Goal: Task Accomplishment & Management: Manage account settings

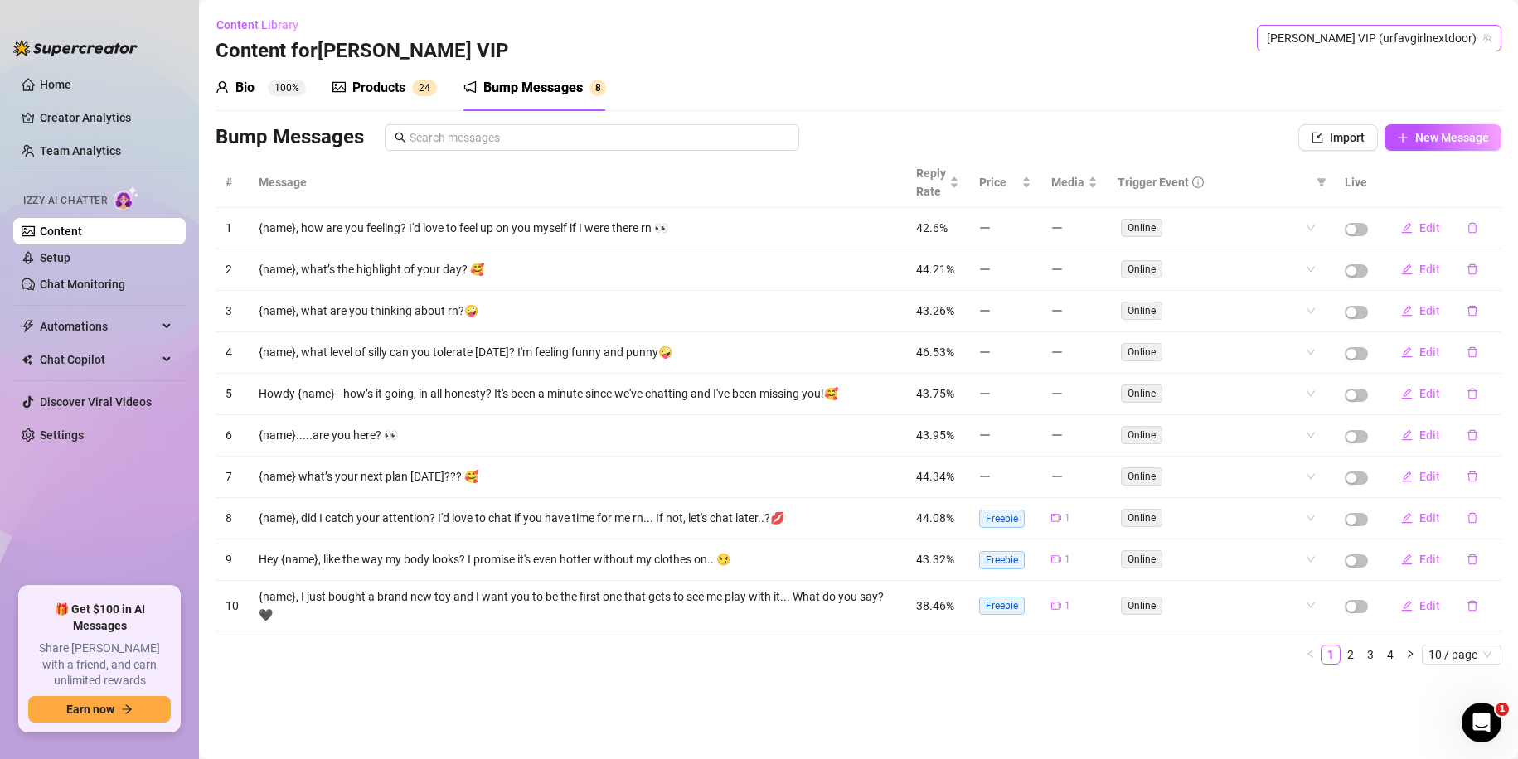
drag, startPoint x: 1383, startPoint y: 28, endPoint x: 1386, endPoint y: 73, distance: 44.9
click at [1383, 28] on span "[PERSON_NAME] VIP (urfavgirlnextdoor)" at bounding box center [1379, 38] width 225 height 25
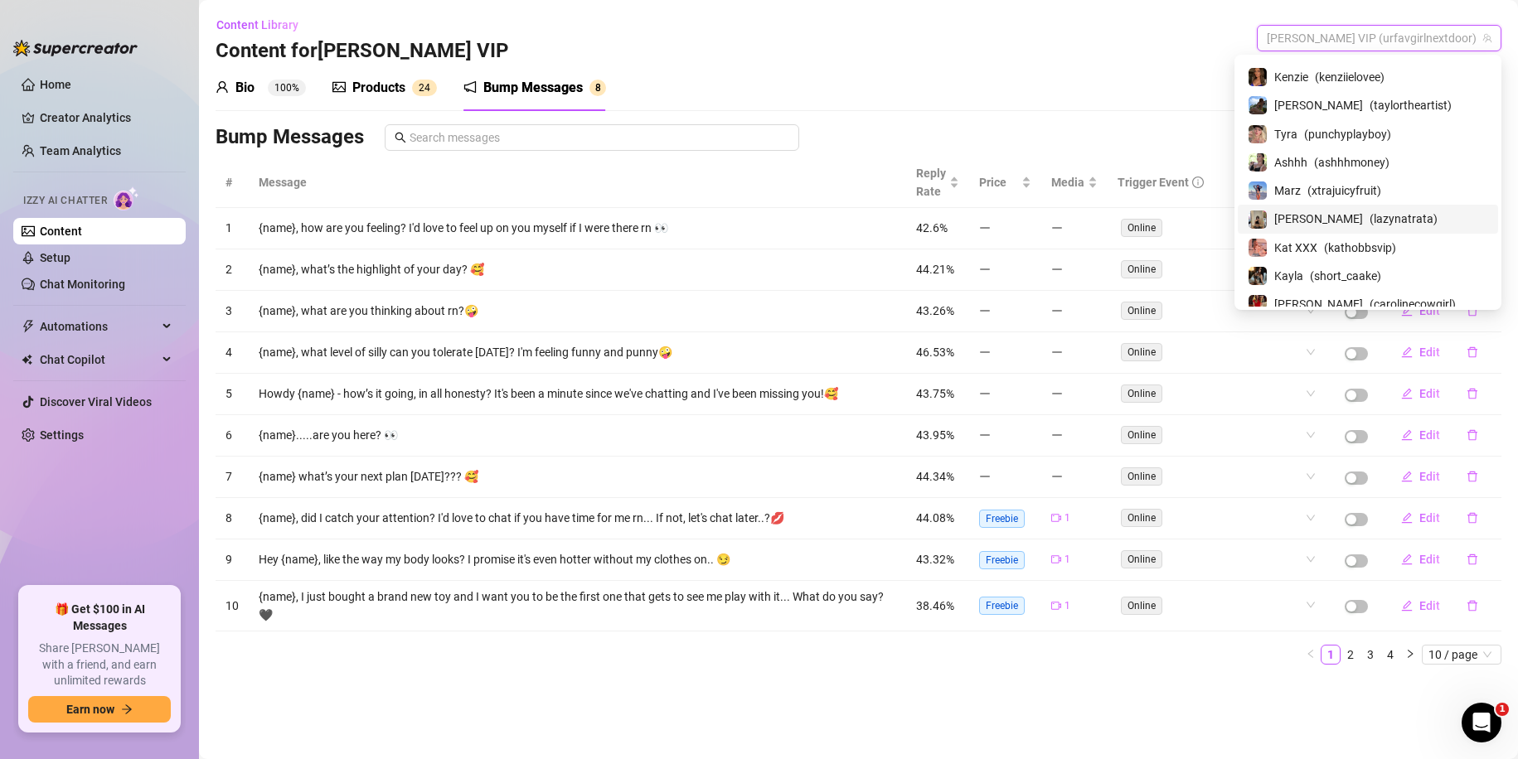
scroll to position [249, 0]
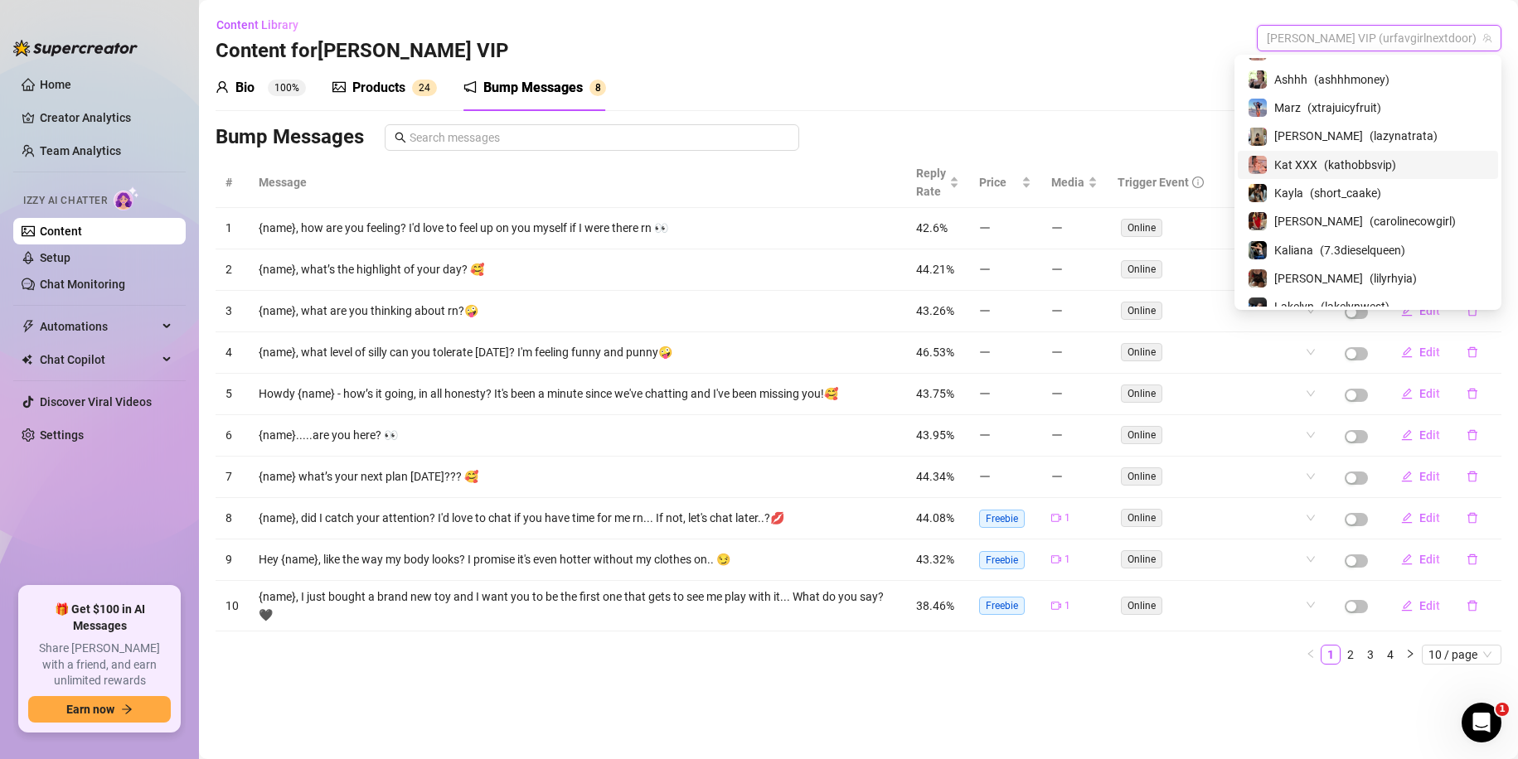
click at [1377, 156] on span "( kathobbsvip )" at bounding box center [1360, 165] width 72 height 18
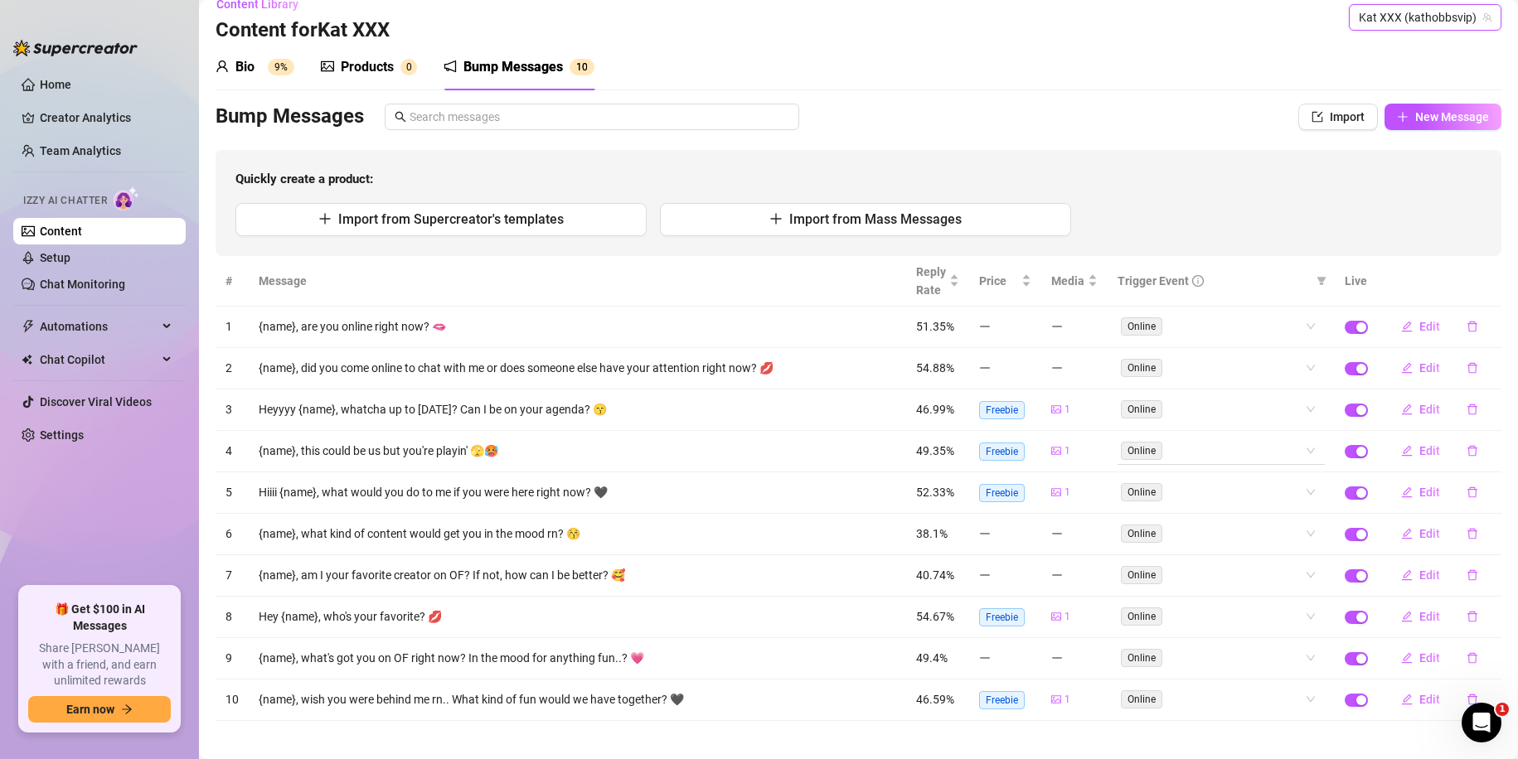
scroll to position [32, 0]
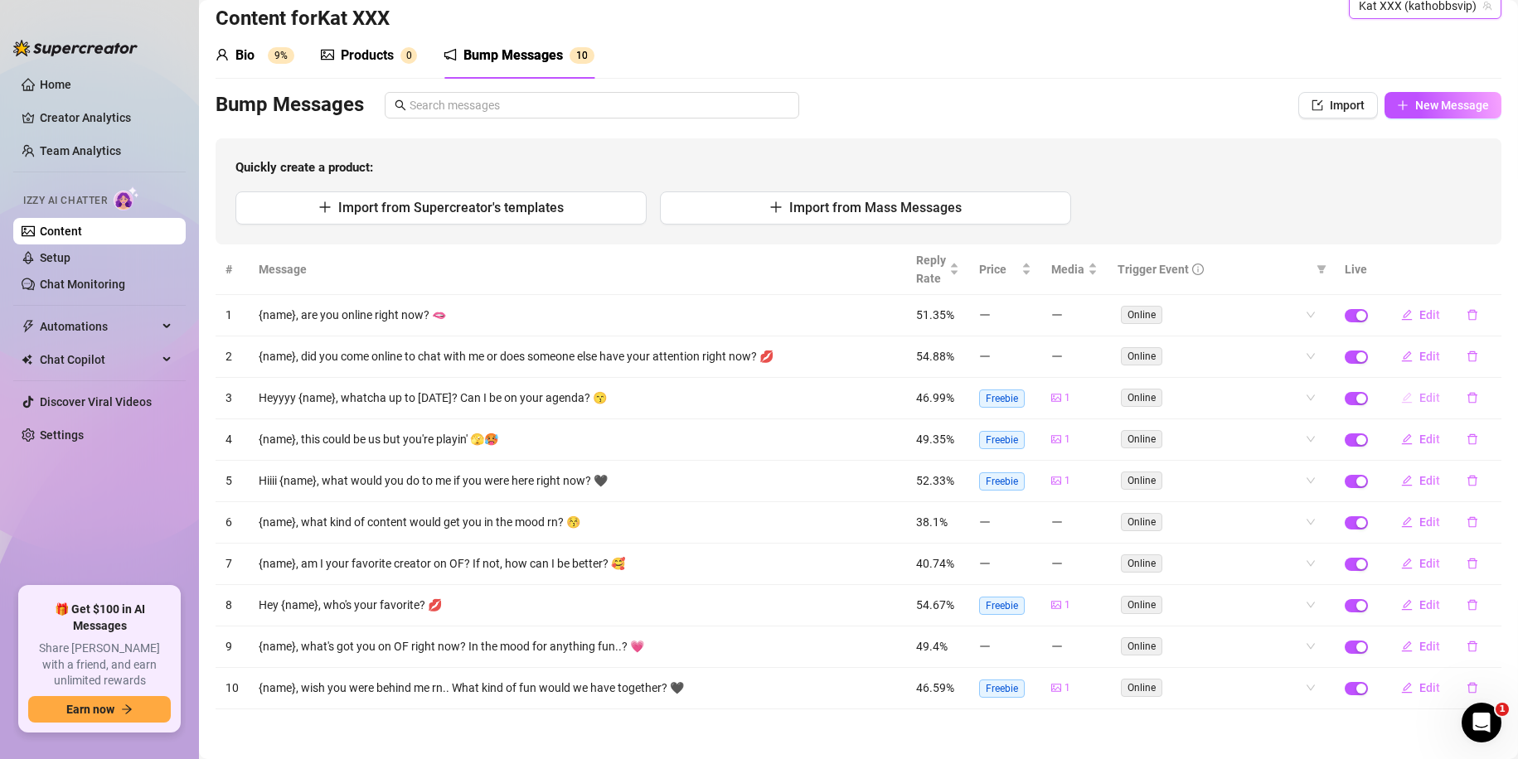
click at [1419, 402] on span "Edit" at bounding box center [1429, 397] width 21 height 13
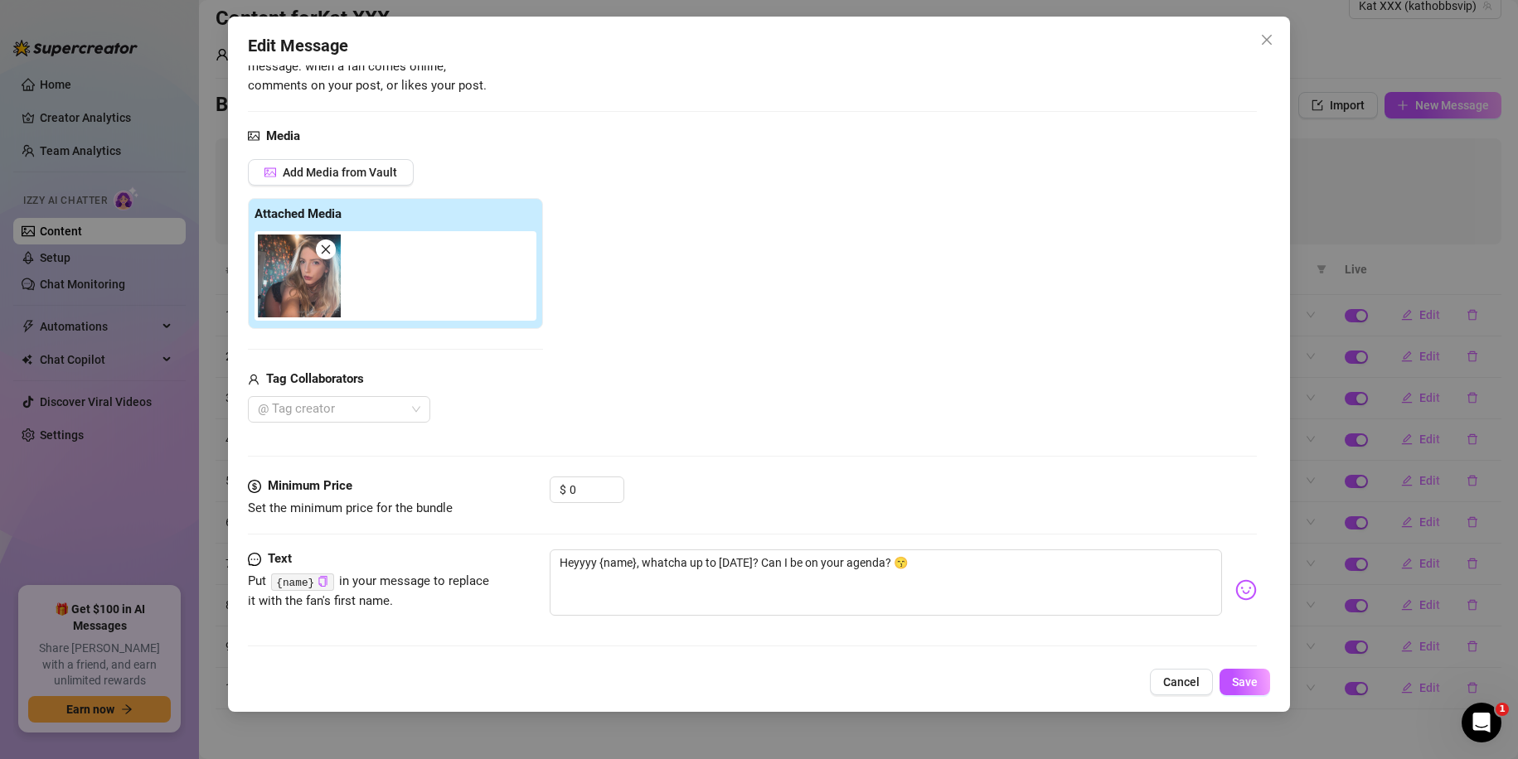
scroll to position [166, 0]
drag, startPoint x: 876, startPoint y: 563, endPoint x: 749, endPoint y: 564, distance: 127.7
click at [749, 564] on textarea "Heyyyy {name}, whatcha up to [DATE]? Can I be on your agenda? 😙" at bounding box center [886, 581] width 673 height 66
type textarea "Heyyyy {name}, whatcha up to [DATE]?? 😙"
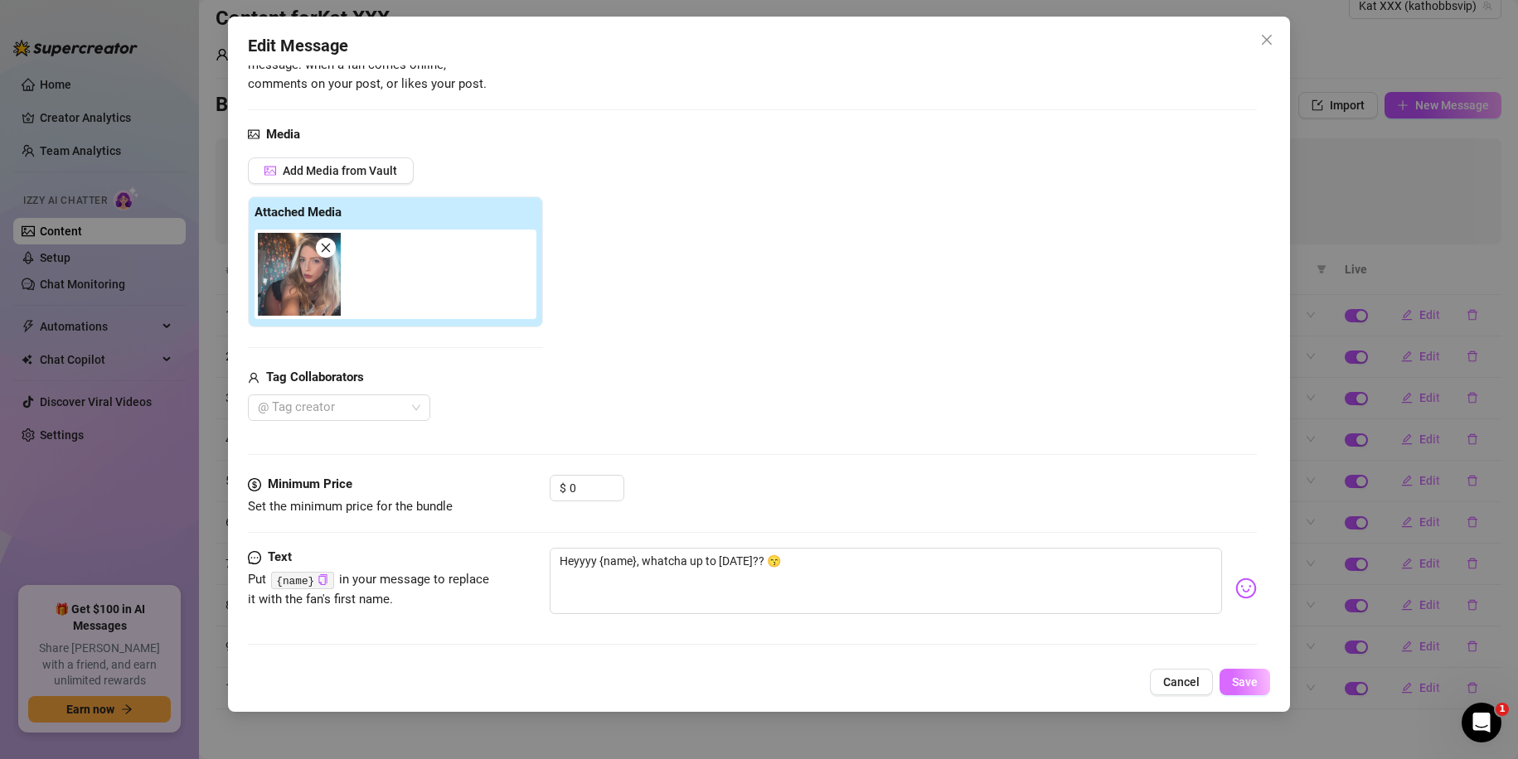
click at [1260, 683] on button "Save" at bounding box center [1245, 682] width 51 height 27
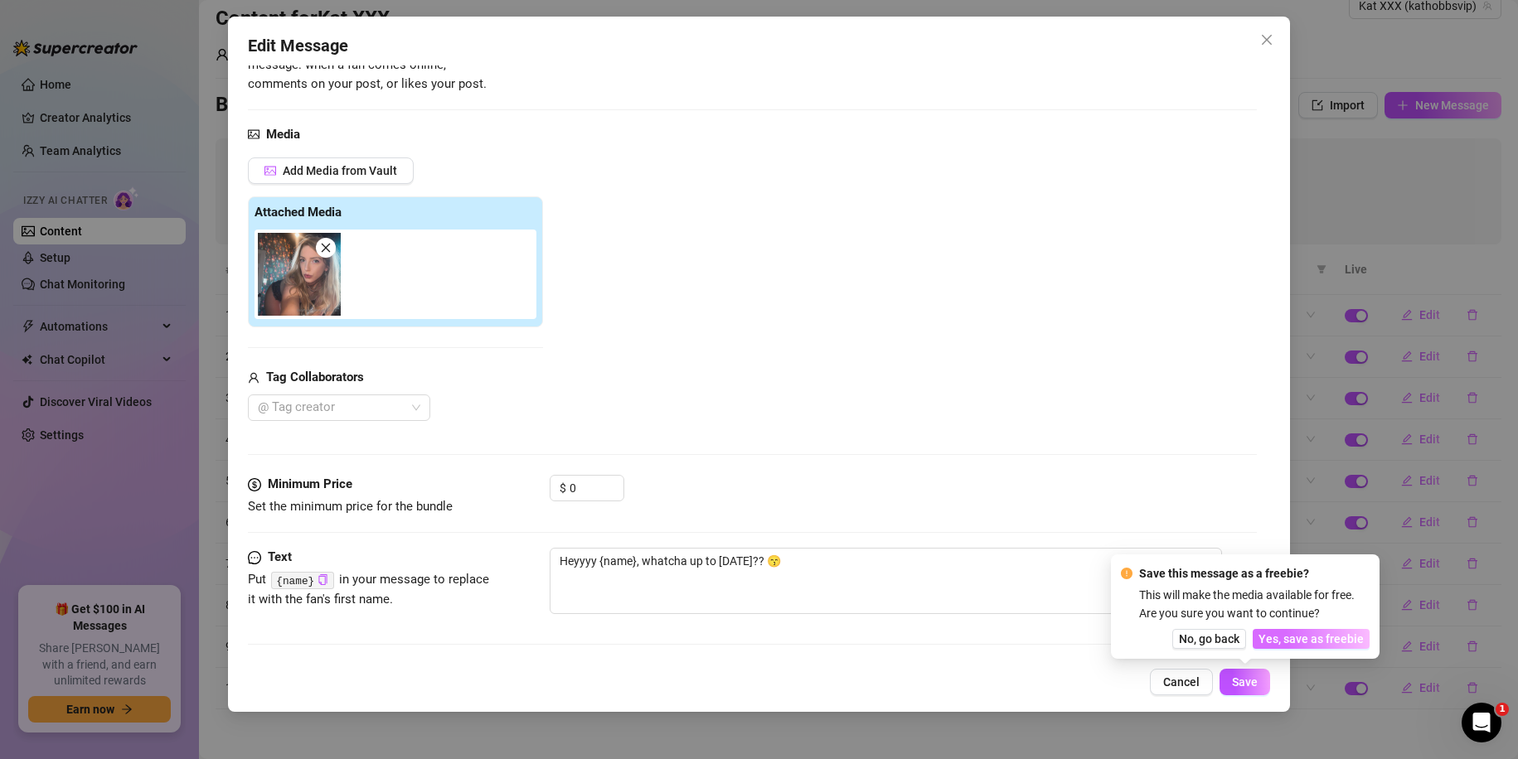
click at [1302, 640] on span "Yes, save as freebie" at bounding box center [1311, 639] width 105 height 13
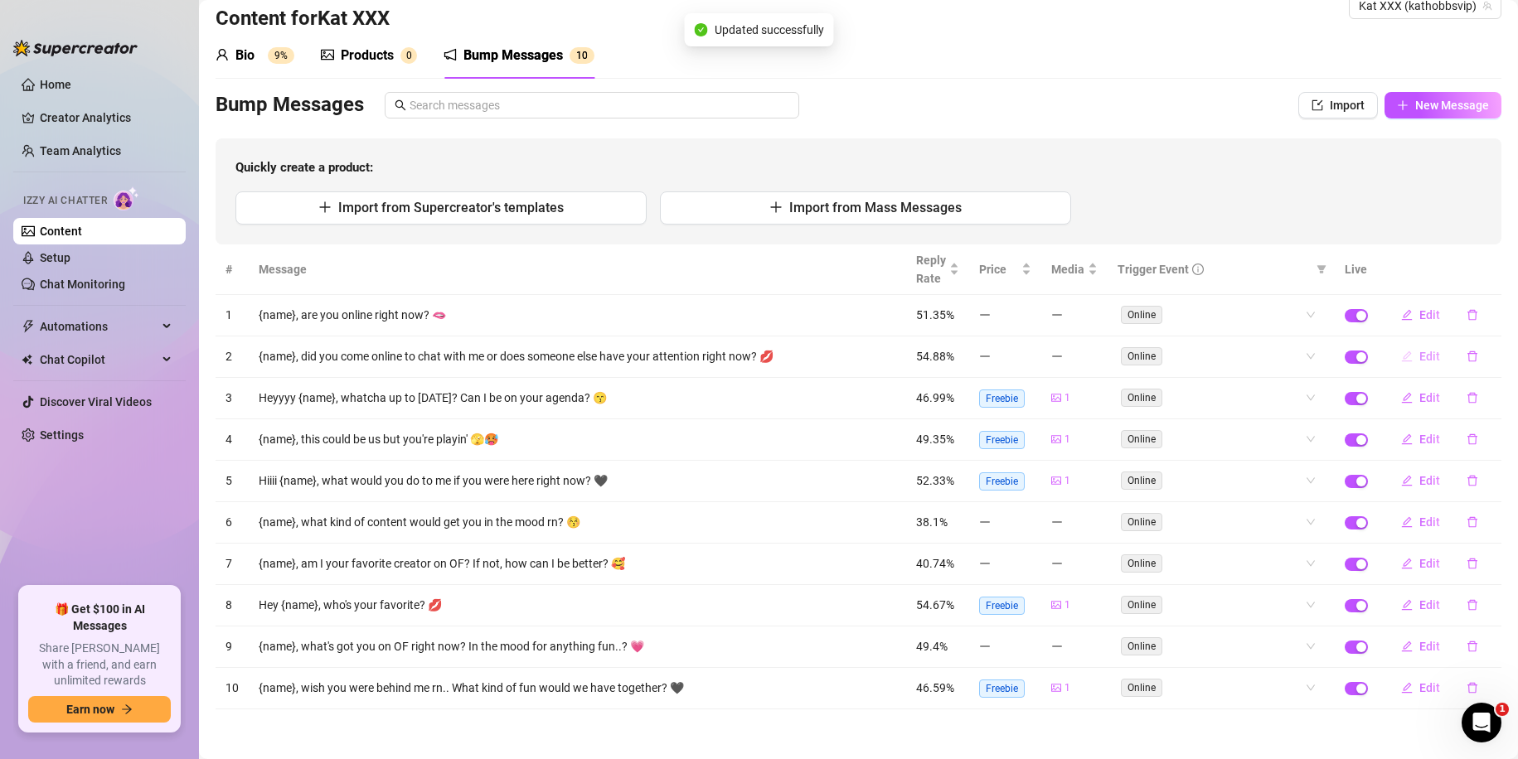
click at [1431, 357] on button "Edit" at bounding box center [1421, 356] width 66 height 27
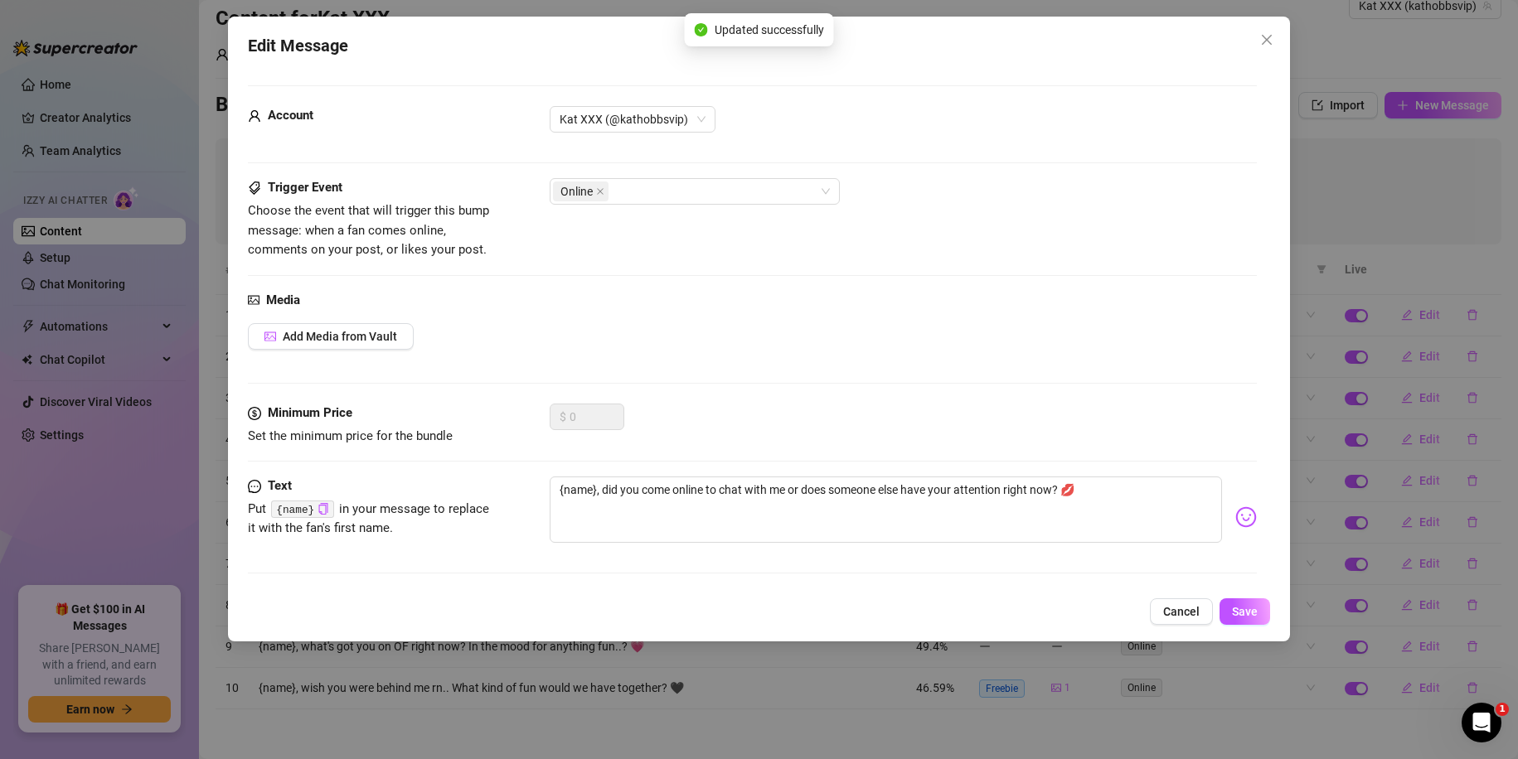
click at [1492, 226] on div "Edit Message Account Kat XXX (@kathobbsvip) Trigger Event Choose the event that…" at bounding box center [759, 379] width 1518 height 759
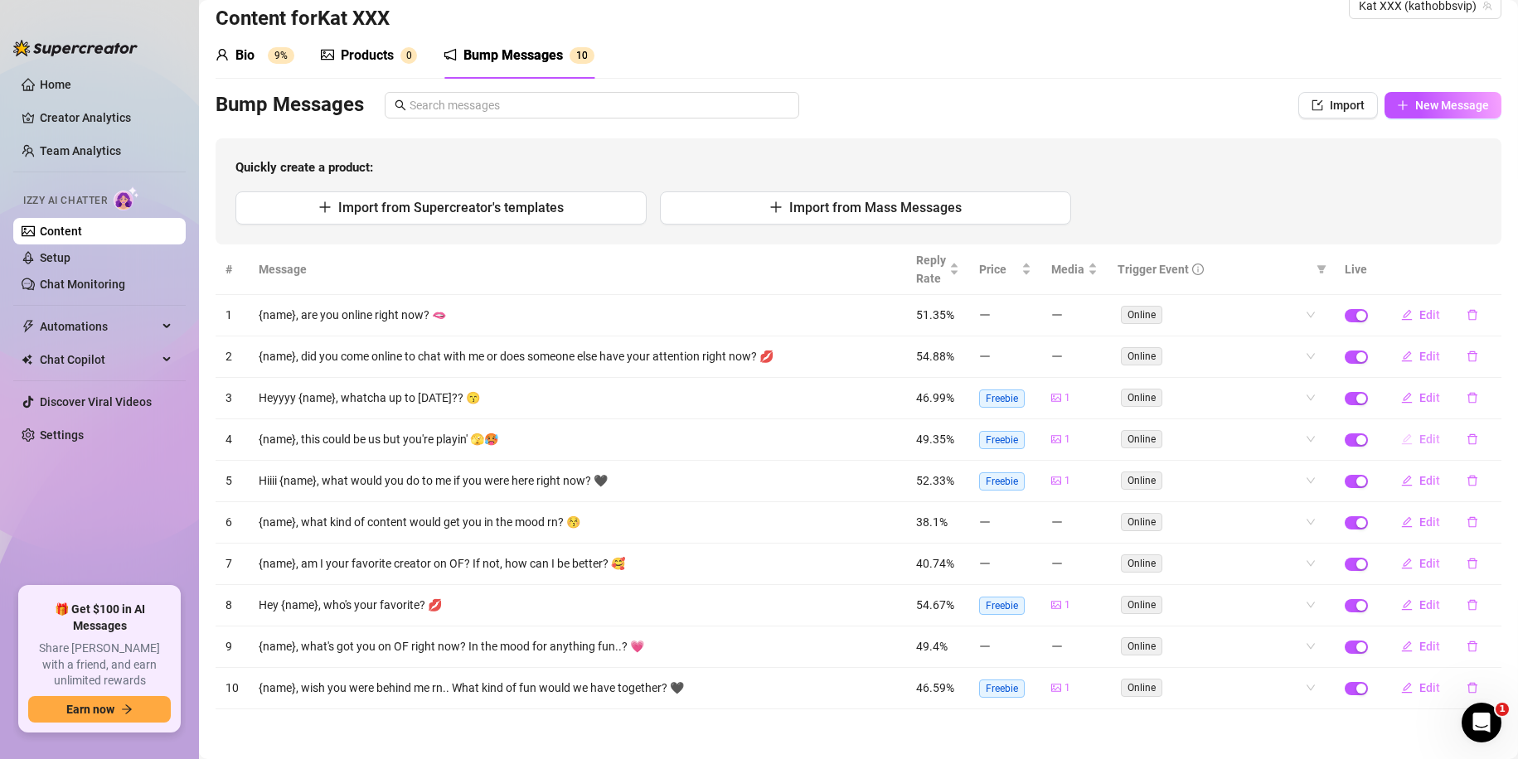
click at [1419, 442] on span "Edit" at bounding box center [1429, 439] width 21 height 13
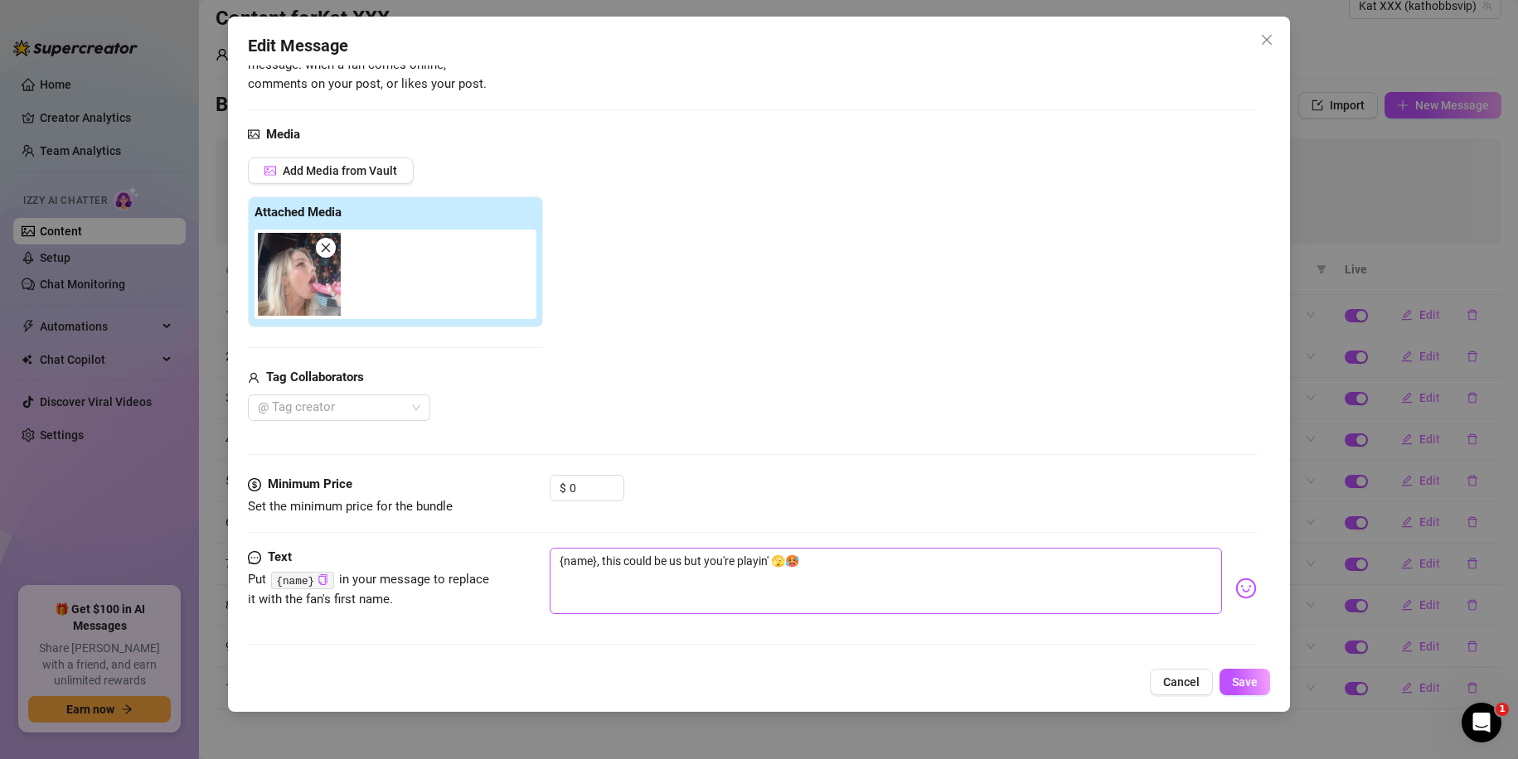
scroll to position [167, 0]
click at [328, 239] on span at bounding box center [326, 247] width 20 height 20
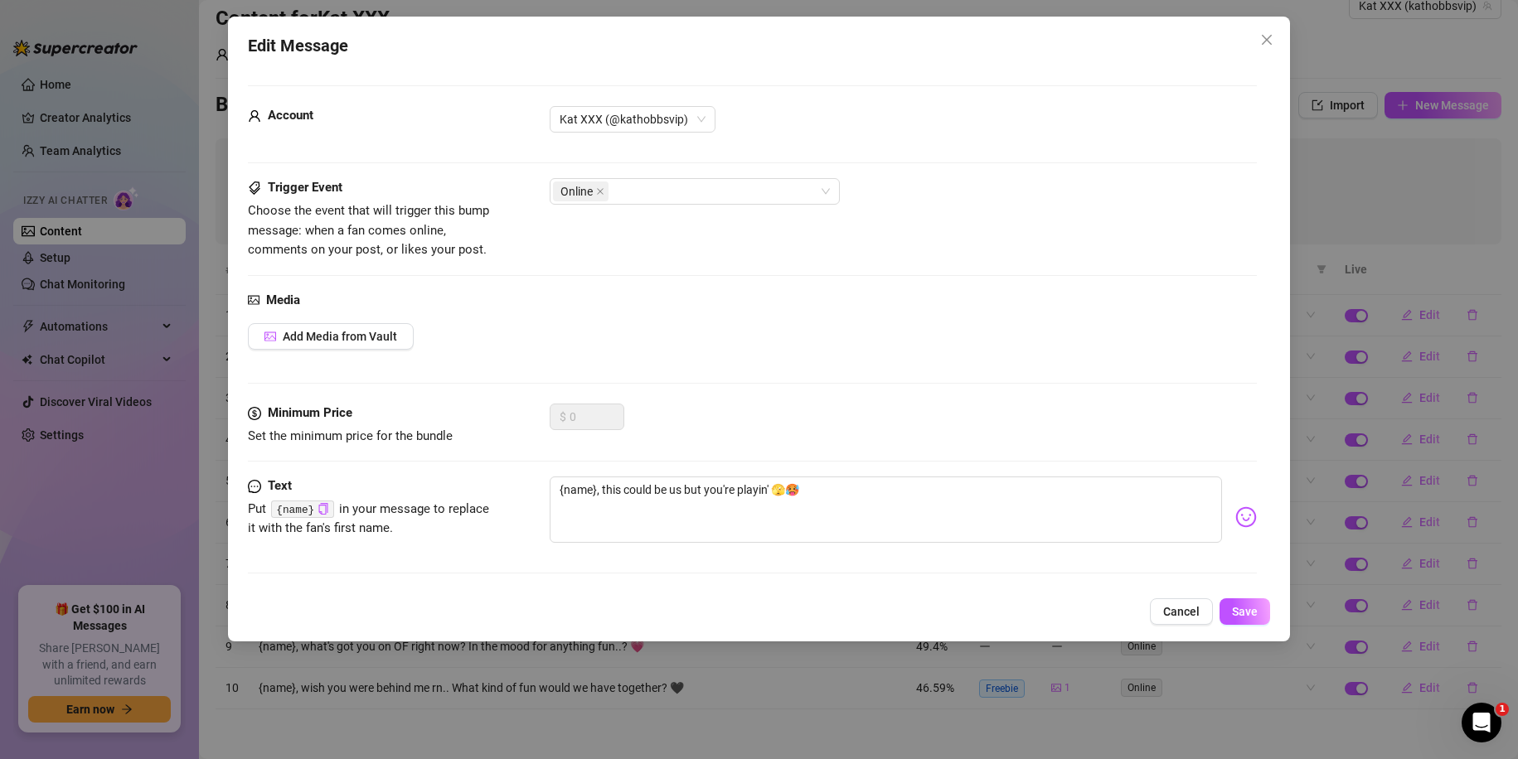
scroll to position [0, 0]
drag, startPoint x: 680, startPoint y: 492, endPoint x: 603, endPoint y: 492, distance: 77.1
click at [603, 492] on textarea "{name}, this could be us but you're playin' 🫣🥵" at bounding box center [886, 510] width 673 height 66
type textarea "{name}, w but you're playin' 🫣🥵"
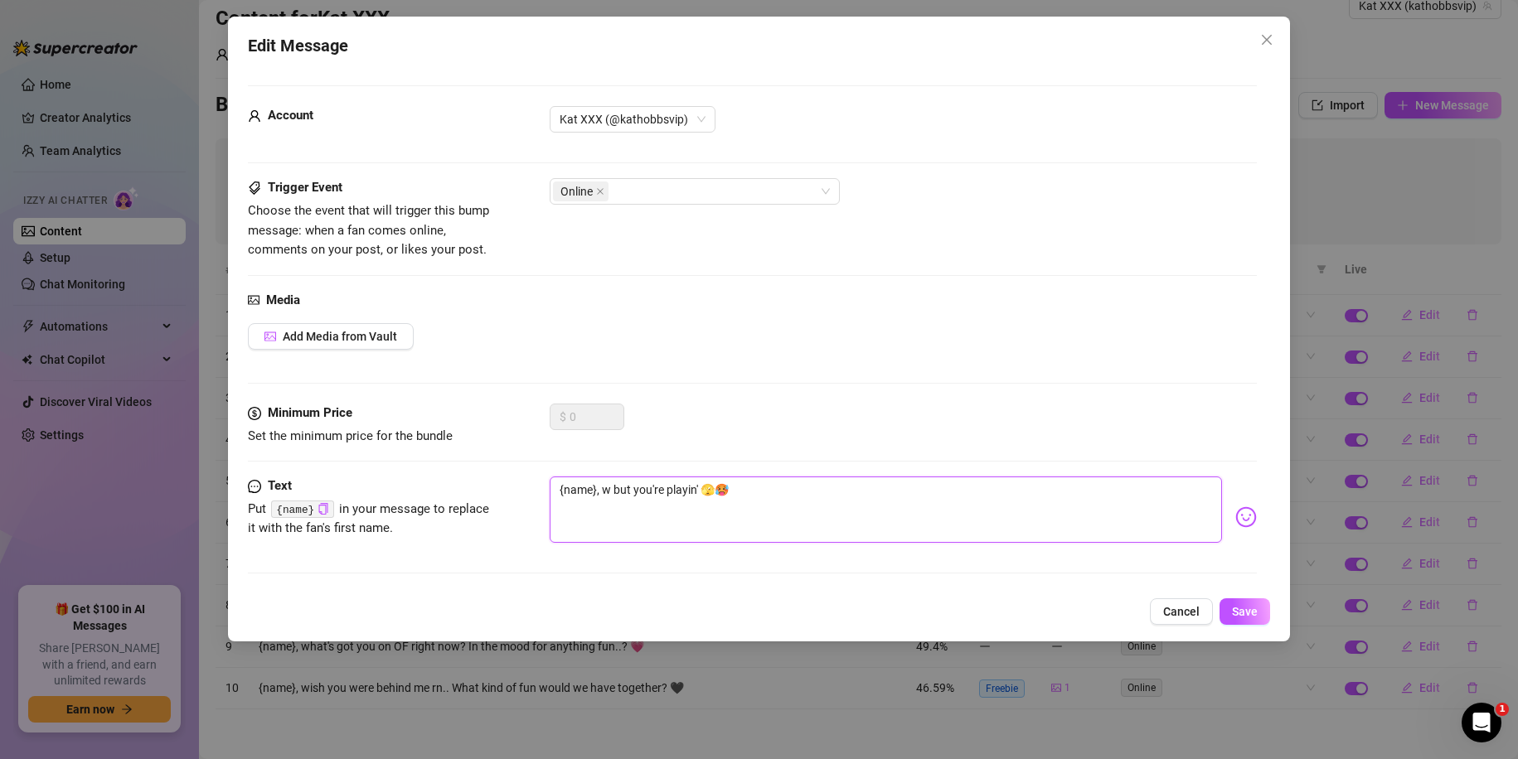
type textarea "{name}, we but you're playin' 🫣🥵"
type textarea "{name}, we c but you're playin' 🫣🥵"
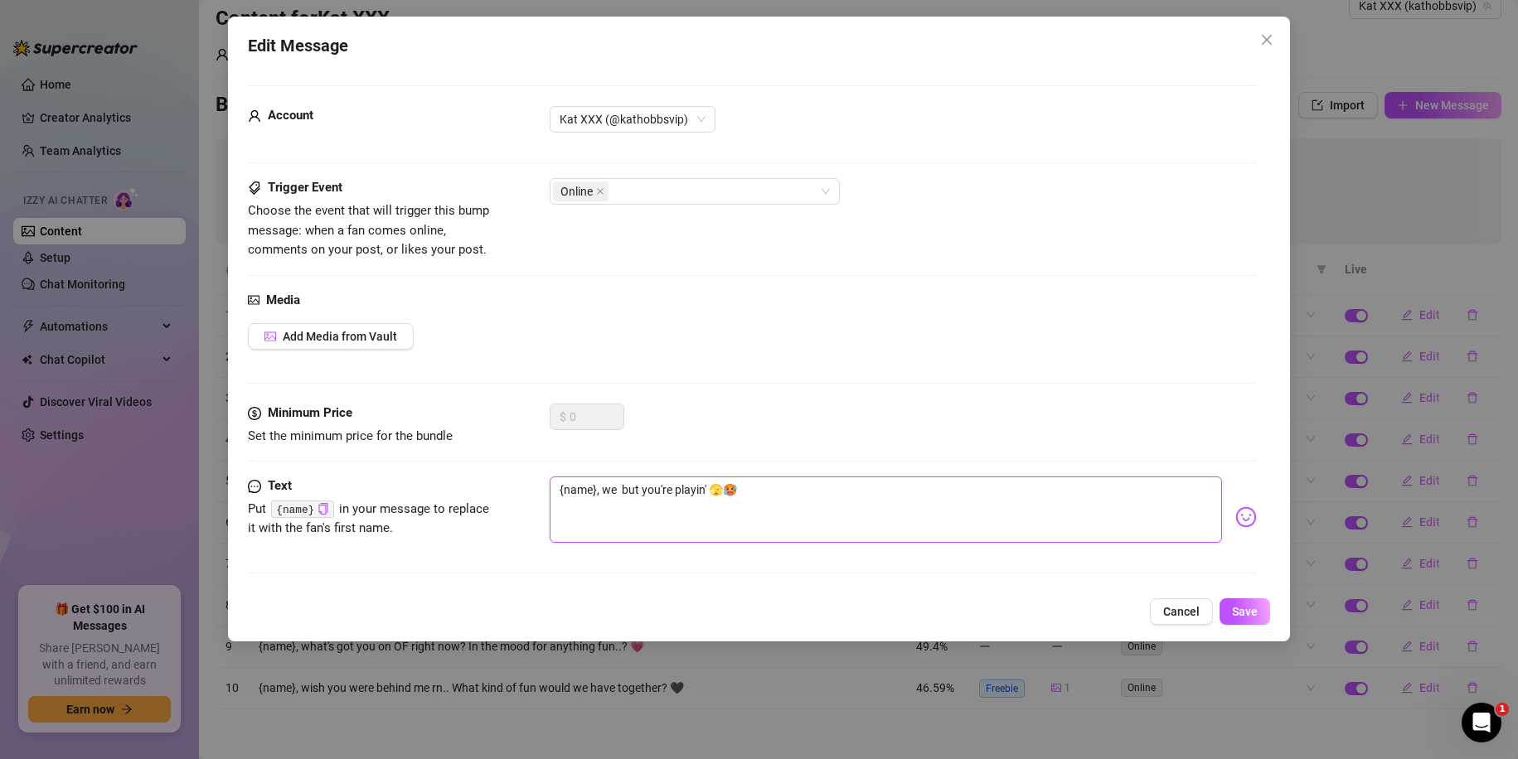
type textarea "{name}, we c but you're playin' 🫣🥵"
type textarea "{name}, we co but you're playin' 🫣🥵"
type textarea "{name}, we cou but you're playin' 🫣🥵"
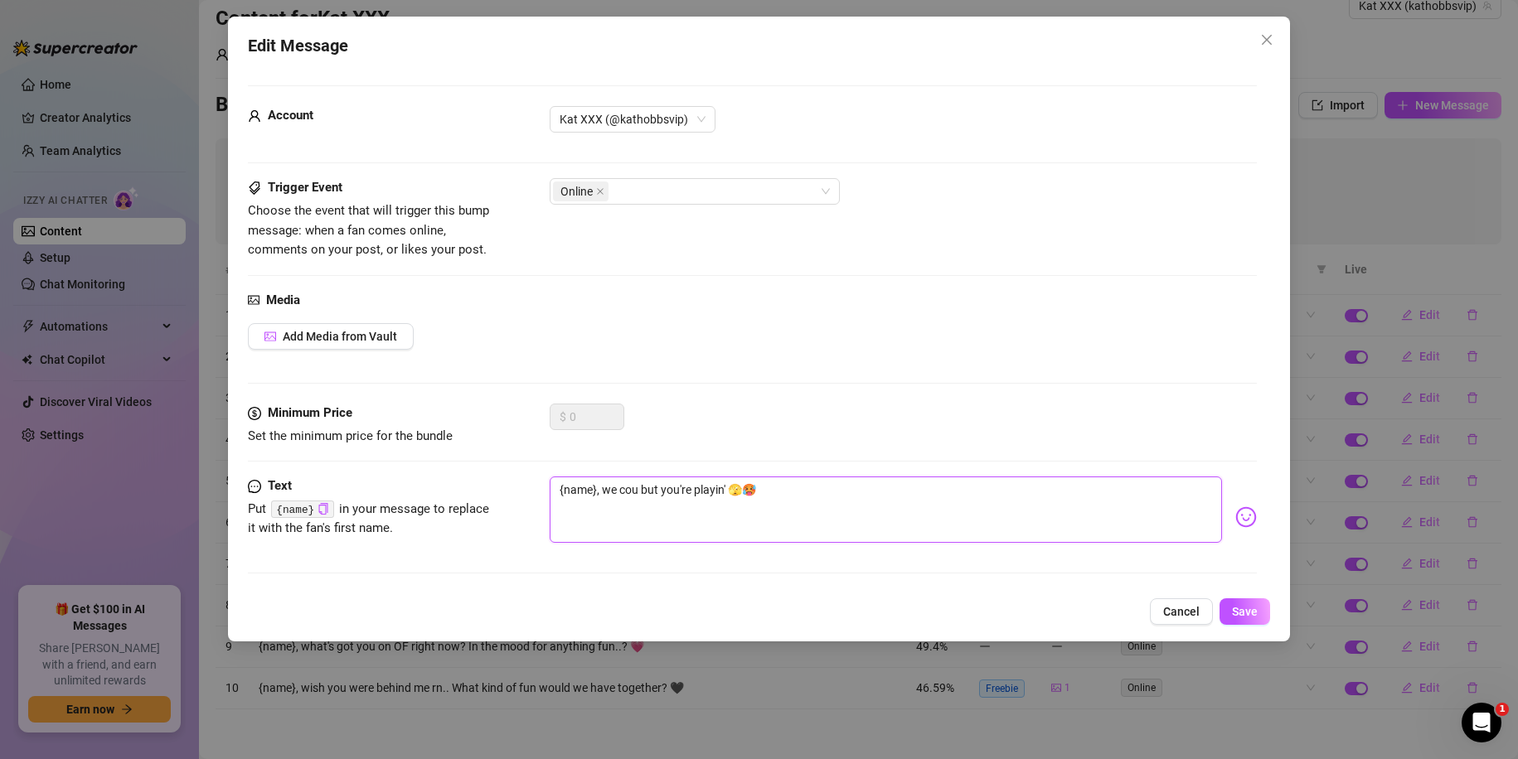
type textarea "{name}, we coul but you're playin' 🫣🥵"
type textarea "{name}, we could but you're playin' 🫣🥵"
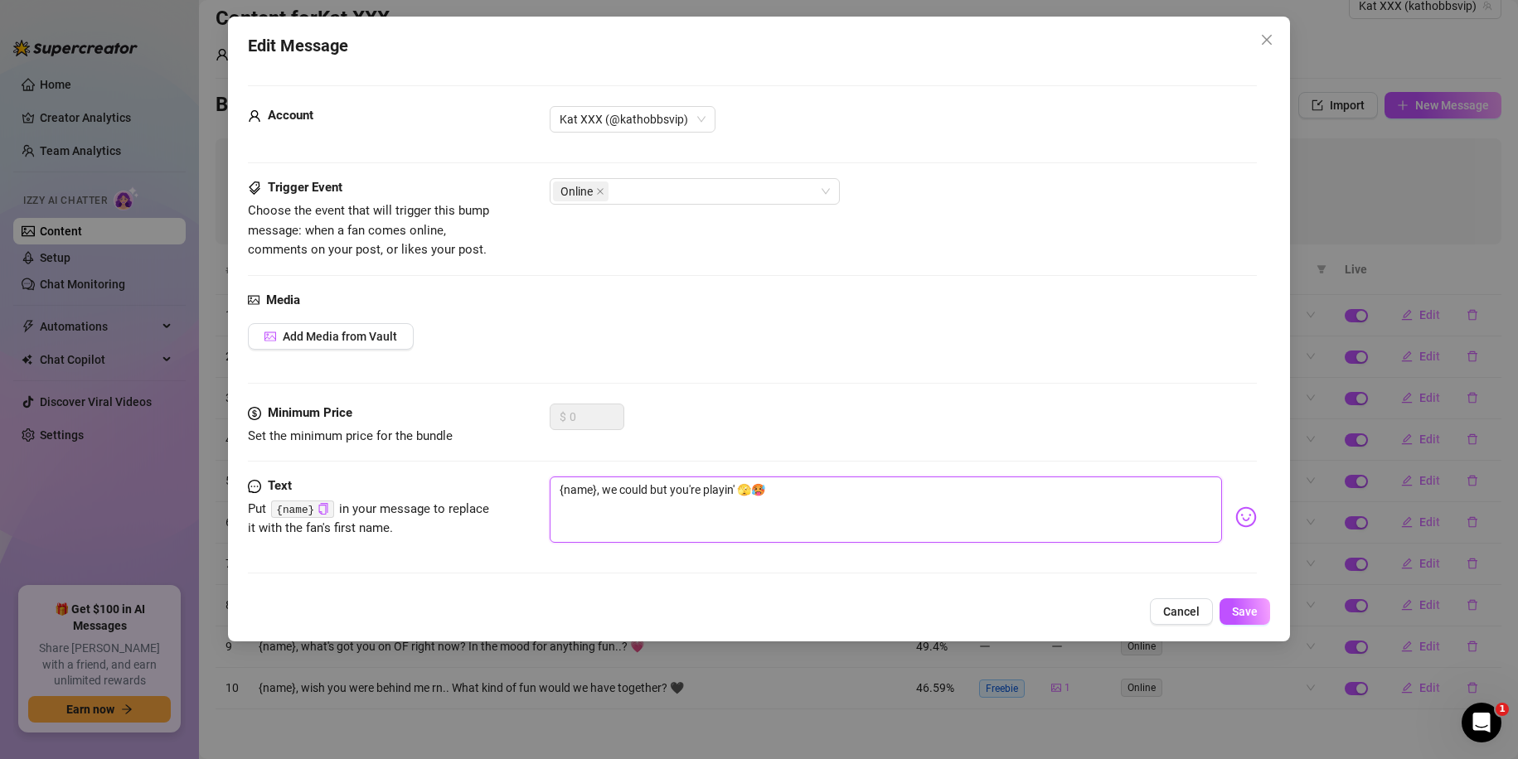
type textarea "{name}, we could but you're playin' 🫣🥵"
type textarea "{name}, we could b but you're playin' 🫣🥵"
type textarea "{name}, we could be but you're playin' 🫣🥵"
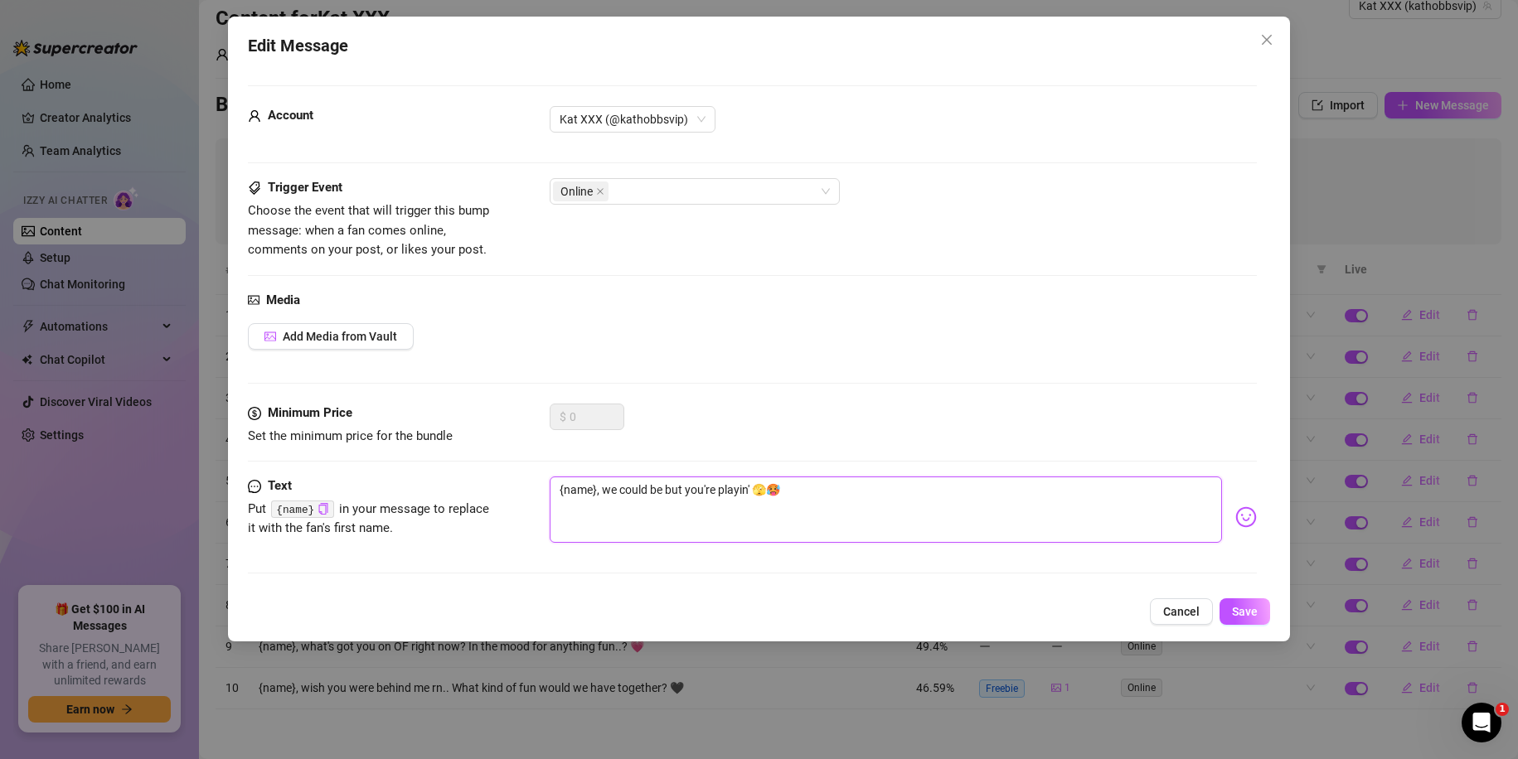
type textarea "{name}, we could be but you're playin' 🫣🥵"
type textarea "{name}, we could b but you're playin' 🫣🥵"
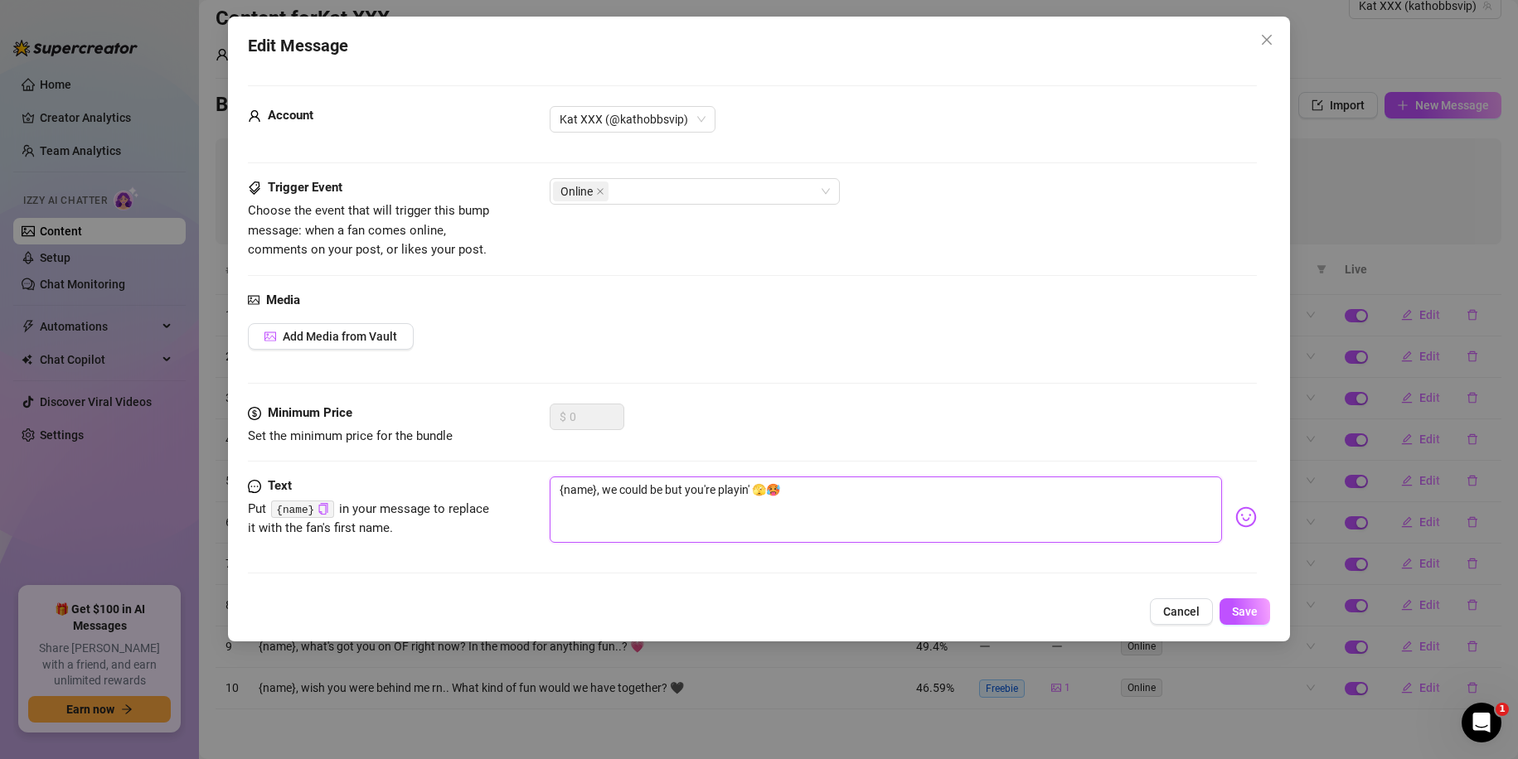
type textarea "{name}, we could b but you're playin' 🫣🥵"
type textarea "{name}, we could but you're playin' 🫣🥵"
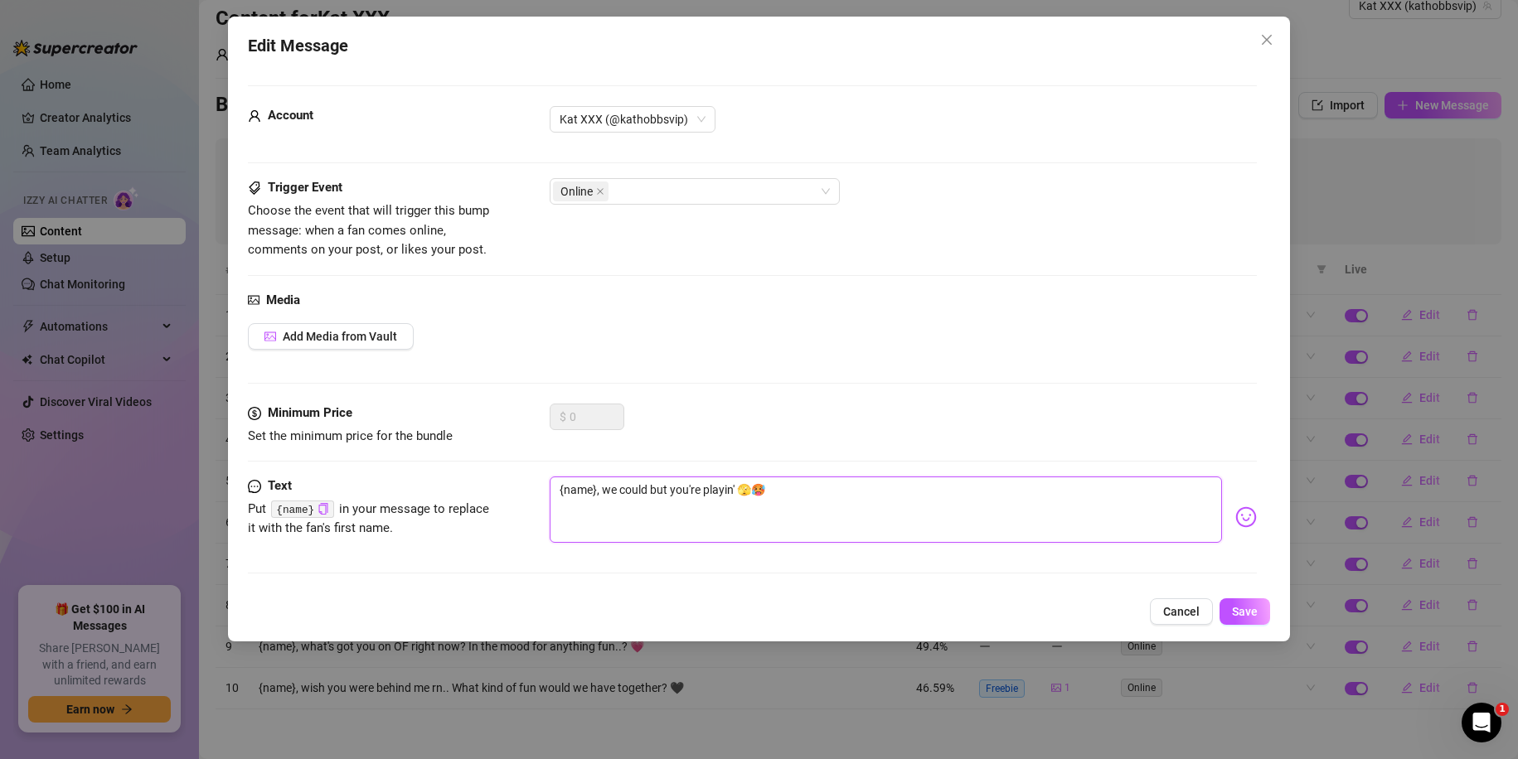
type textarea "{name}, we coul but you're playin' 🫣🥵"
type textarea "{name}, we cou but you're playin' 🫣🥵"
type textarea "{name}, we co but you're playin' 🫣🥵"
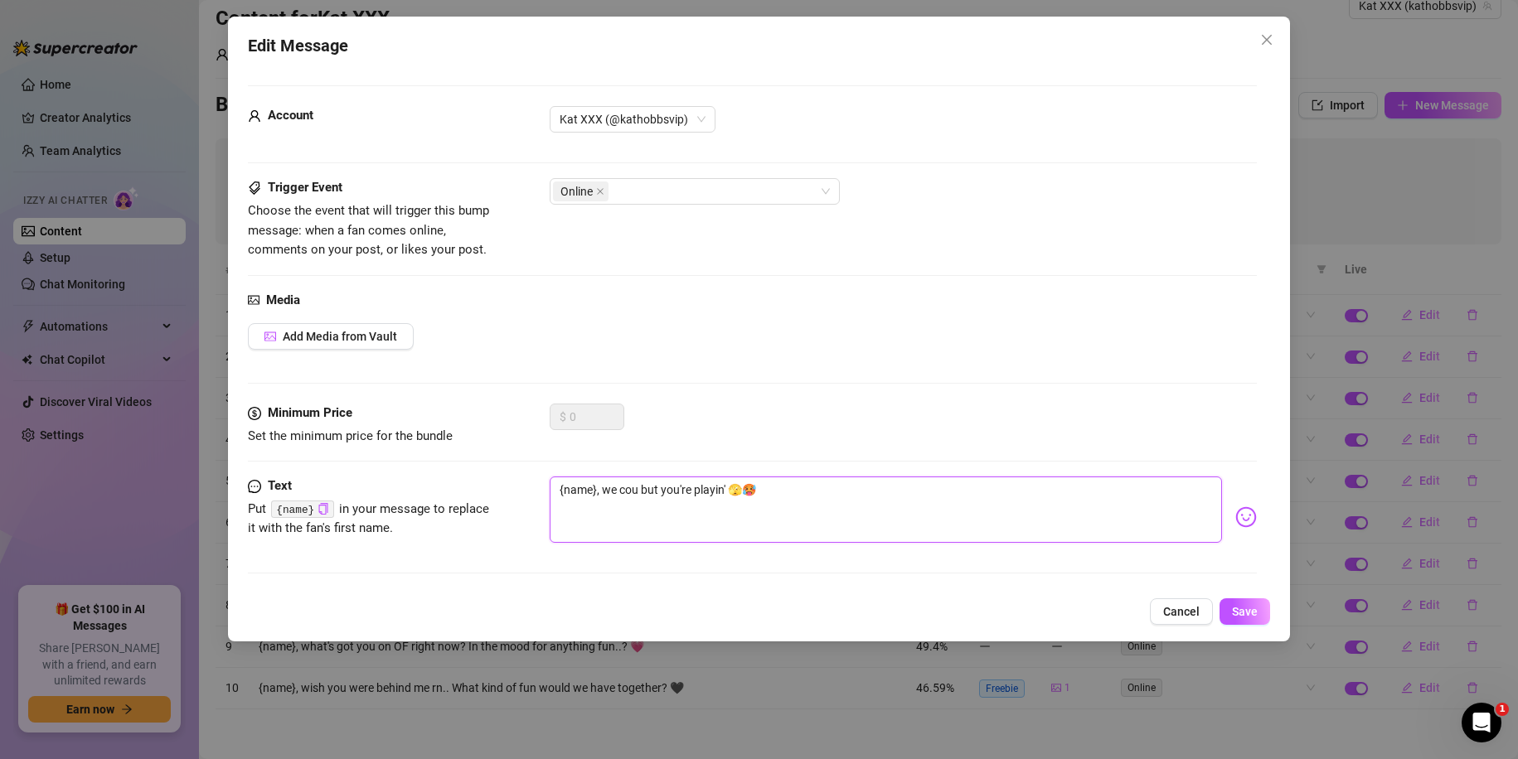
type textarea "{name}, we co but you're playin' 🫣🥵"
type textarea "{name}, we c but you're playin' 🫣🥵"
type textarea "{name}, we but you're playin' 🫣🥵"
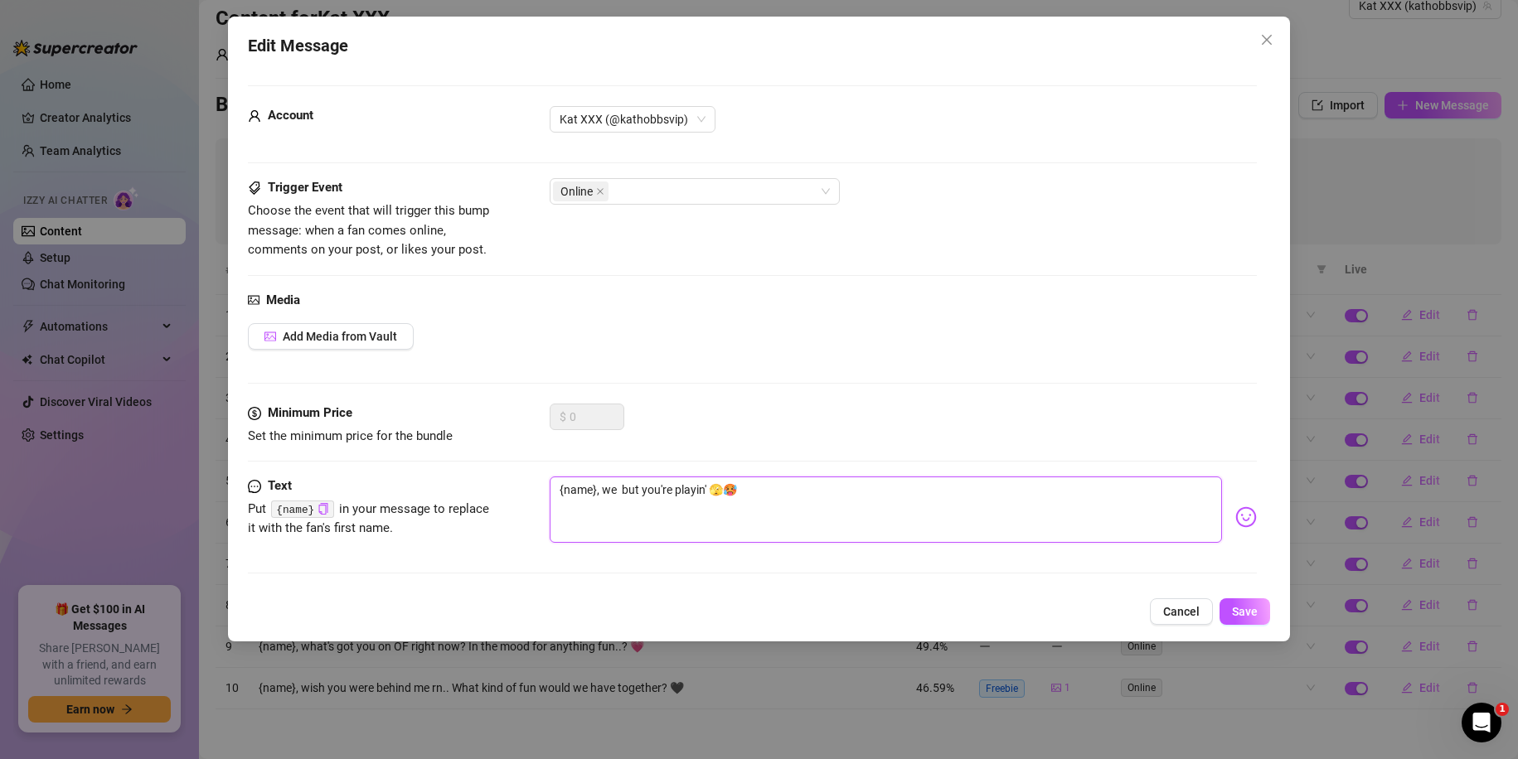
type textarea "{name}, we but you're playin' 🫣🥵"
type textarea "{name}, w but you're playin' 🫣🥵"
type textarea "{name}, but you're playin' 🫣🥵"
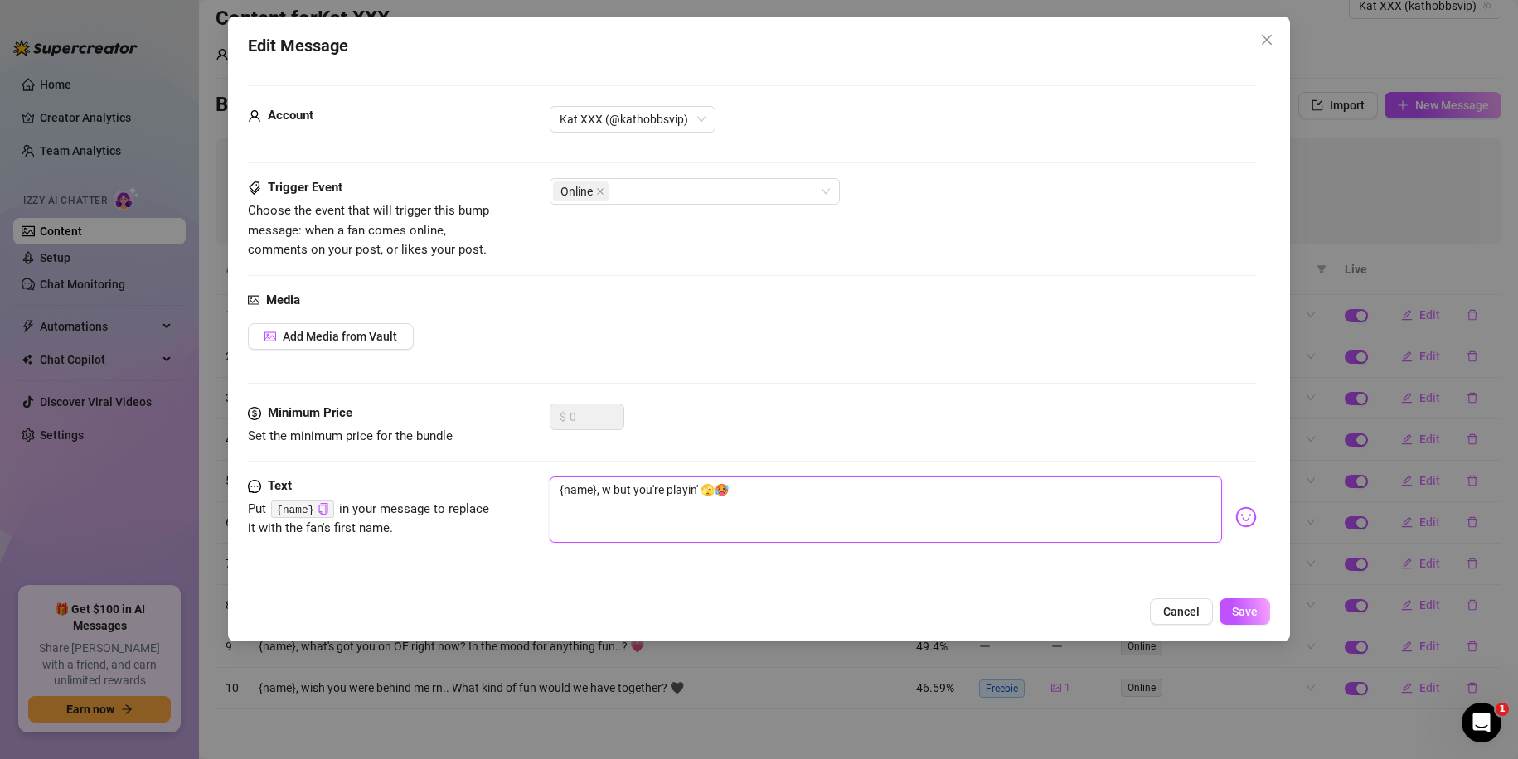
type textarea "{name}, but you're playin' 🫣🥵"
type textarea "{name}, w but you're playin' 🫣🥵"
type textarea "{name}, we but you're playin' 🫣🥵"
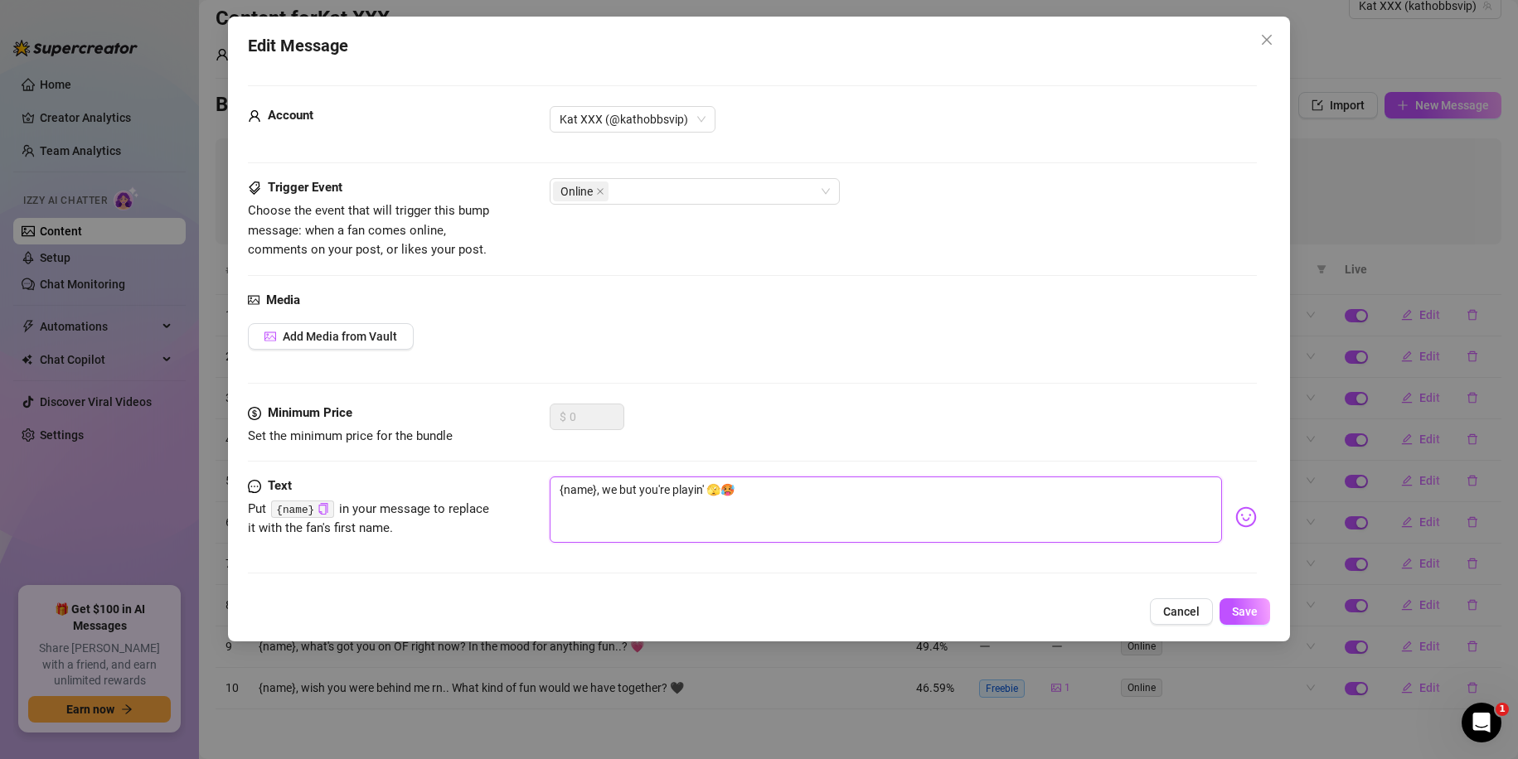
type textarea "{name}, we but you're playin' 🫣🥵"
type textarea "{name}, we c but you're playin' 🫣🥵"
type textarea "{name}, we co but you're playin' 🫣🥵"
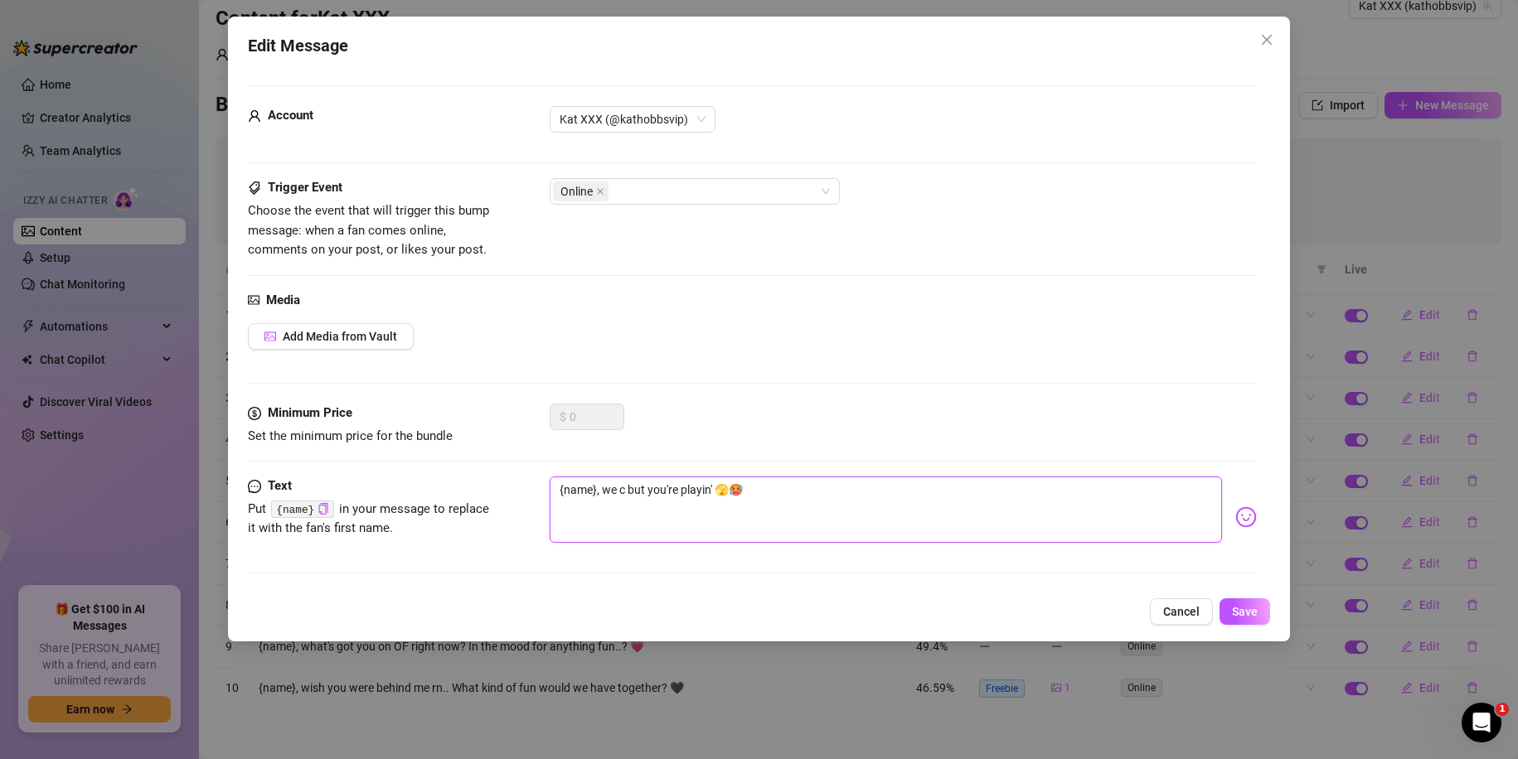
type textarea "{name}, we co but you're playin' 🫣🥵"
type textarea "{name}, we cou but you're playin' 🫣🥵"
type textarea "{name}, we coul but you're playin' 🫣🥵"
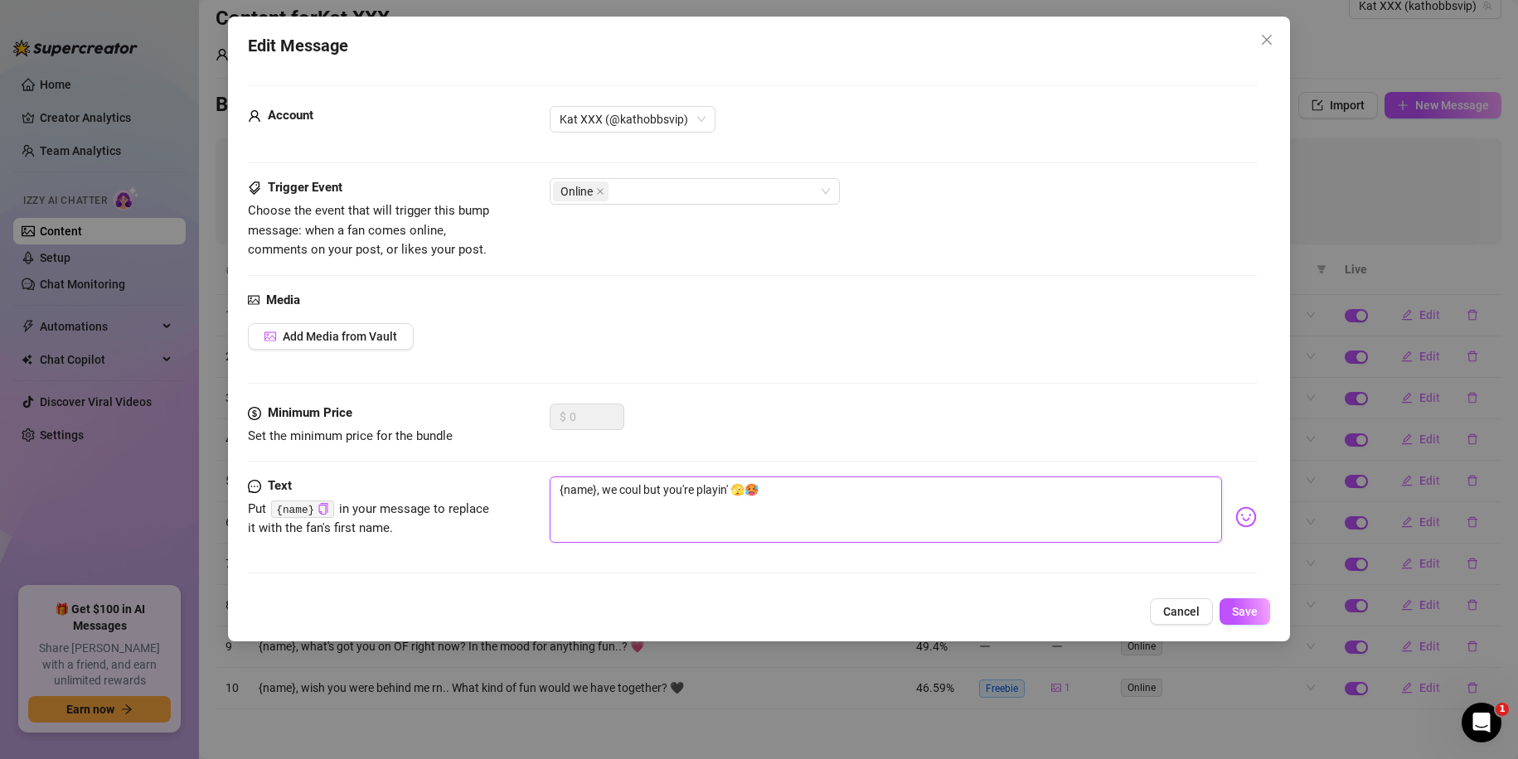
type textarea "{name}, we could but you're playin' 🫣🥵"
type textarea "{name}, we could b but you're playin' 🫣🥵"
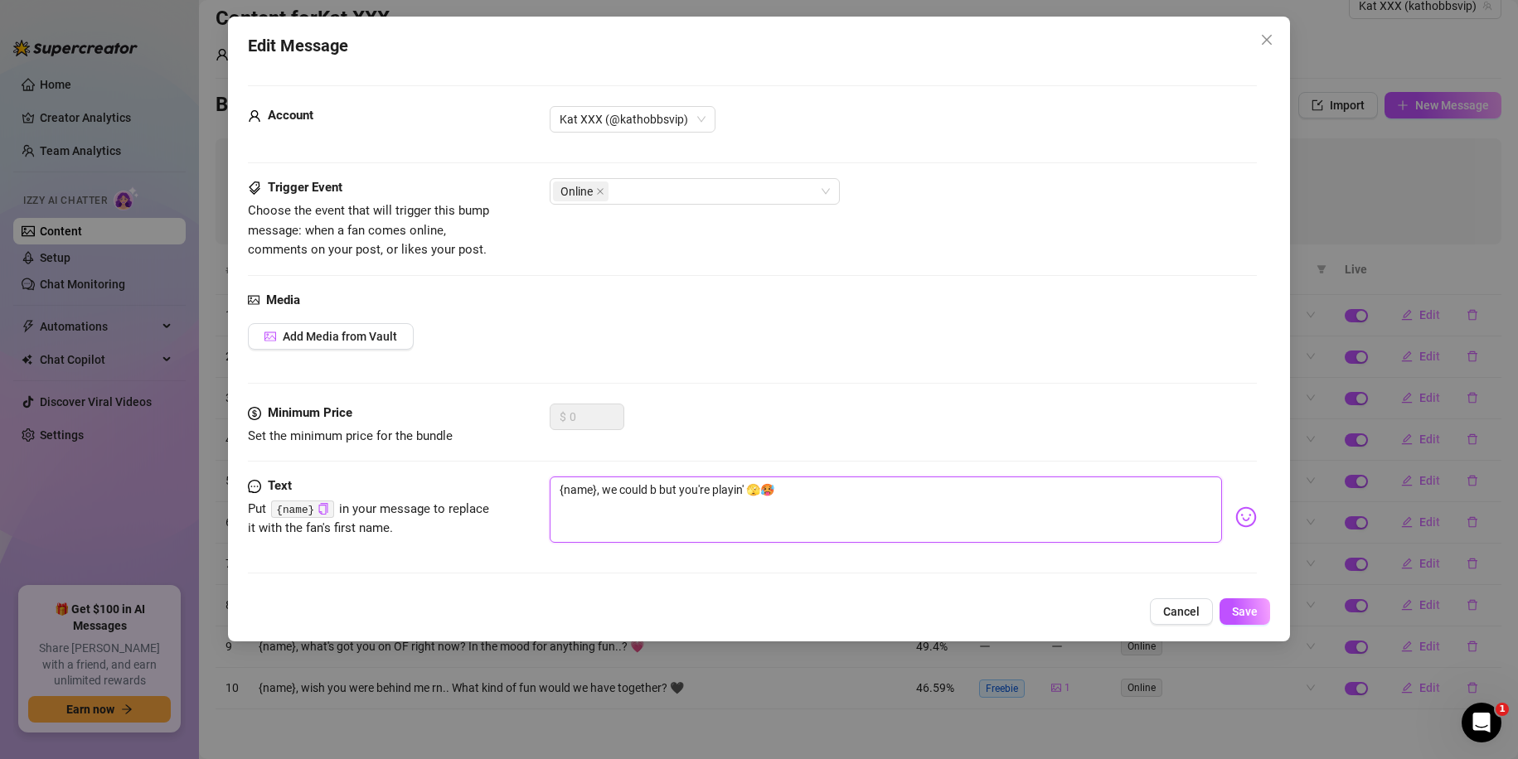
type textarea "{name}, we could be but you're playin' 🫣🥵"
type textarea "{name}, we could be t but you're playin' 🫣🥵"
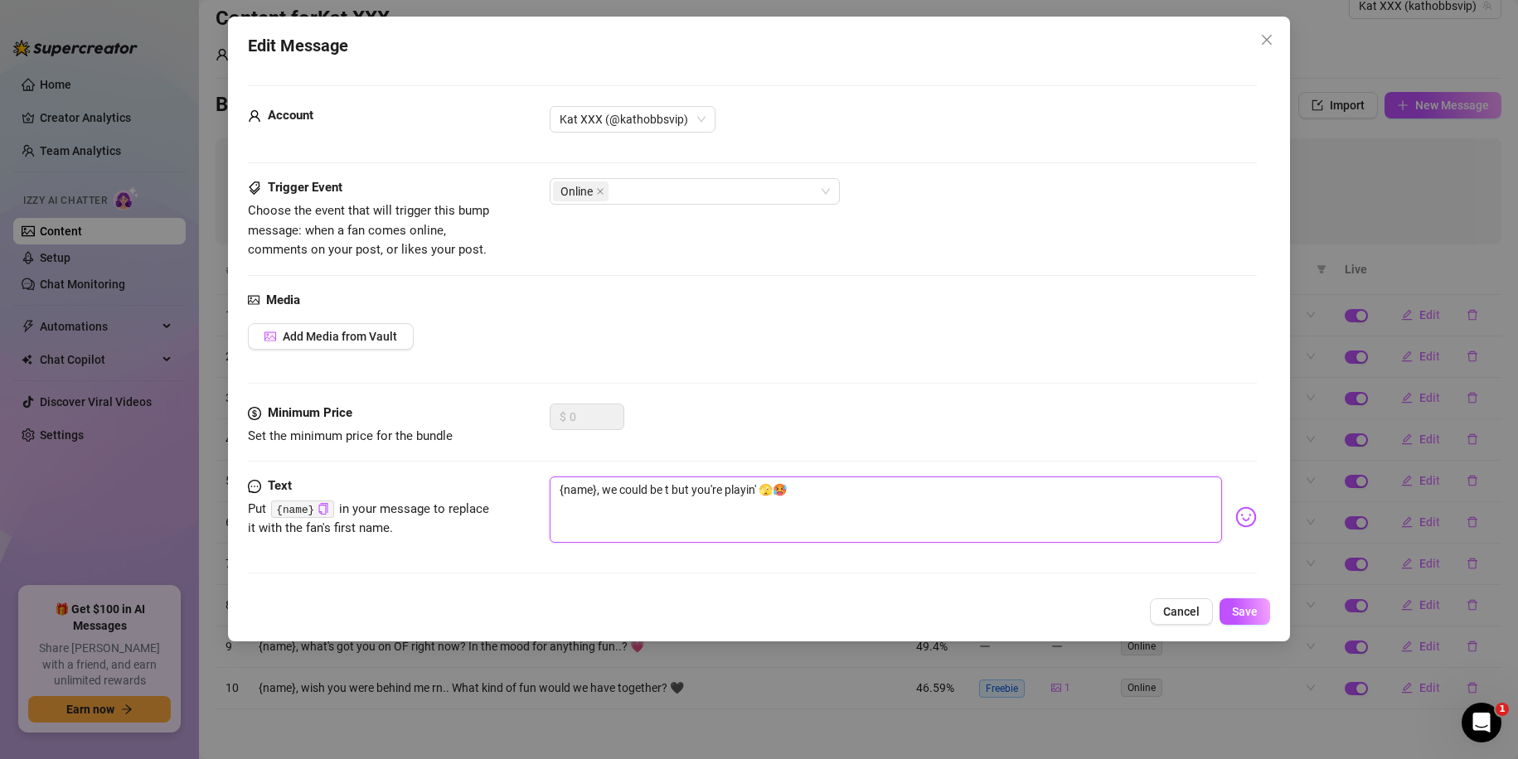
type textarea "{name}, we could be to but you're playin' 🫣🥵"
type textarea "{name}, we could be tou but you're playin' 🫣🥵"
type textarea "{name}, we could be touc but you're playin' 🫣🥵"
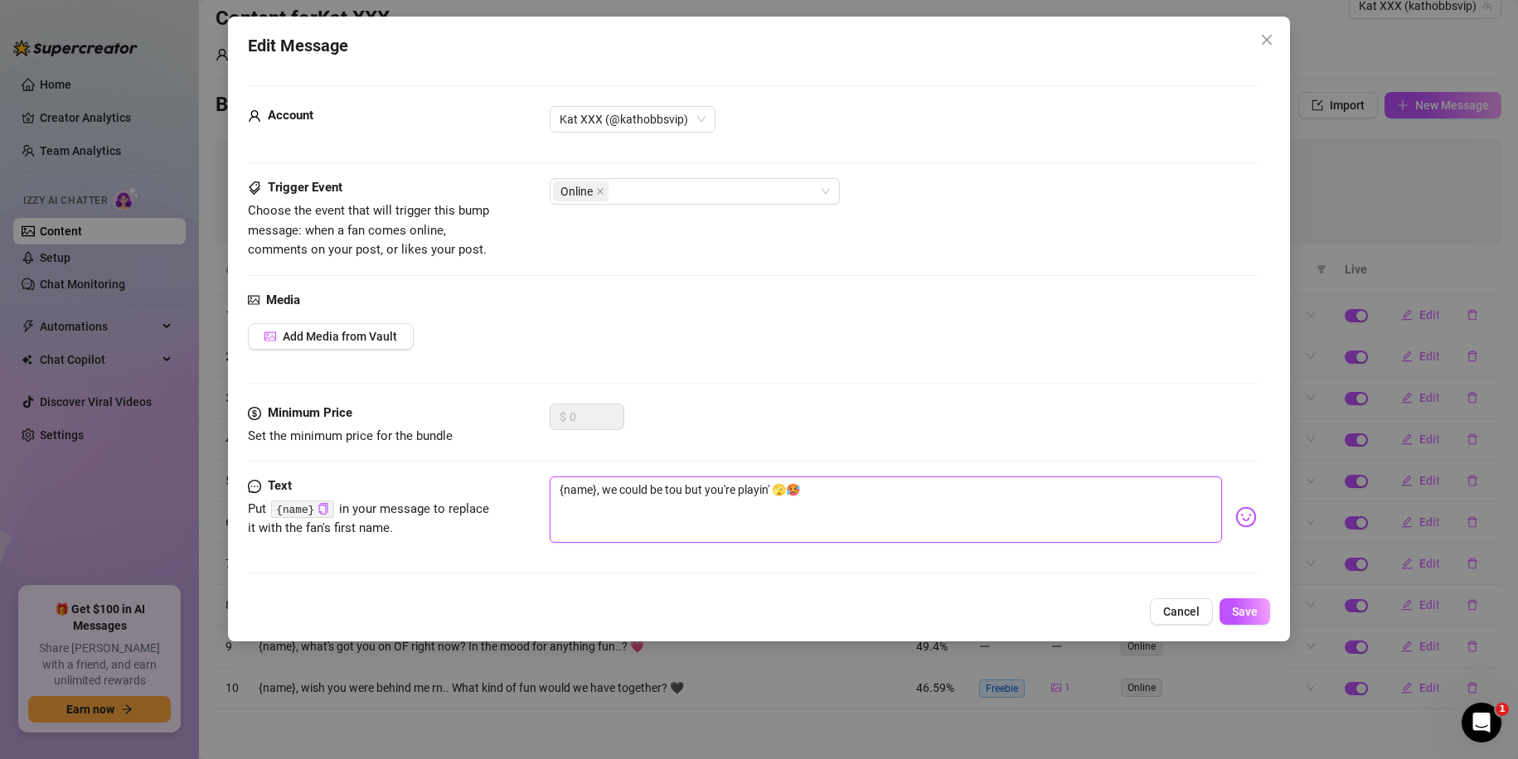
type textarea "{name}, we could be touc but you're playin' 🫣🥵"
type textarea "{name}, we could be touch but you're playin' 🫣🥵"
type textarea "{name}, we could be touchi but you're playin' 🫣🥵"
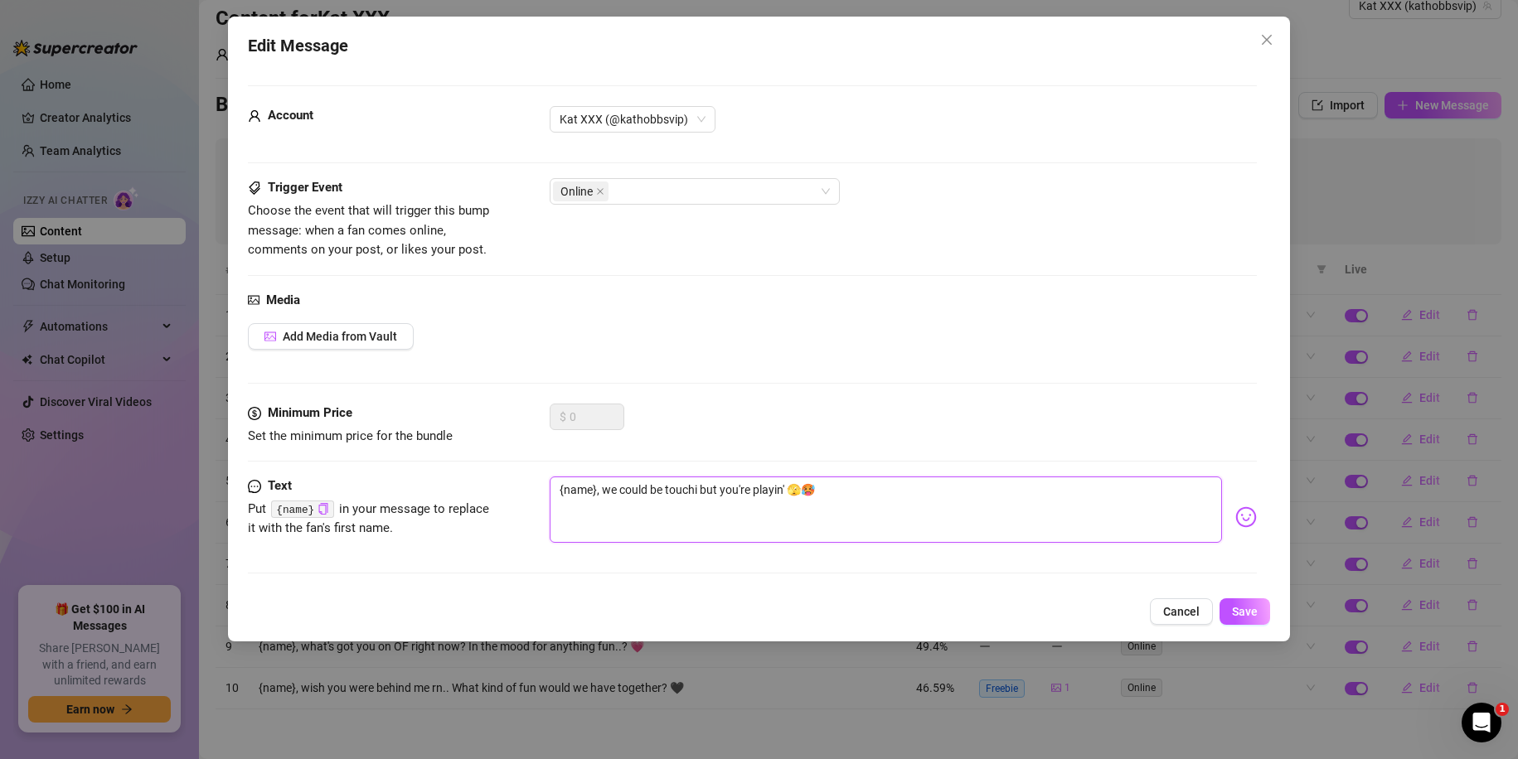
type textarea "{name}, we could be touchin but you're playin' 🫣🥵"
type textarea "{name}, we could be touching but you're playin' 🫣🥵"
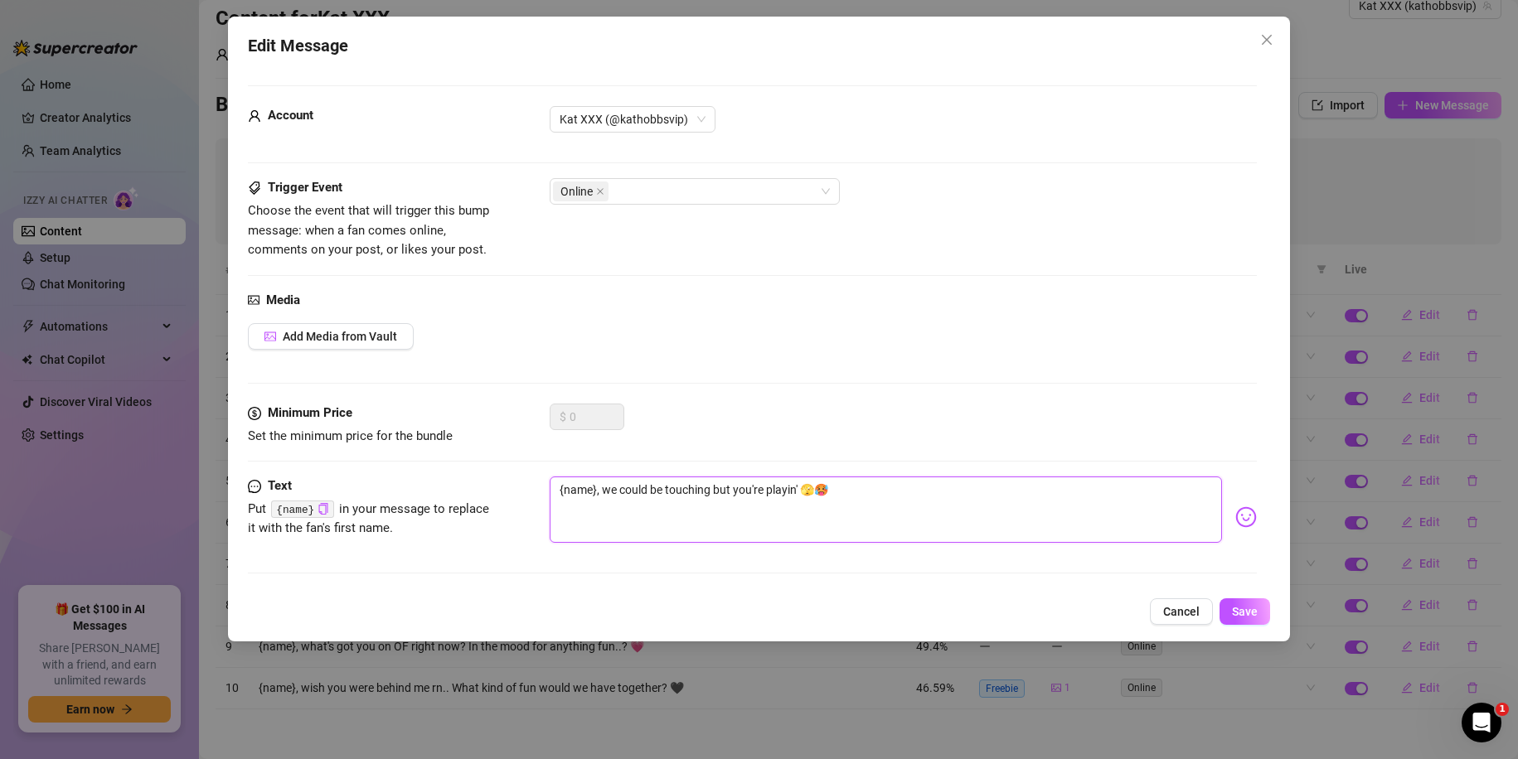
type textarea "{name}, we could be touching but you're playin' 🫣🥵"
type textarea "{name}, we could be touching o but you're playin' 🫣🥵"
type textarea "{name}, we could be touching ou but you're playin' 🫣🥵"
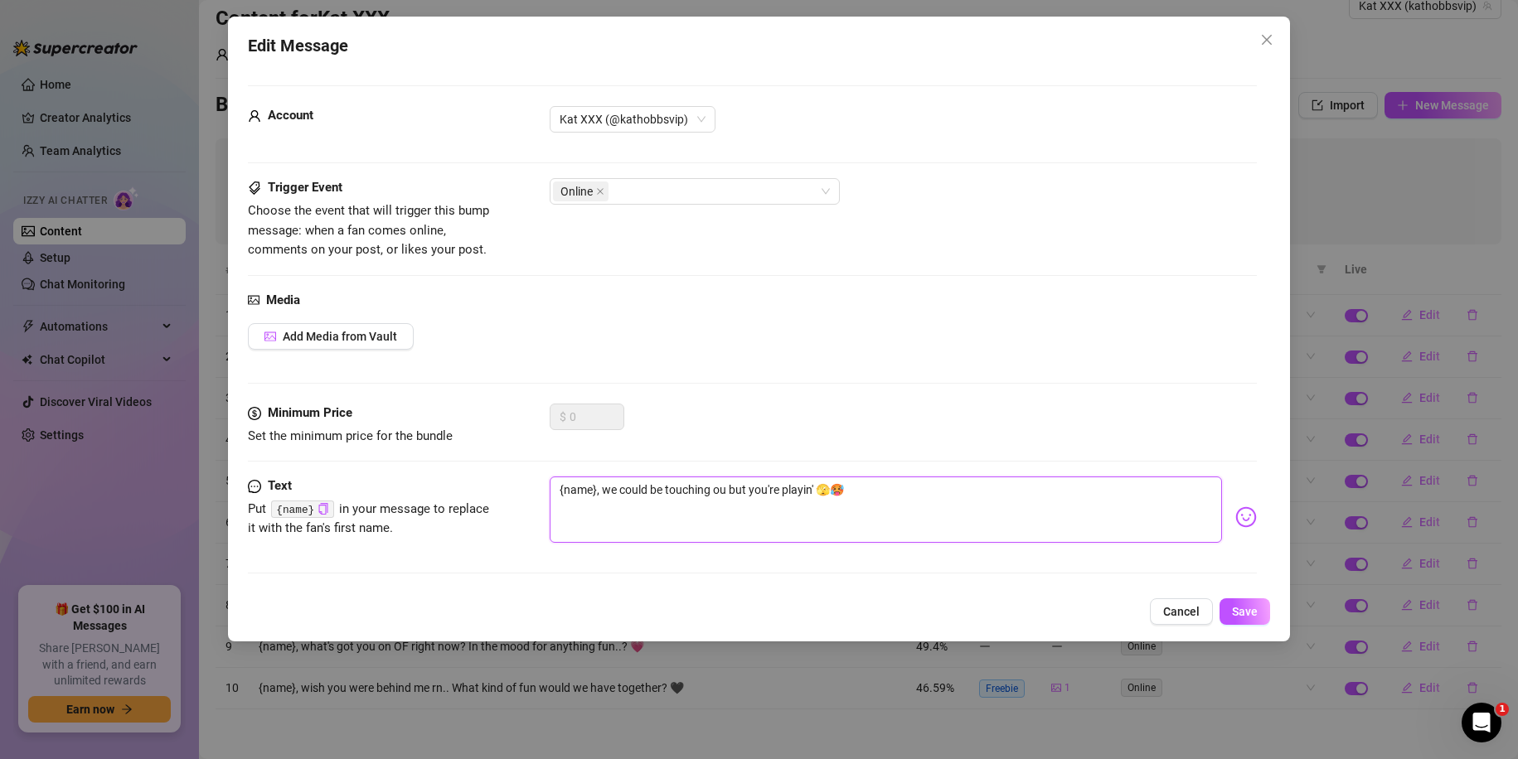
type textarea "{name}, we could be touching our but you're playin' 🫣🥵"
type textarea "{name}, we could be touching ours but you're playin' 🫣🥵"
type textarea "{name}, we could be touching ourse but you're playin' 🫣🥵"
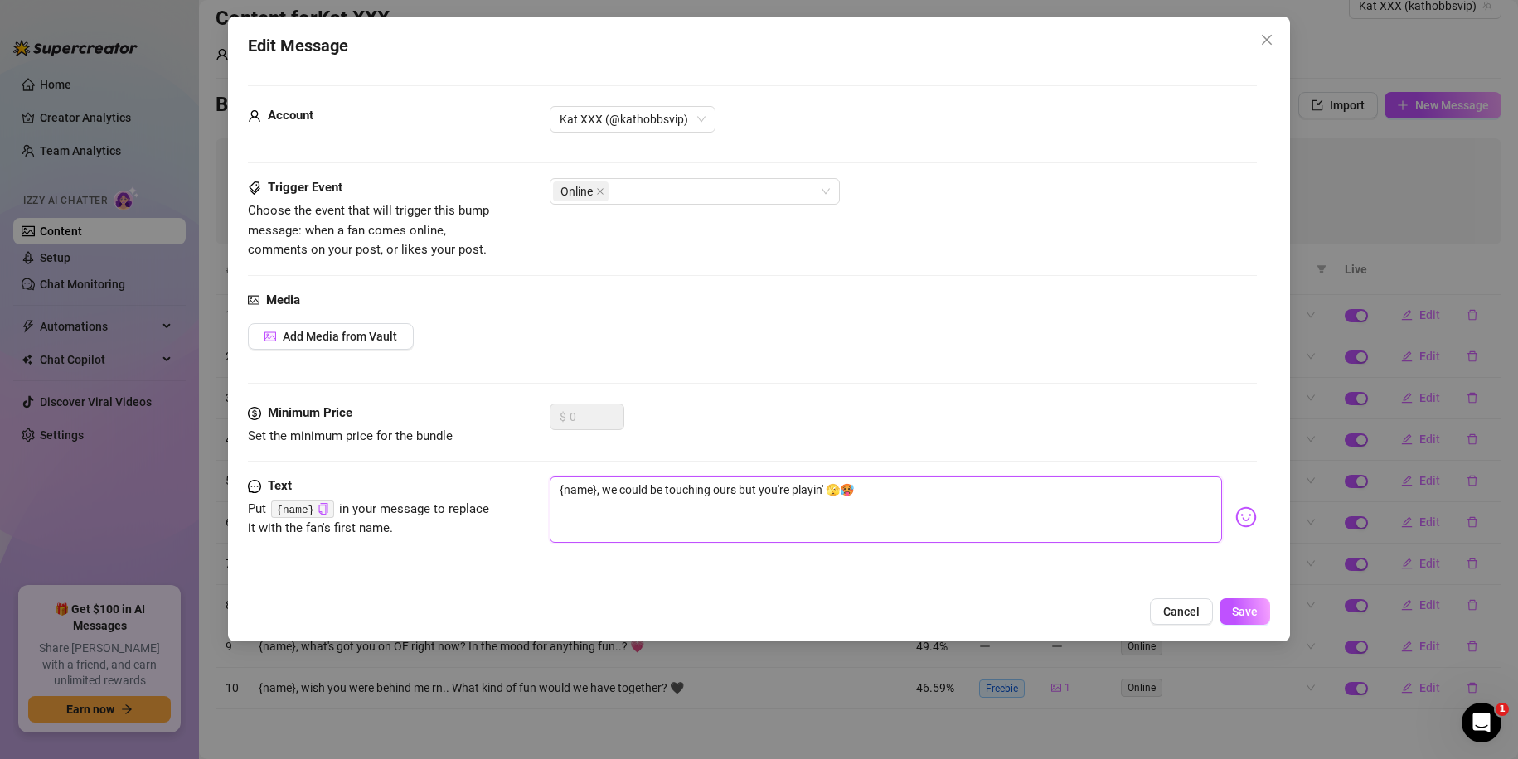
type textarea "{name}, we could be touching ourse but you're playin' 🫣🥵"
type textarea "{name}, we could be touching oursel but you're playin' 🫣🥵"
type textarea "{name}, we could be touching ourselv but you're playin' 🫣🥵"
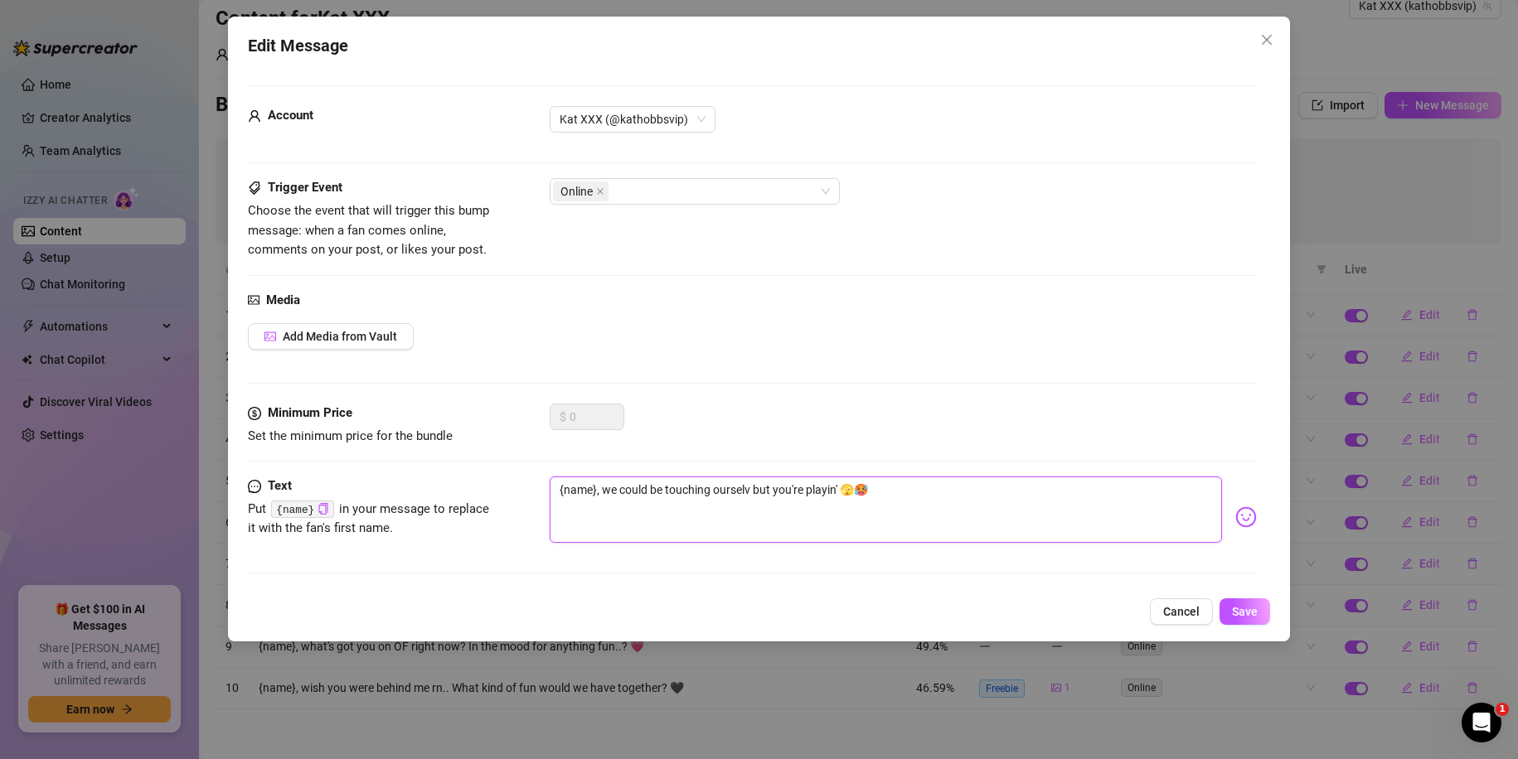
type textarea "{name}, we could be touching ourselve but you're playin' 🫣🥵"
type textarea "{name}, we could be touching ourselves but you're playin' 🫣🥵"
type textarea "{name}, we could be touching ourselvesx but you're playin' 🫣🥵"
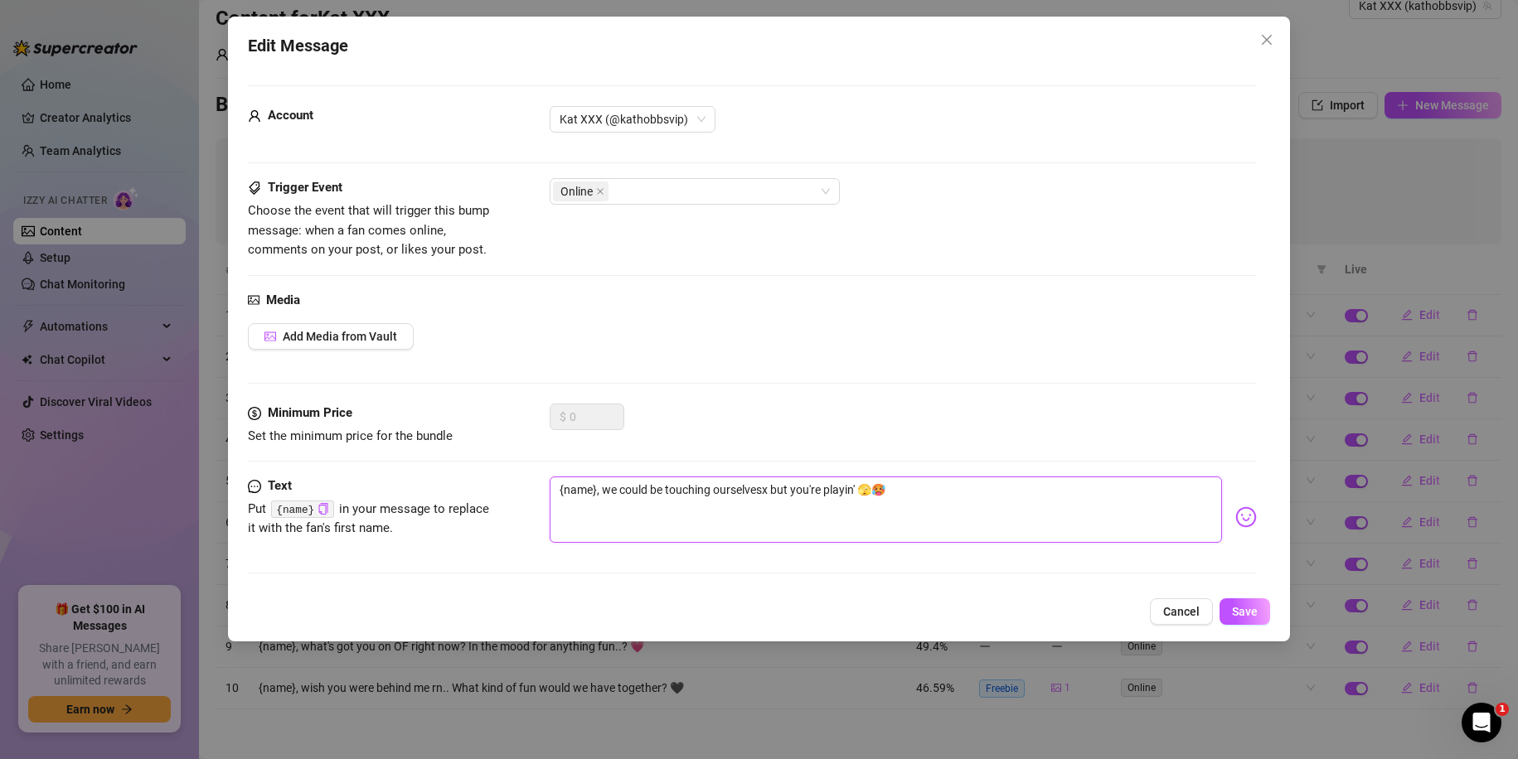
type textarea "{name}, we could be touching ourselvesx but you're playin' 🫣🥵"
type textarea "{name}, we could be touching ourselves but you're playin' 🫣🥵"
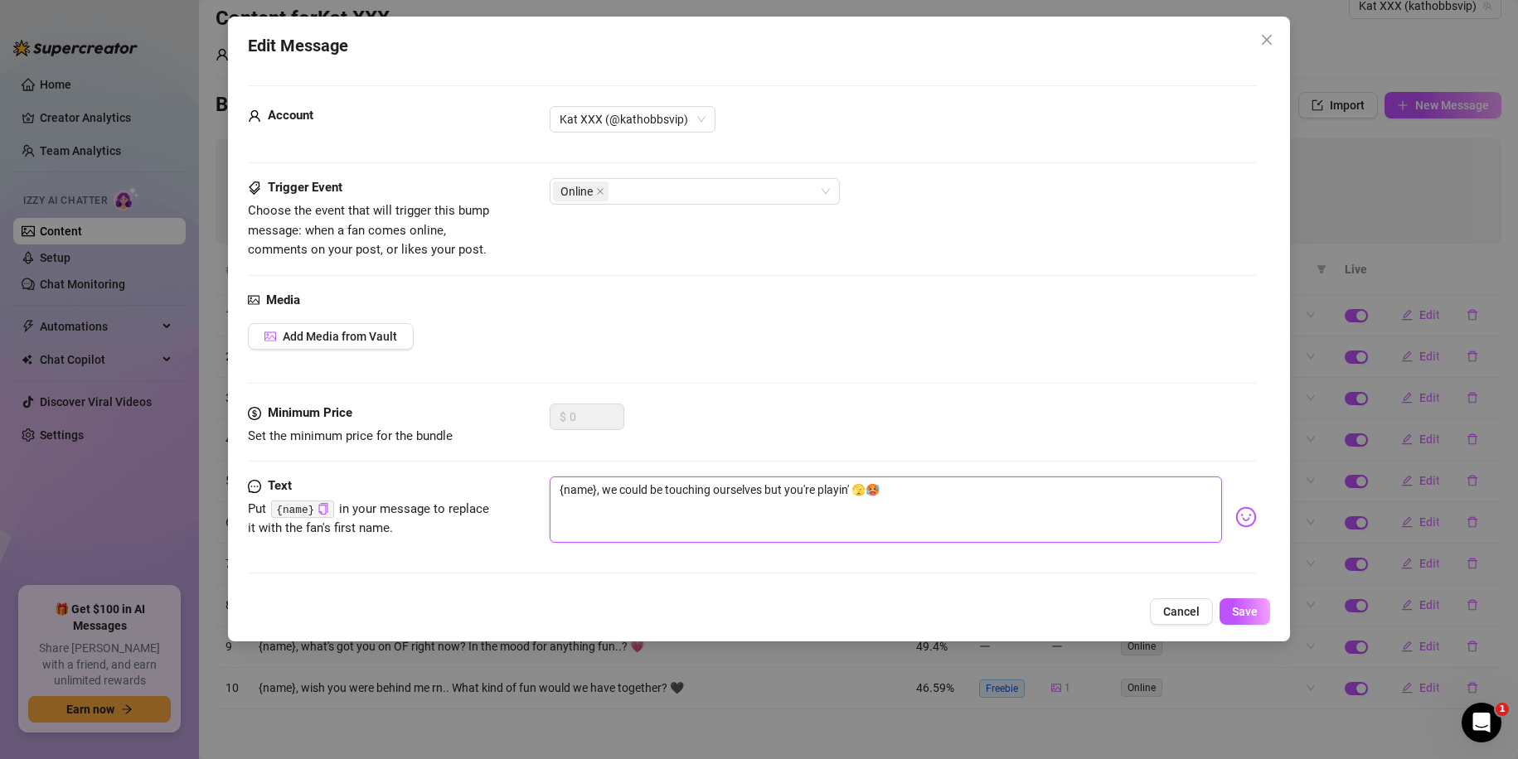
type textarea "{name}, we could be touching ourselves but you're playin' 🫣🥵"
type textarea "{name}, we could be touching ourselves r but you're playin' 🫣🥵"
type textarea "{name}, we could be touching ourselves rn but you're playin' 🫣🥵"
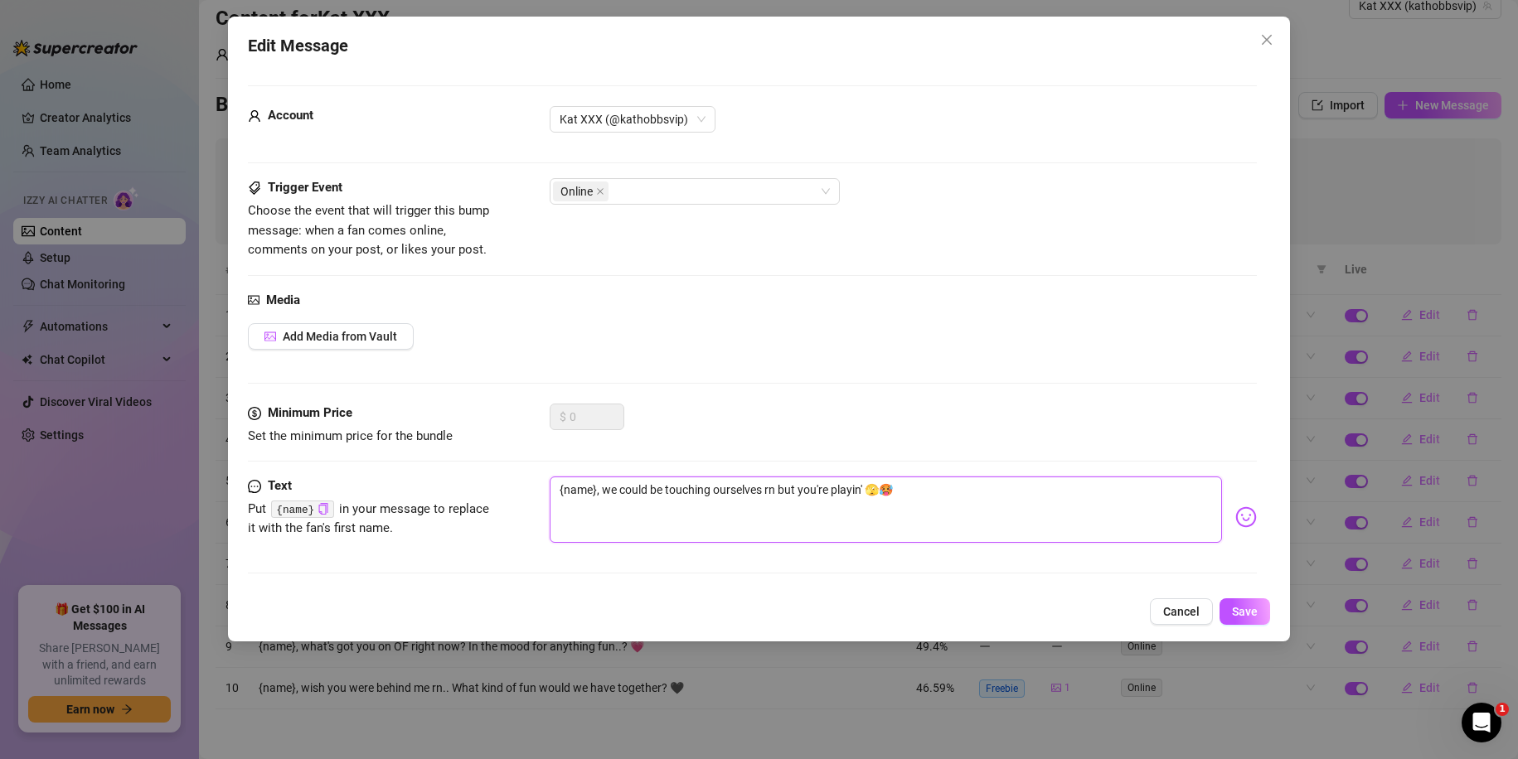
type textarea "{name}, we could be touching ourselves rn but you're playin' 🫣🥵"
click at [1245, 598] on div "Edit Message Account Kat XXX (@kathobbsvip) Trigger Event Choose the event that…" at bounding box center [759, 329] width 1063 height 625
click at [1245, 608] on span "Save" at bounding box center [1245, 611] width 26 height 13
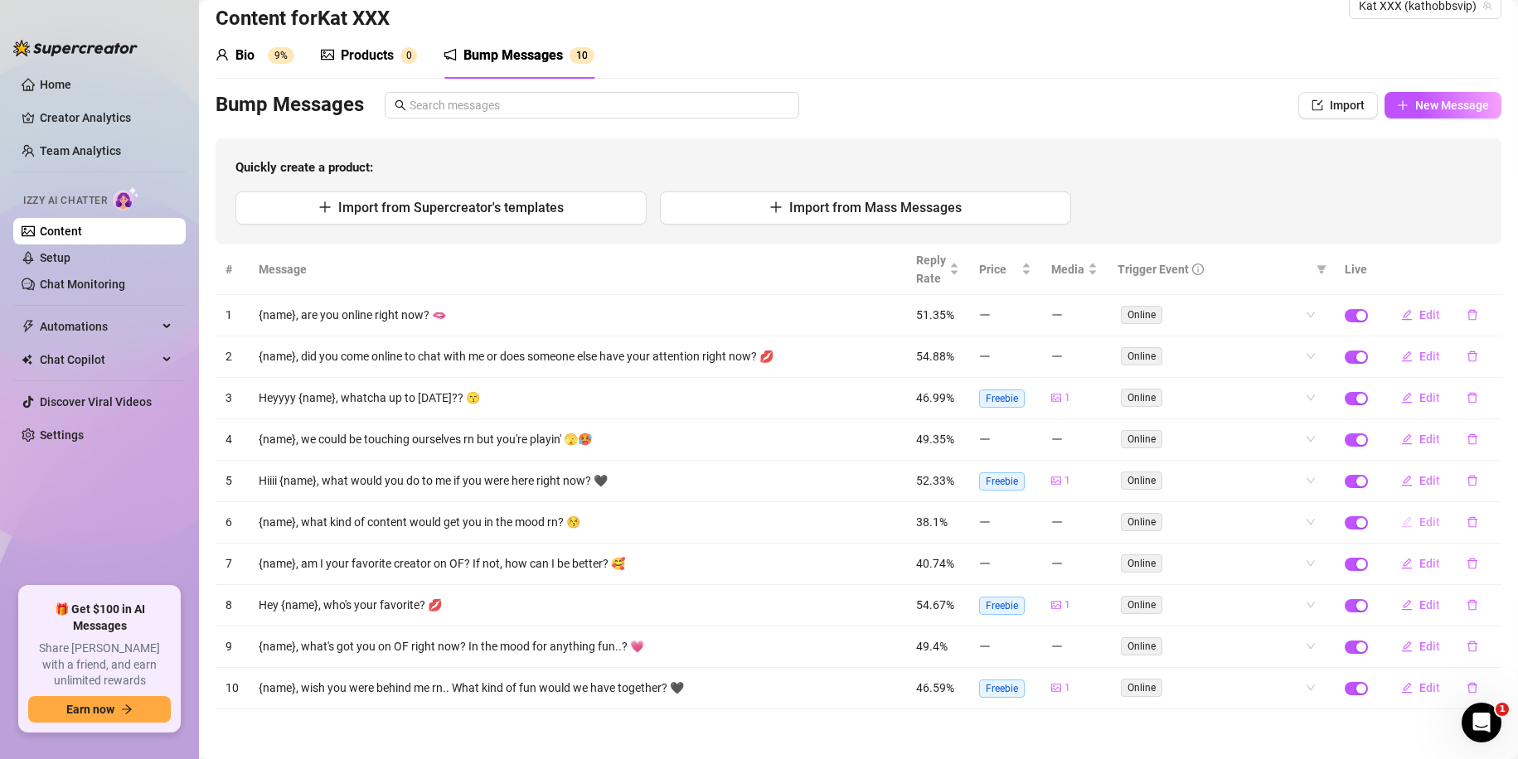
click at [1419, 520] on span "Edit" at bounding box center [1429, 522] width 21 height 13
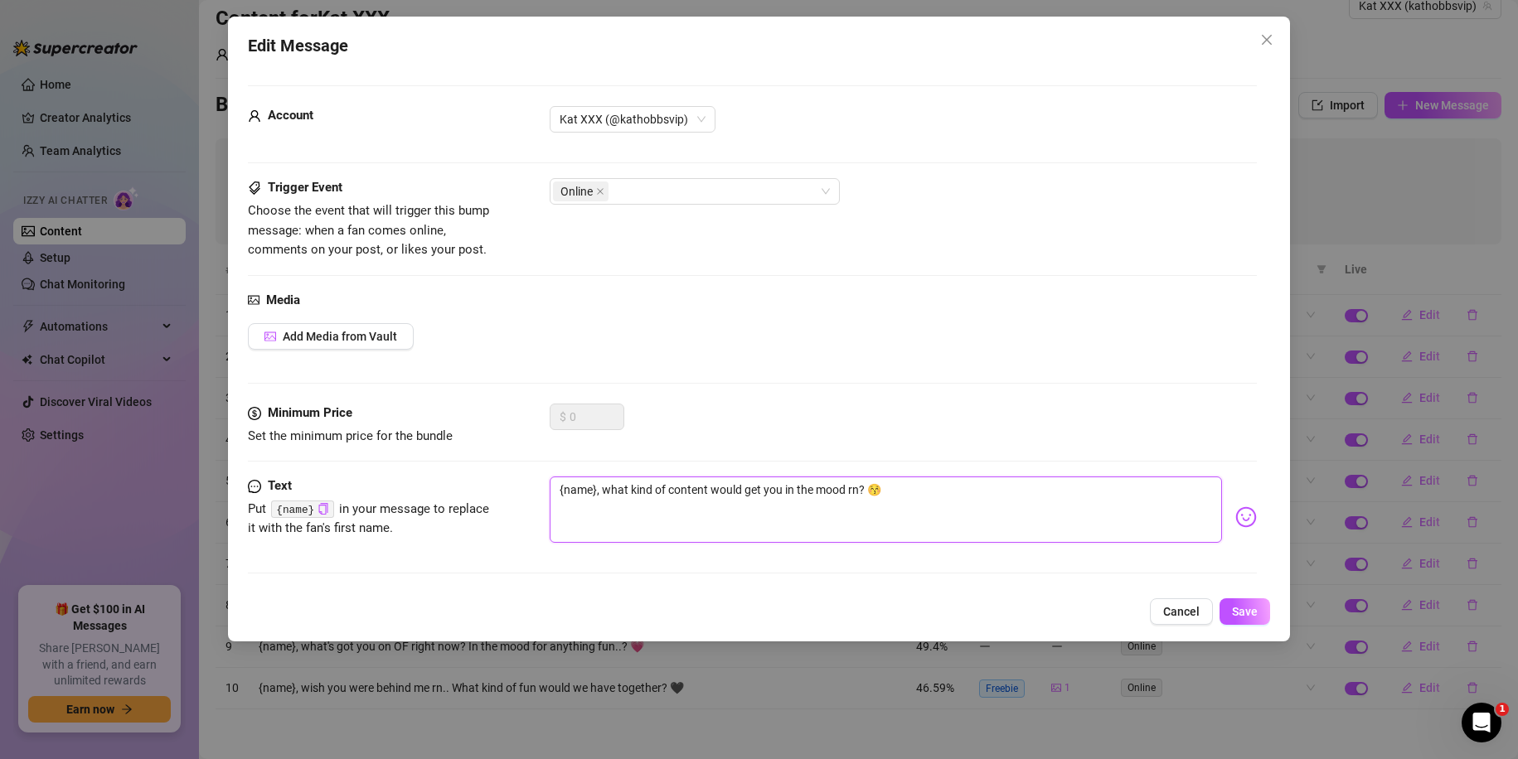
drag, startPoint x: 856, startPoint y: 487, endPoint x: 601, endPoint y: 493, distance: 254.6
click at [601, 493] on textarea "{name}, what kind of content would get you in the mood rn? 😚" at bounding box center [886, 510] width 673 height 66
type textarea "{name}, w? 😚"
type textarea "{name}, wh? 😚"
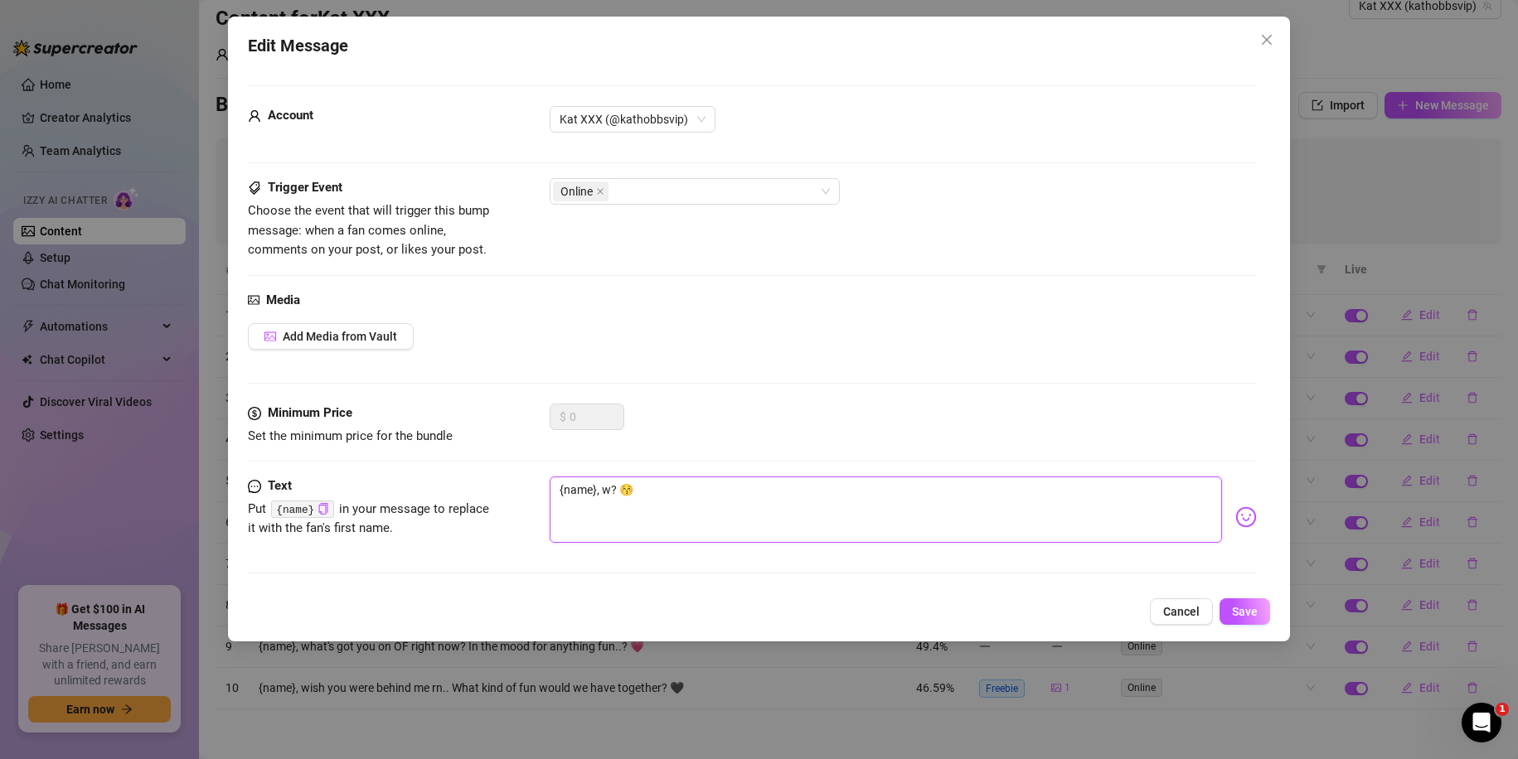
type textarea "{name}, wh? 😚"
type textarea "{name}, wha? 😚"
type textarea "{name}, whar? 😚"
type textarea "{name}, whart? 😚"
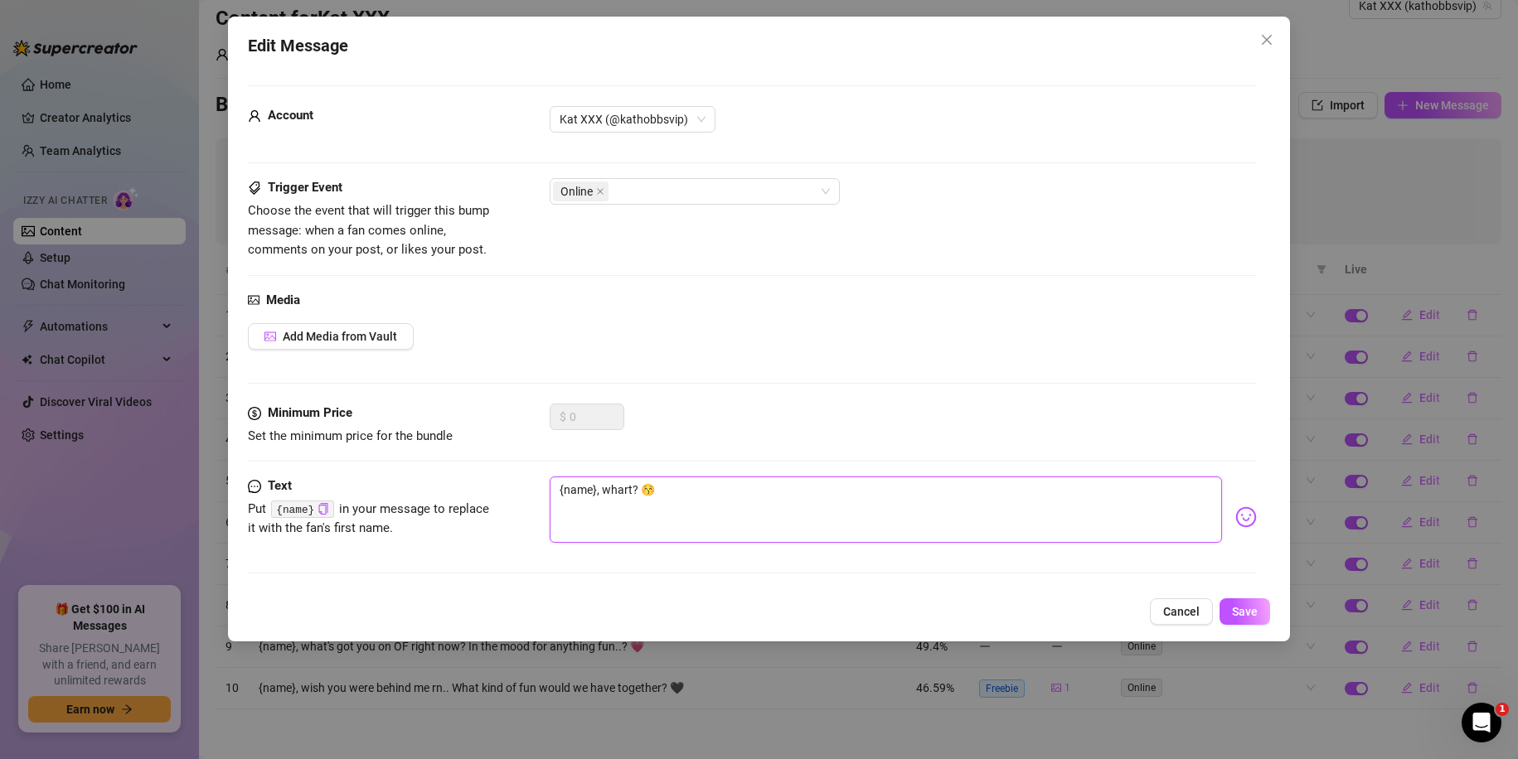
type textarea "{name}, whart ? 😚"
type textarea "{name}, whart? 😚"
type textarea "{name}, whar? 😚"
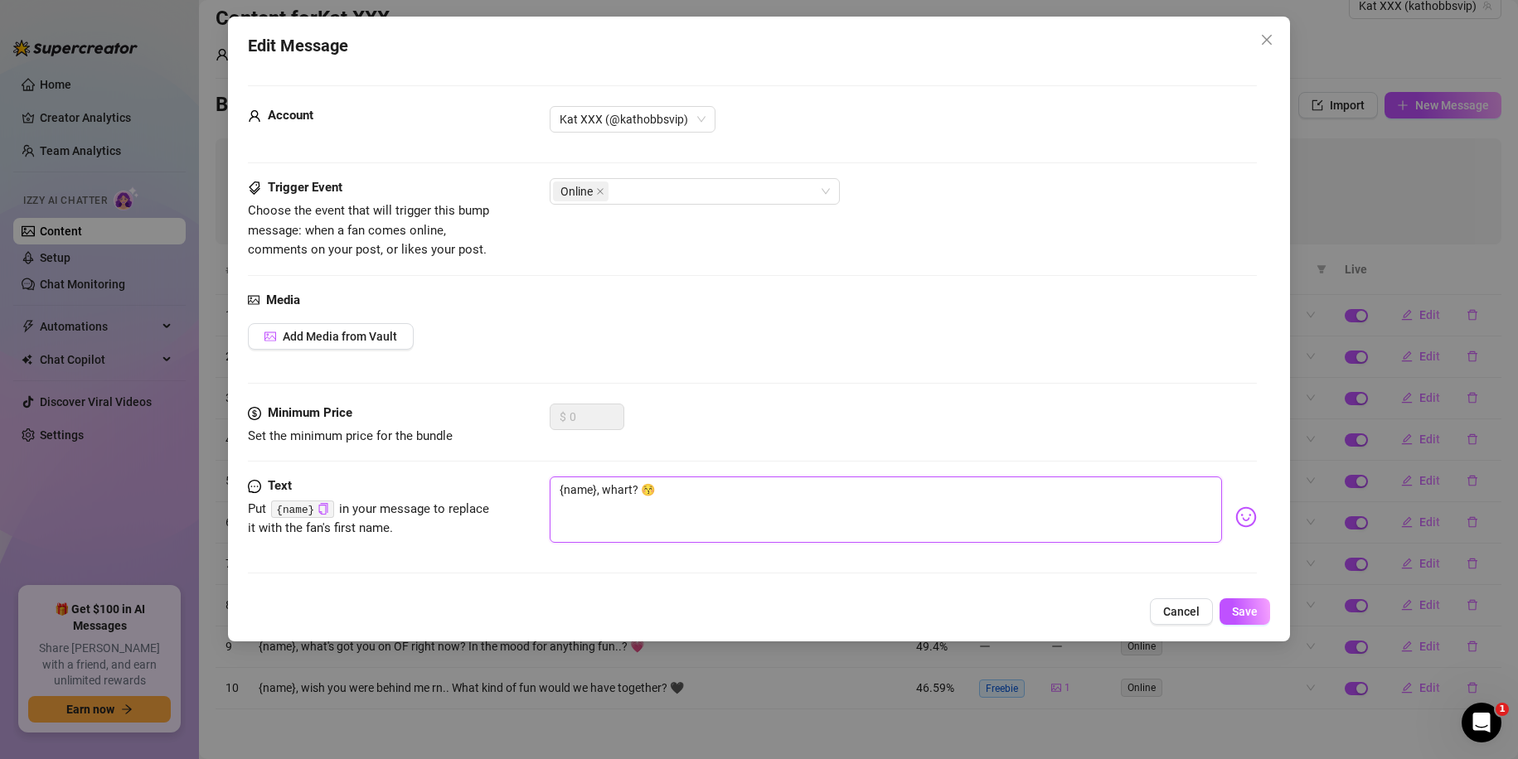
type textarea "{name}, whar? 😚"
type textarea "{name}, wha? 😚"
type textarea "{name}, what? 😚"
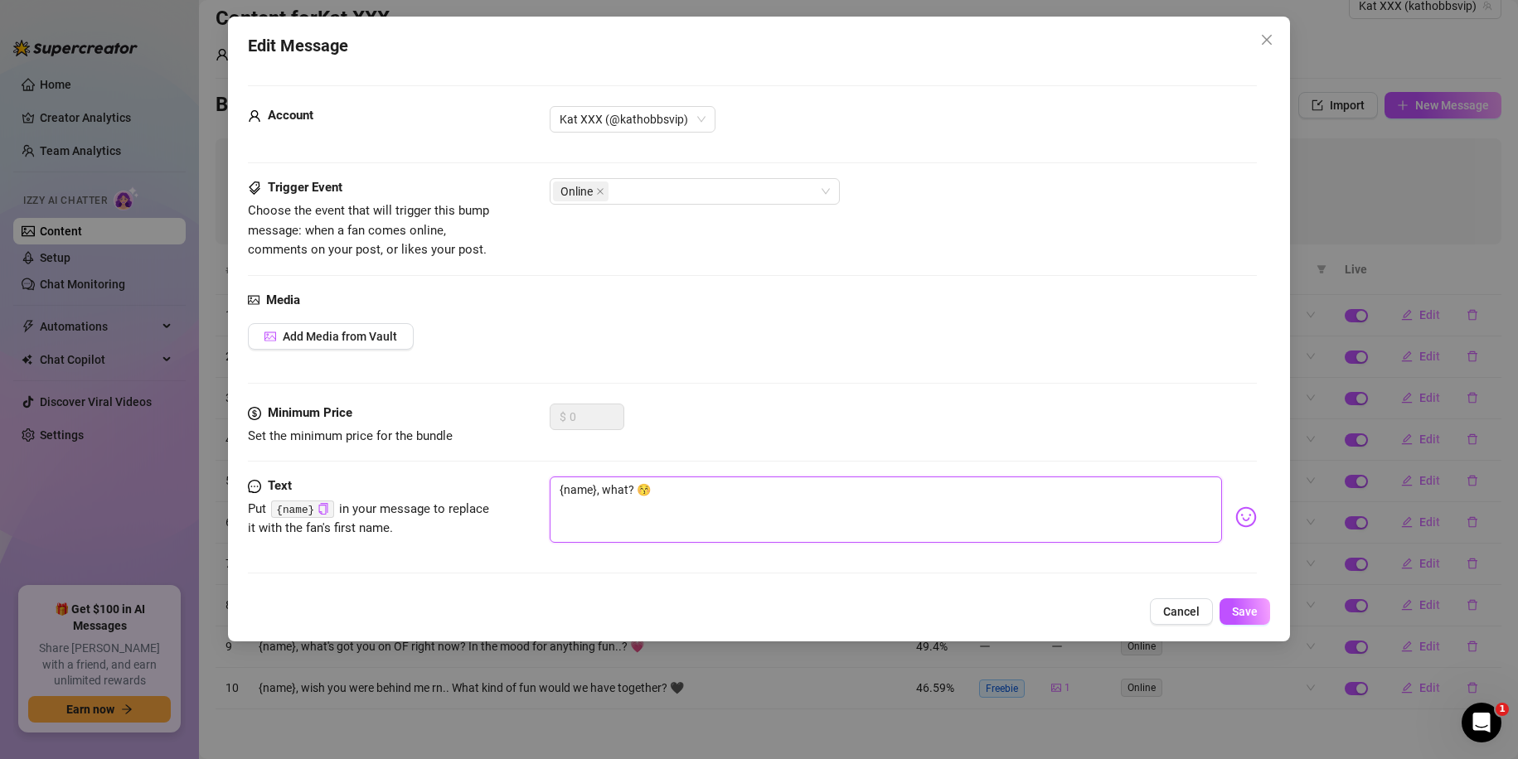
type textarea "{name}, what ? 😚"
type textarea "{name}, what d? 😚"
type textarea "{name}, what do? 😚"
type textarea "{name}, what do ? 😚"
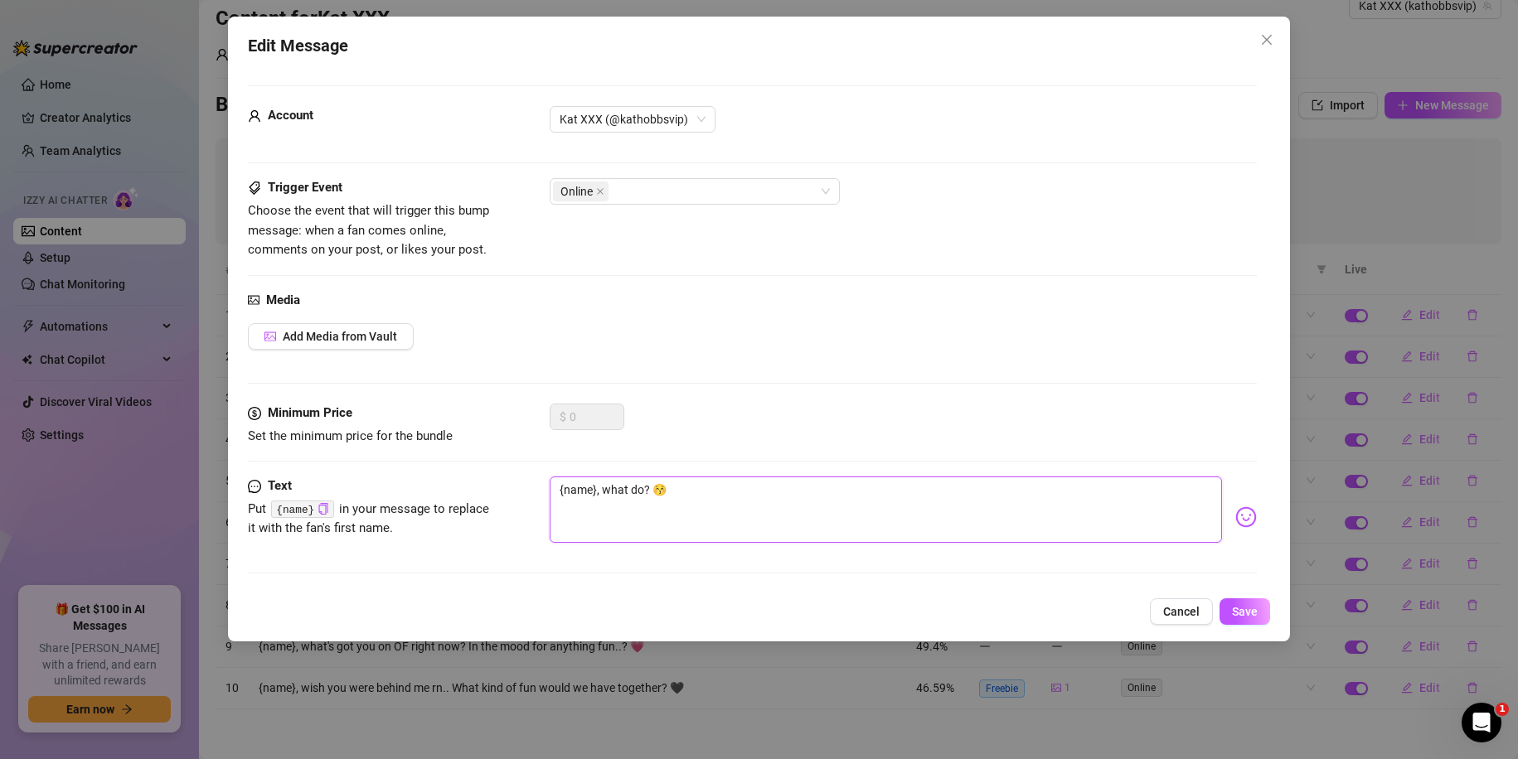
type textarea "{name}, what do ? 😚"
type textarea "{name}, what do y? 😚"
type textarea "{name}, what do yo? 😚"
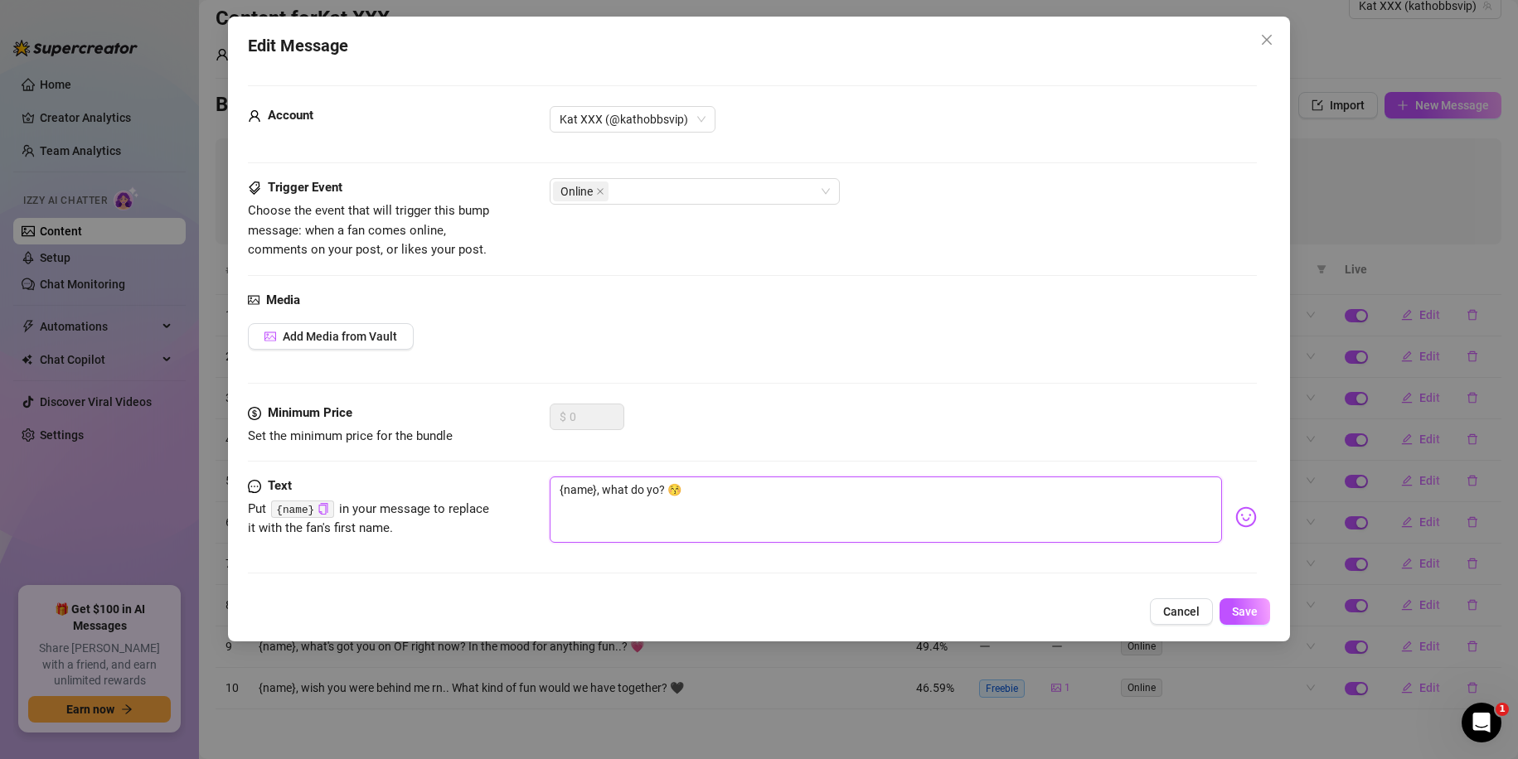
type textarea "{name}, what do you? 😚"
type textarea "{name}, what do you ? 😚"
type textarea "{name}, what do you e? 😚"
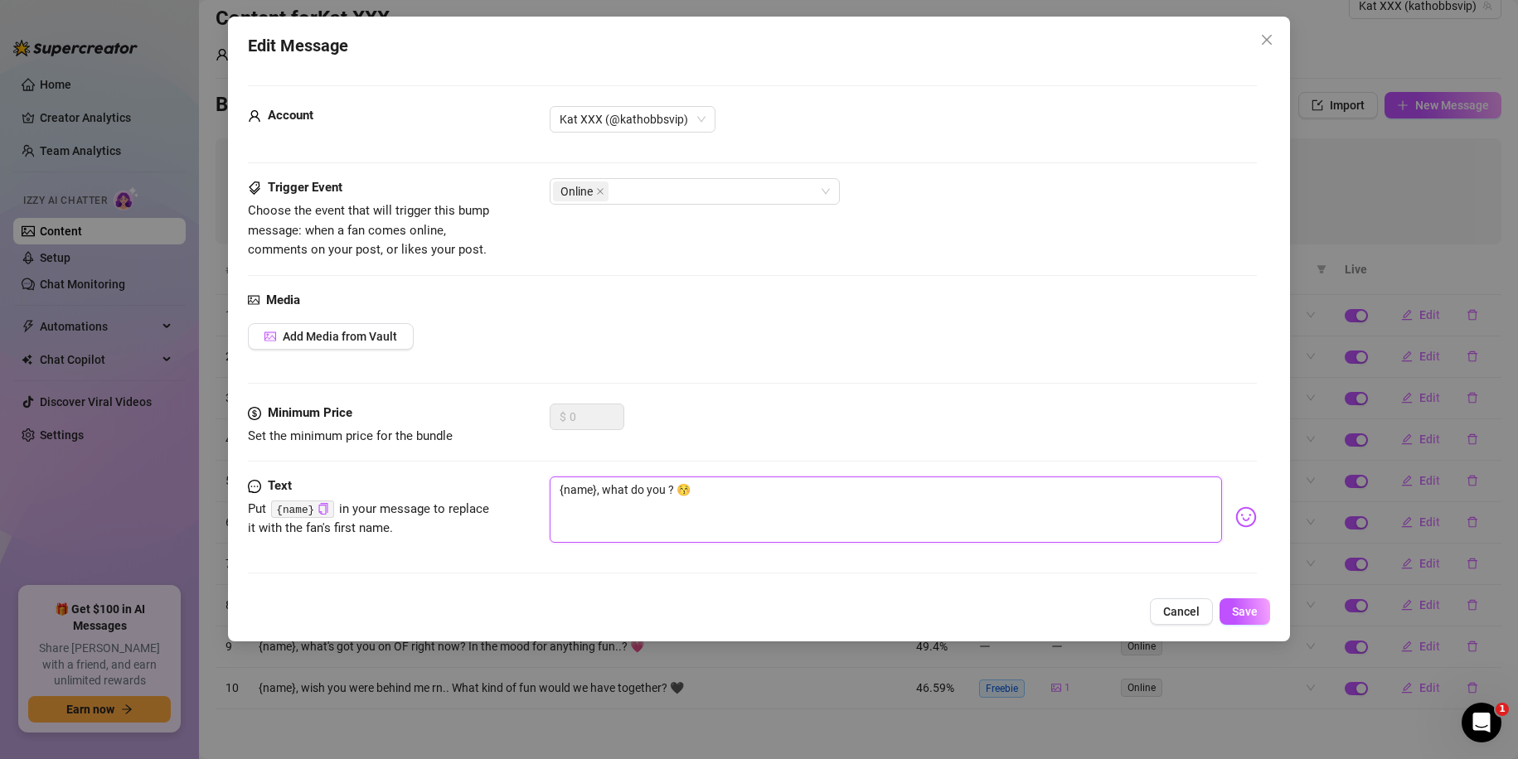
type textarea "{name}, what do you e? 😚"
type textarea "{name}, what do you en? 😚"
type textarea "{name}, what do you enj? 😚"
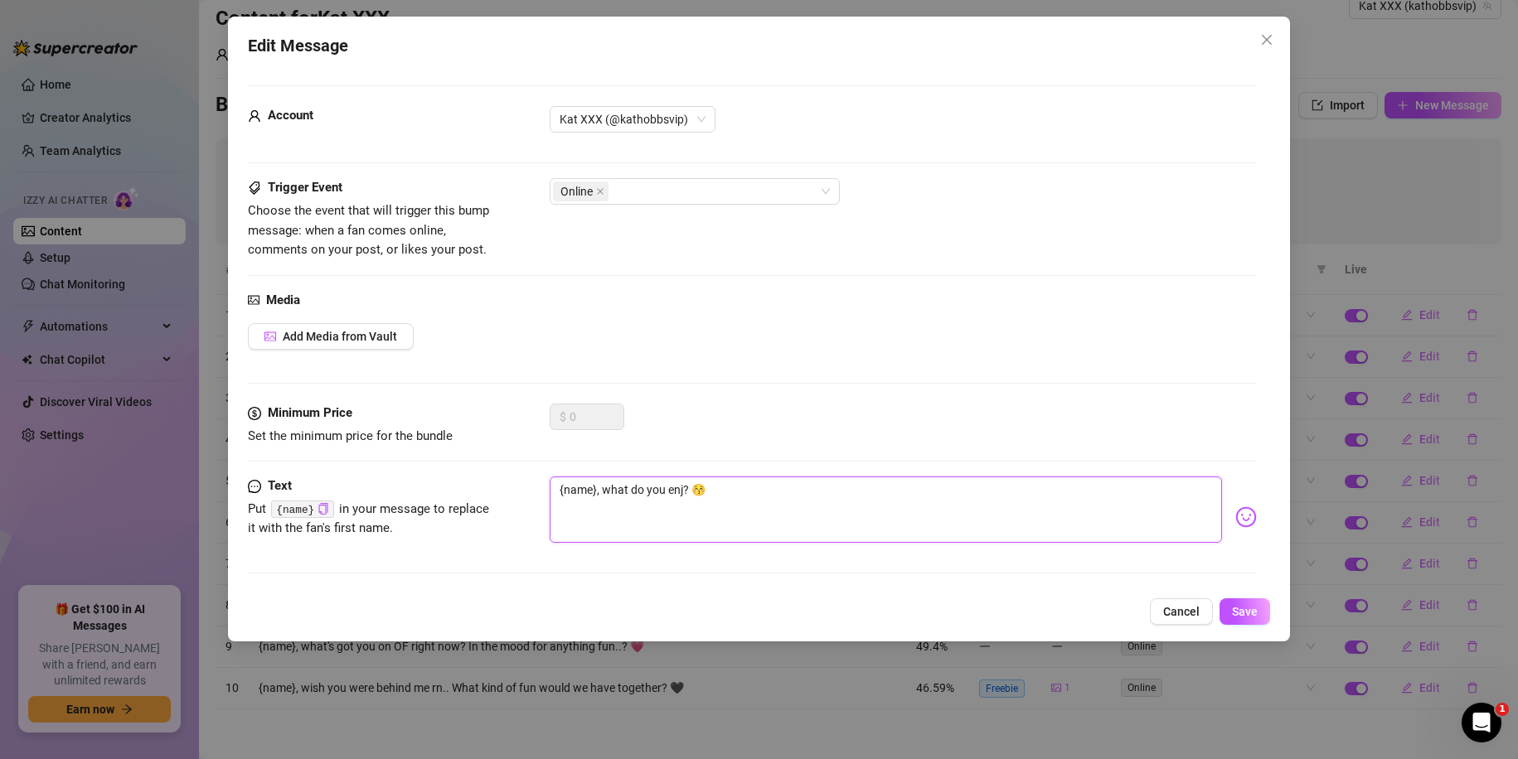
type textarea "{name}, what do you enjo? 😚"
type textarea "{name}, what do you enjoy? 😚"
type textarea "{name}, what do you enjoy ? 😚"
type textarea "{name}, what do you enjoy e? 😚"
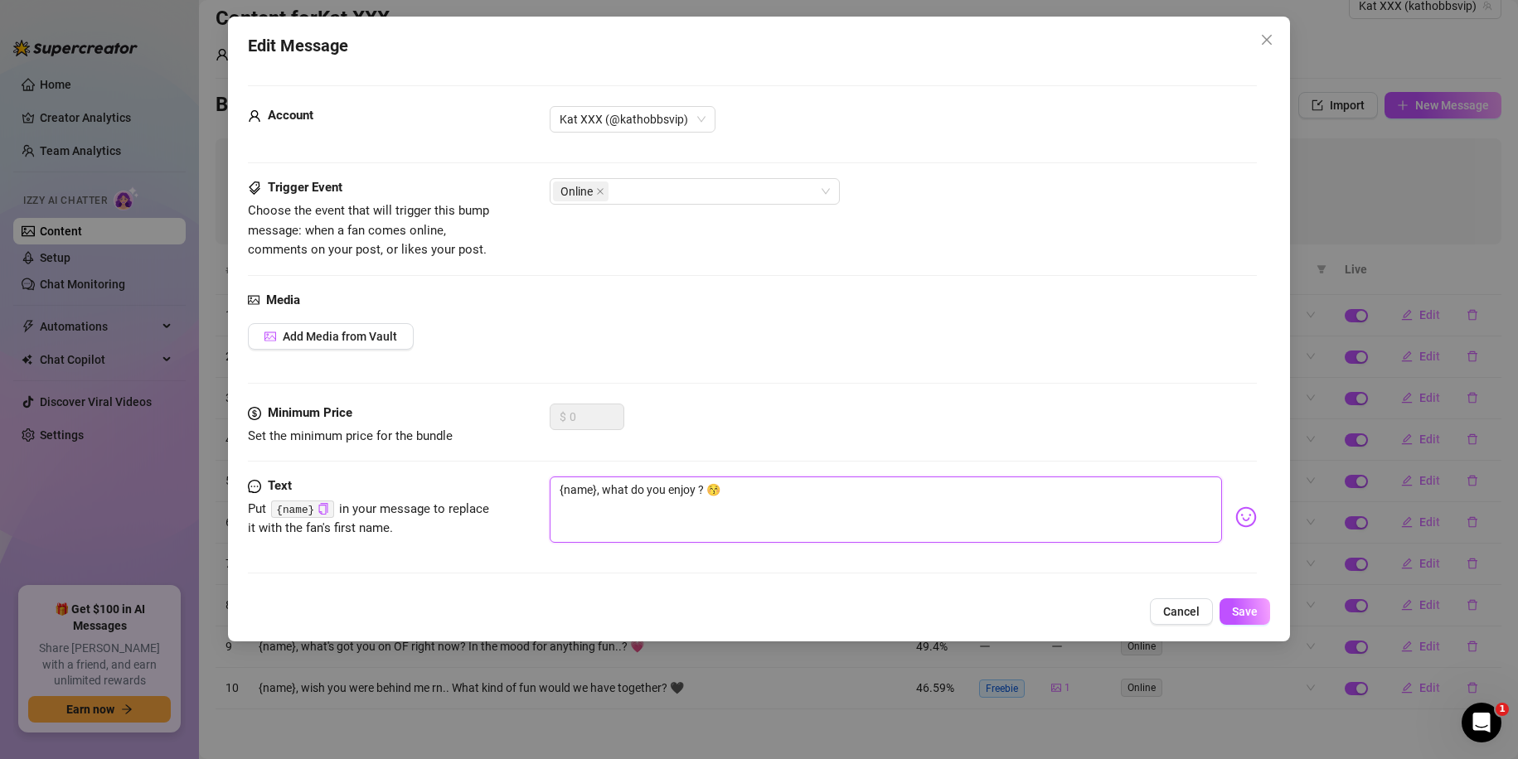
type textarea "{name}, what do you enjoy e? 😚"
type textarea "{name}, what do you enjoy ea? 😚"
type textarea "{name}, what do you enjoy eat? 😚"
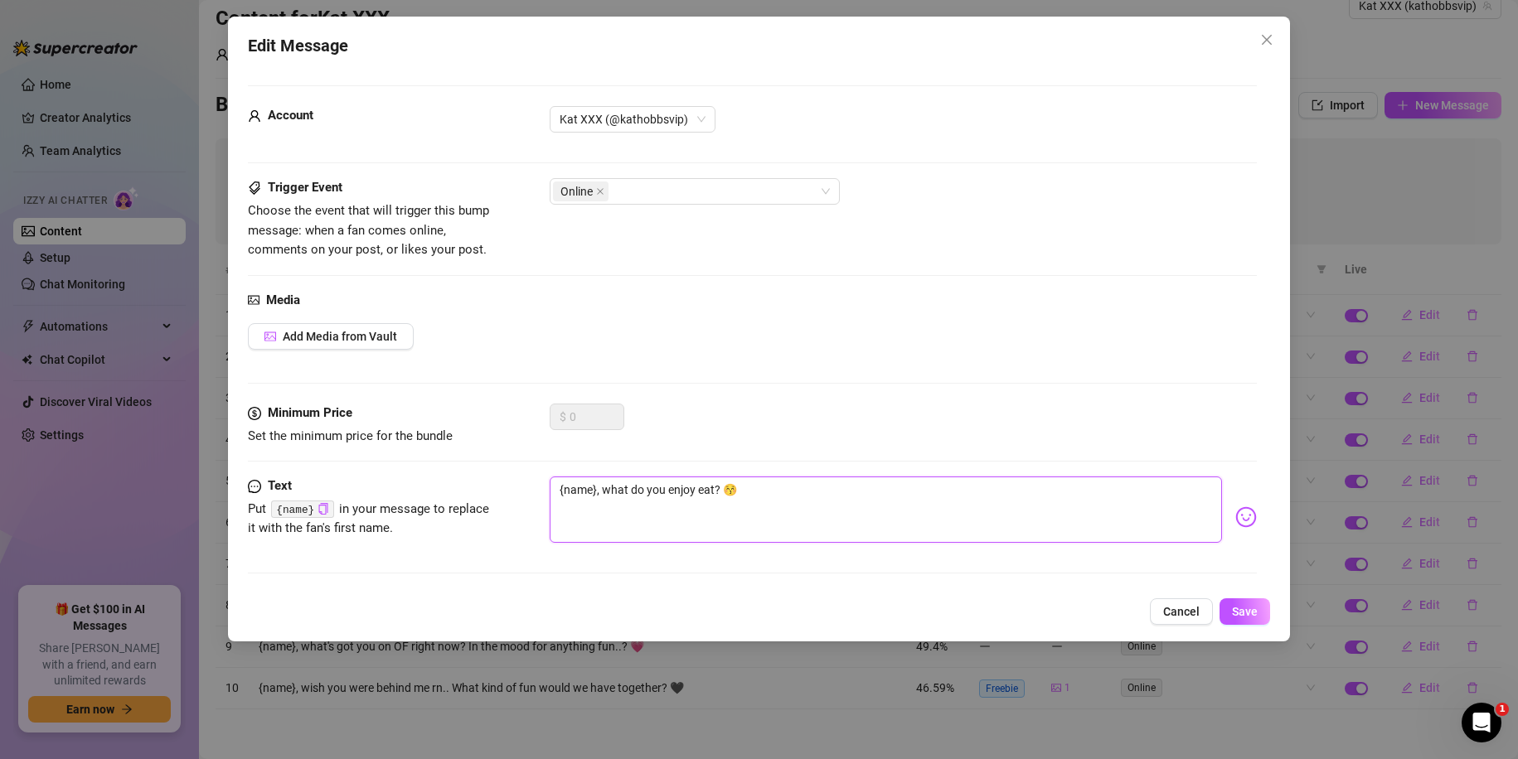
type textarea "{name}, what do you enjoy ea? 😚"
type textarea "{name}, what do you enjoy e? 😚"
type textarea "{name}, what do you enjoy ? 😚"
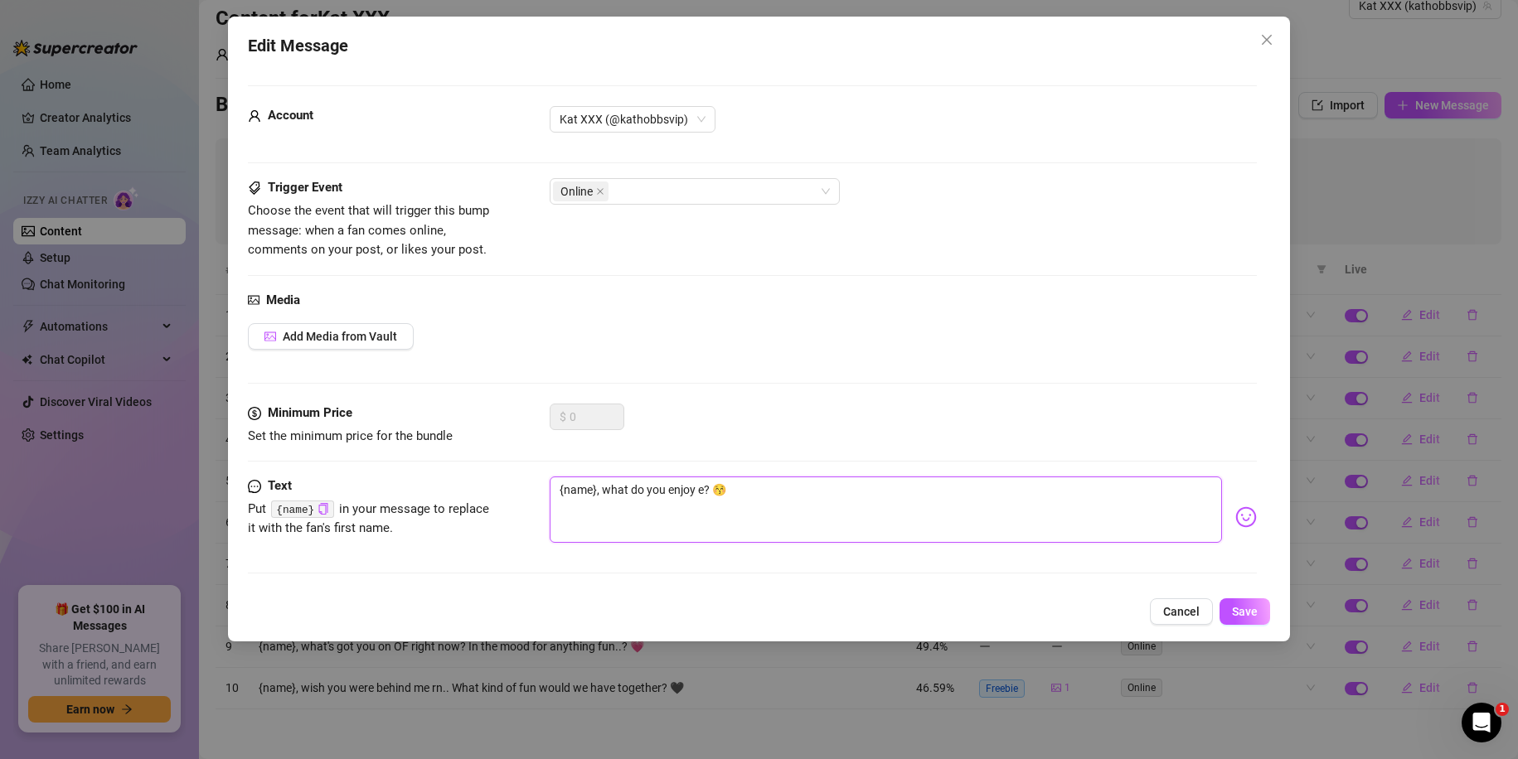
type textarea "{name}, what do you enjoy ? 😚"
type textarea "{name}, what do you enjoy w? 😚"
type textarea "{name}, what do you enjoy wa? 😚"
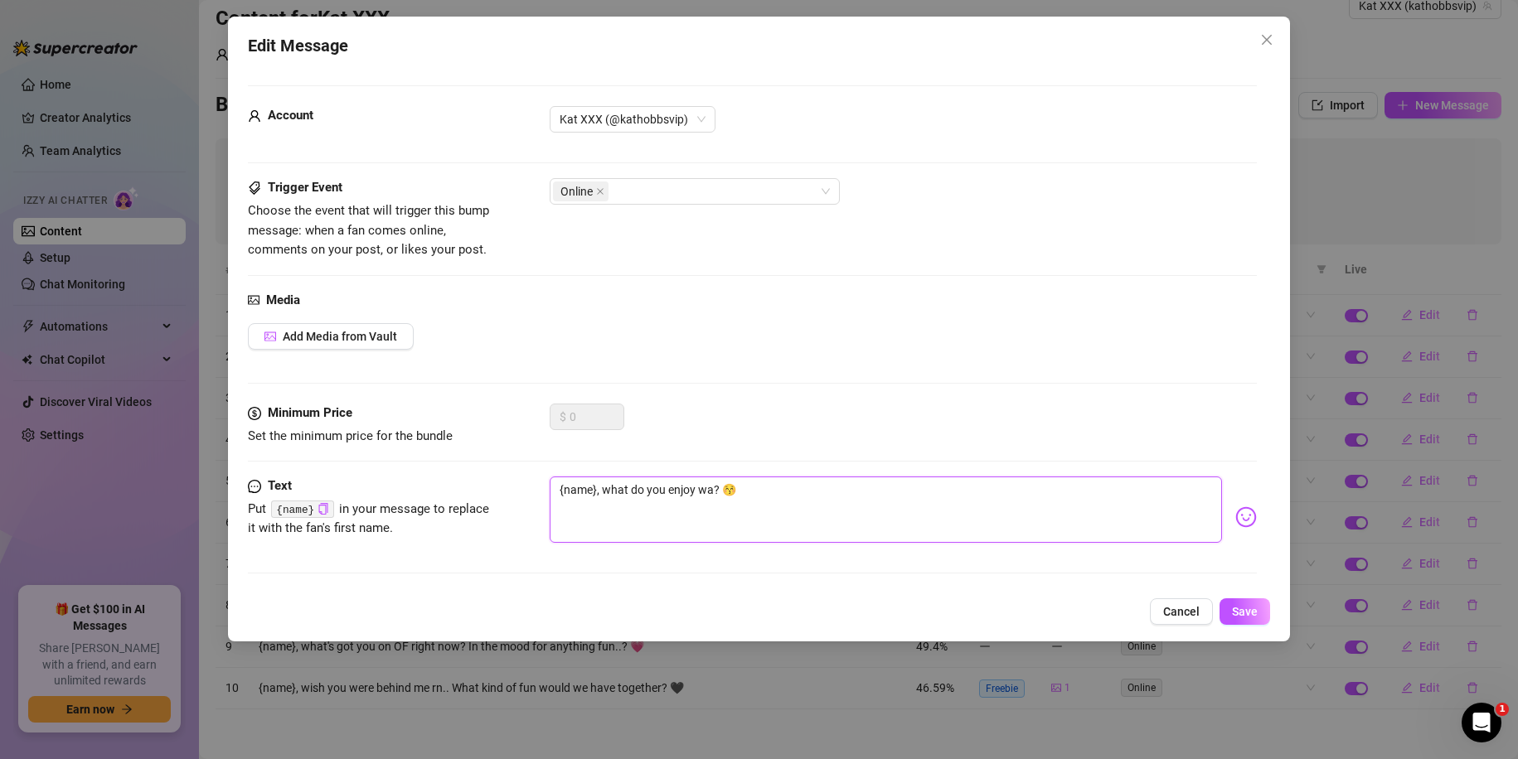
type textarea "{name}, what do you enjoy wat? 😚"
type textarea "{name}, what do you enjoy watc? 😚"
type textarea "{name}, what do you enjoy watch? 😚"
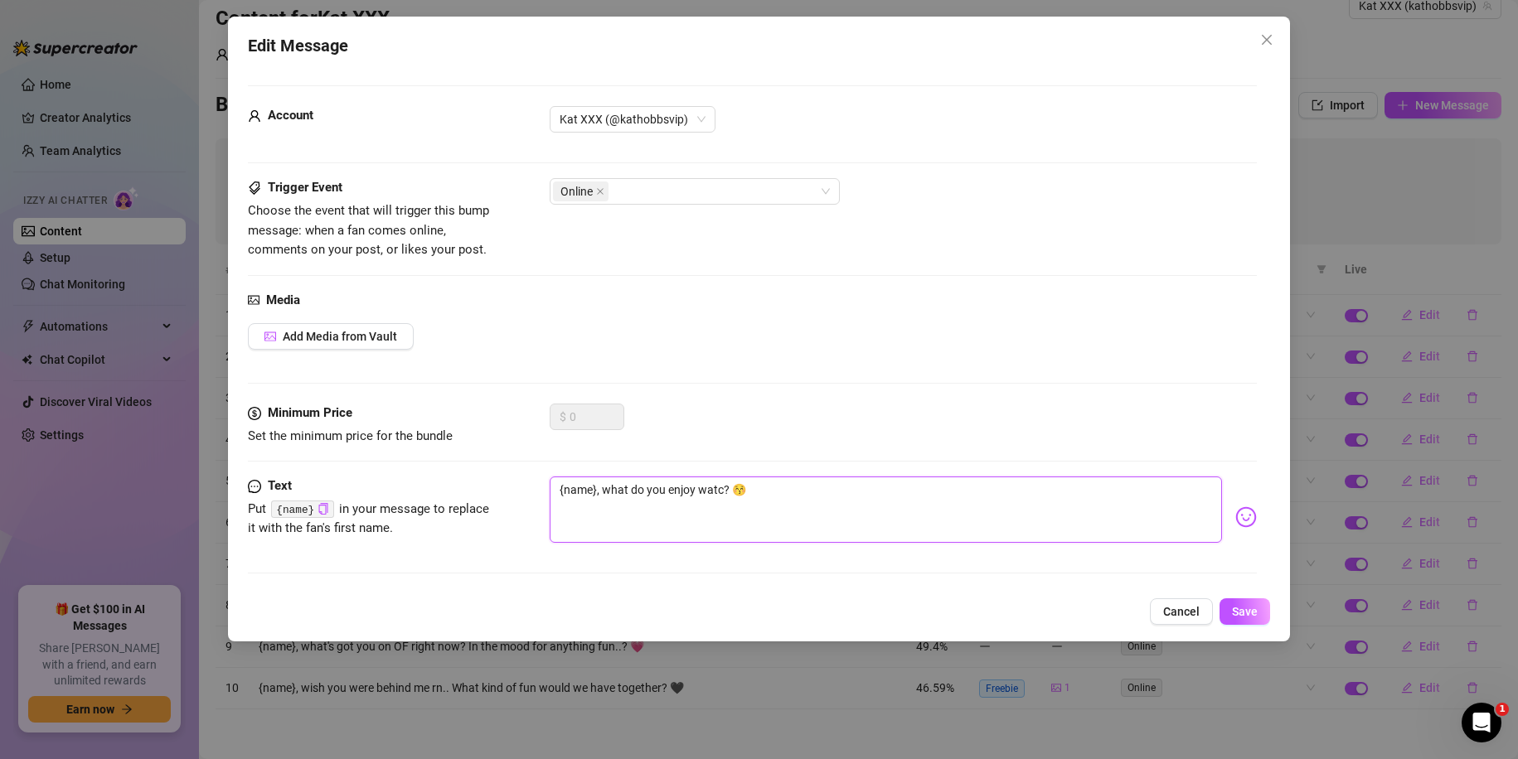
type textarea "{name}, what do you enjoy watch? 😚"
type textarea "{name}, what do you enjoy watchi? 😚"
type textarea "{name}, what do you enjoy watchin? 😚"
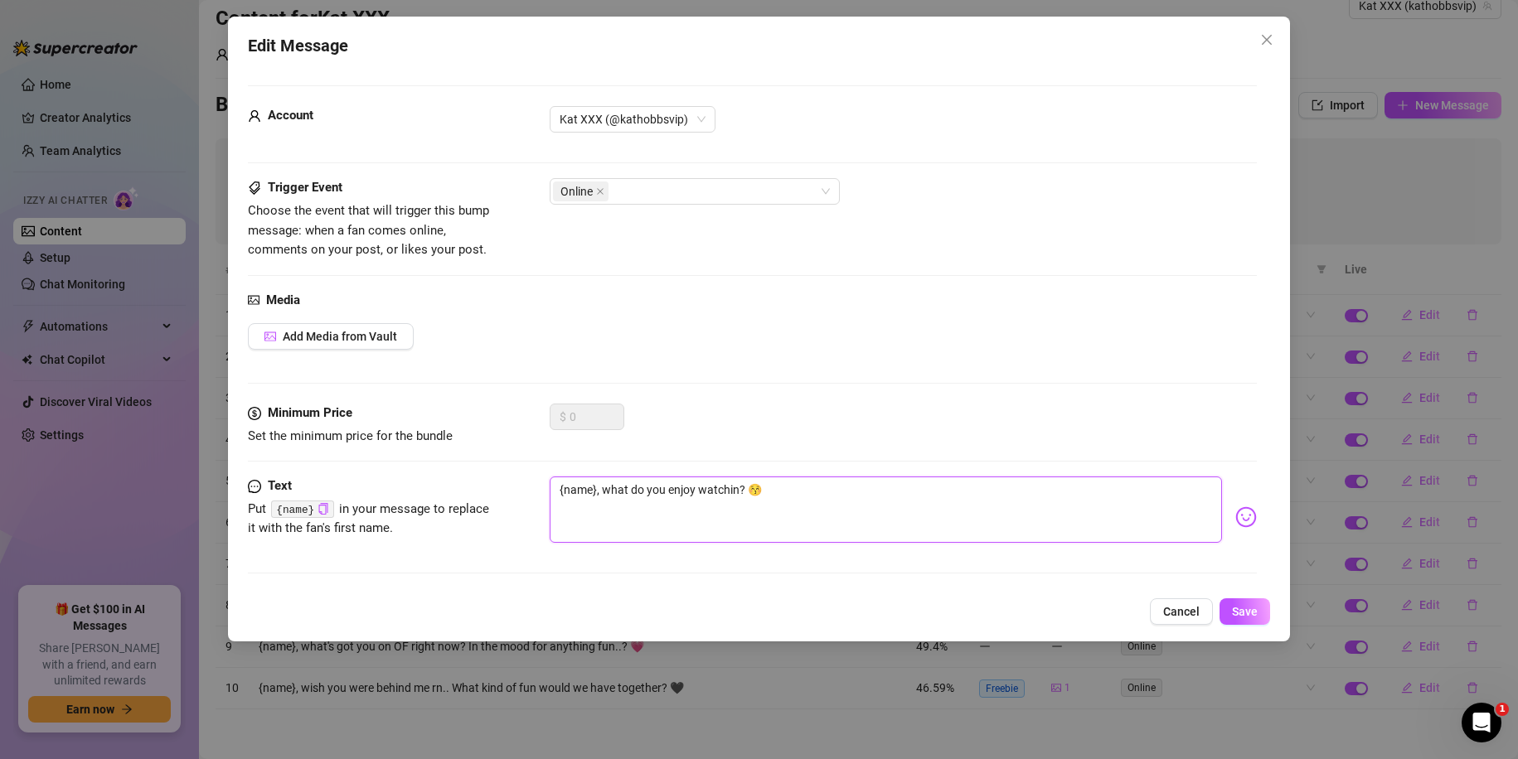
type textarea "{name}, what do you enjoy watching? 😚"
type textarea "{name}, what do you enjoy watching ? 😚"
type textarea "{name}, what do you enjoy watching t? 😚"
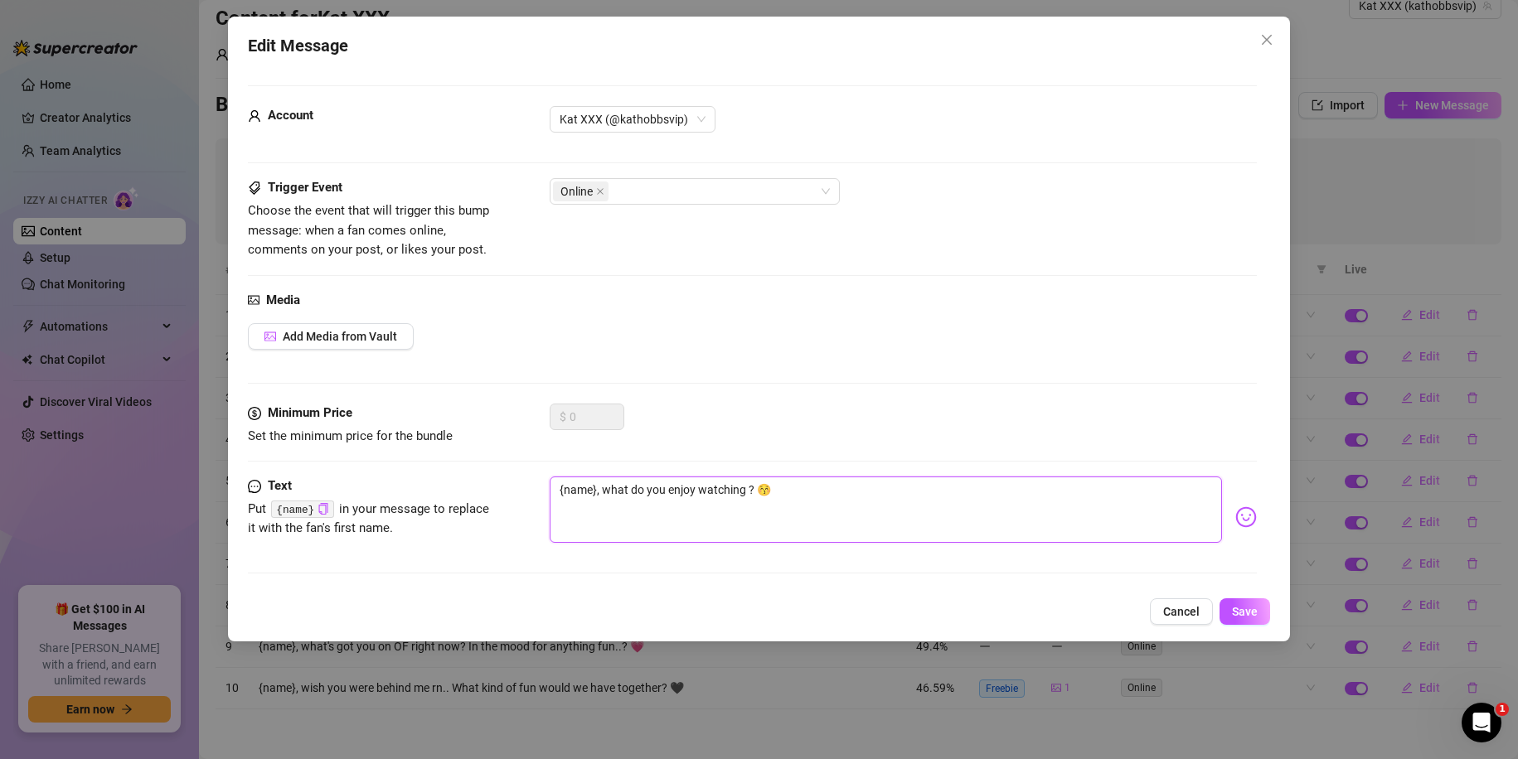
type textarea "{name}, what do you enjoy watching t? 😚"
type textarea "{name}, what do you enjoy watching th? 😚"
type textarea "{name}, what do you enjoy watching the? 😚"
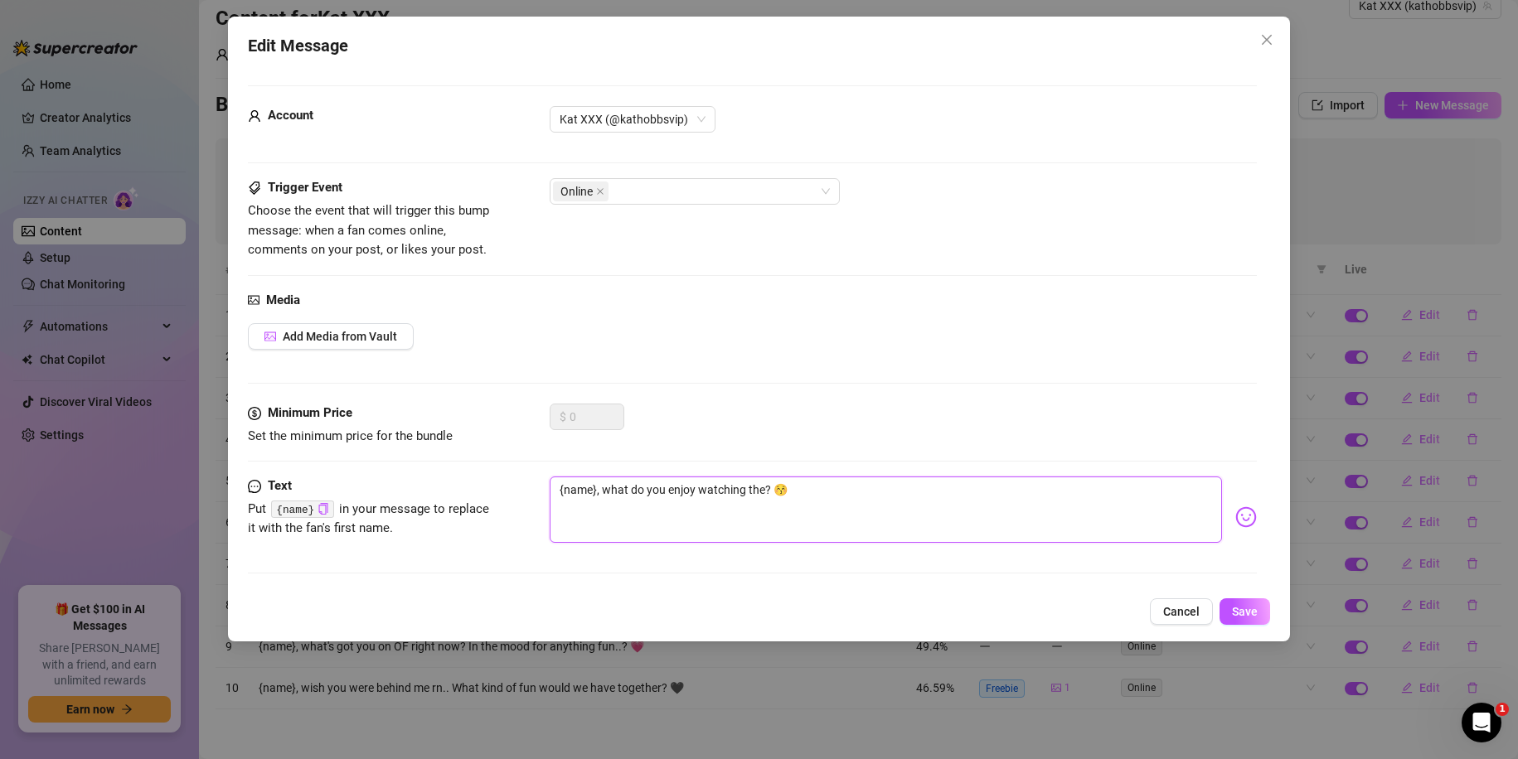
type textarea "{name}, what do you enjoy watching the ? 😚"
click at [1227, 617] on button "Save" at bounding box center [1245, 612] width 51 height 27
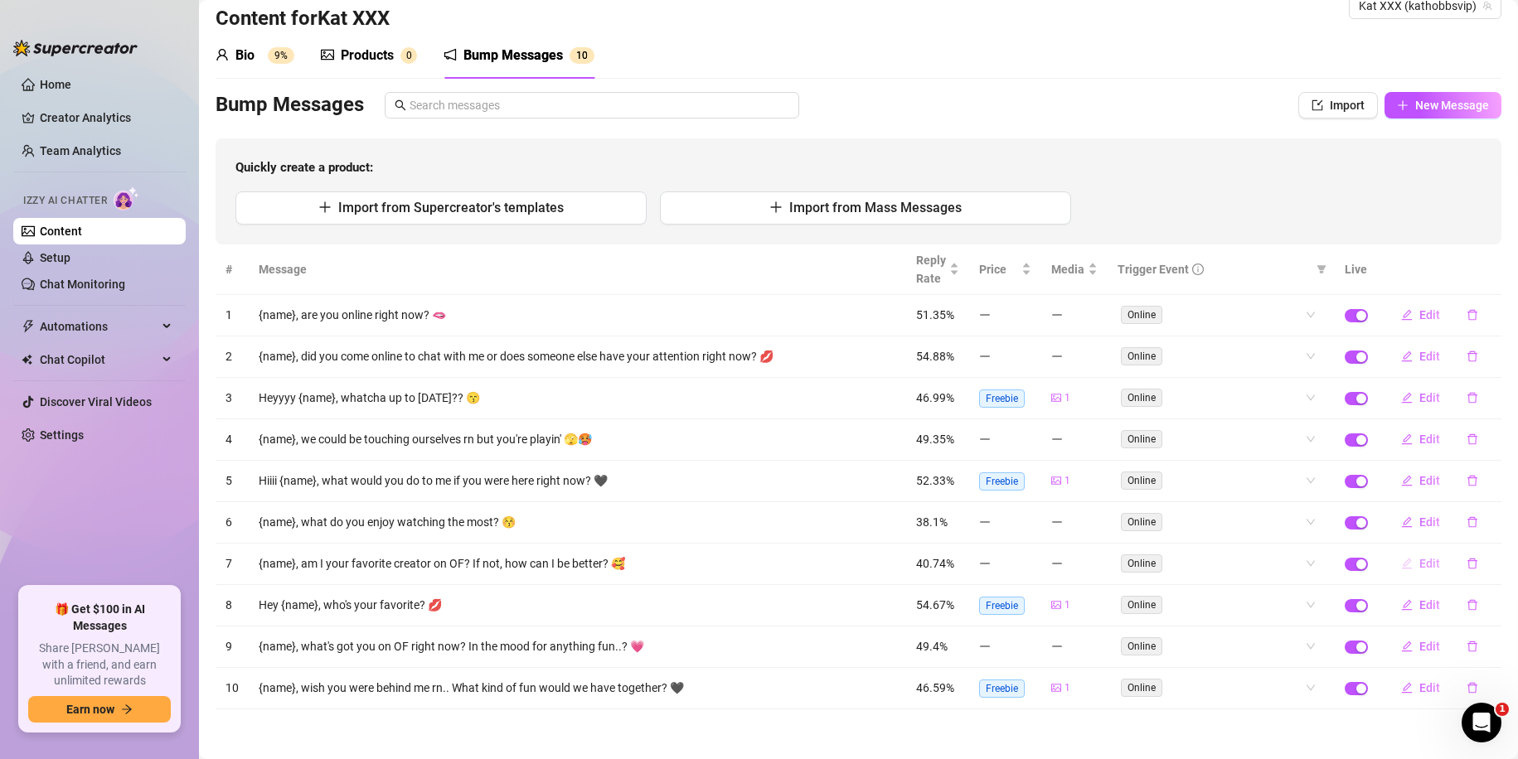
click at [1405, 567] on button "Edit" at bounding box center [1421, 564] width 66 height 27
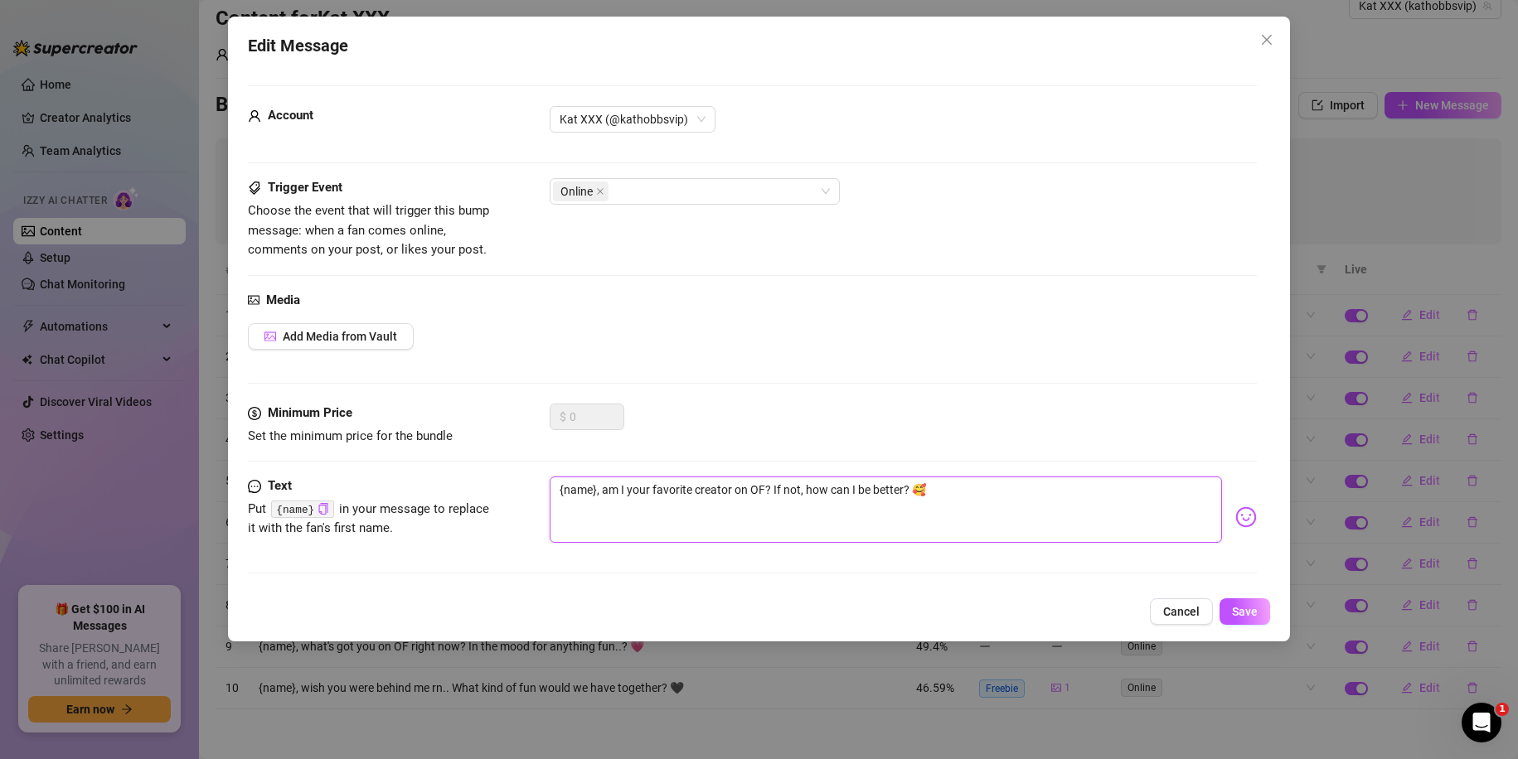
drag, startPoint x: 900, startPoint y: 491, endPoint x: 867, endPoint y: 497, distance: 33.8
click at [867, 497] on textarea "{name}, am I your favorite creator on OF? If not, how can I be better? 🥰" at bounding box center [886, 510] width 673 height 66
click at [1251, 624] on button "Save" at bounding box center [1245, 612] width 51 height 27
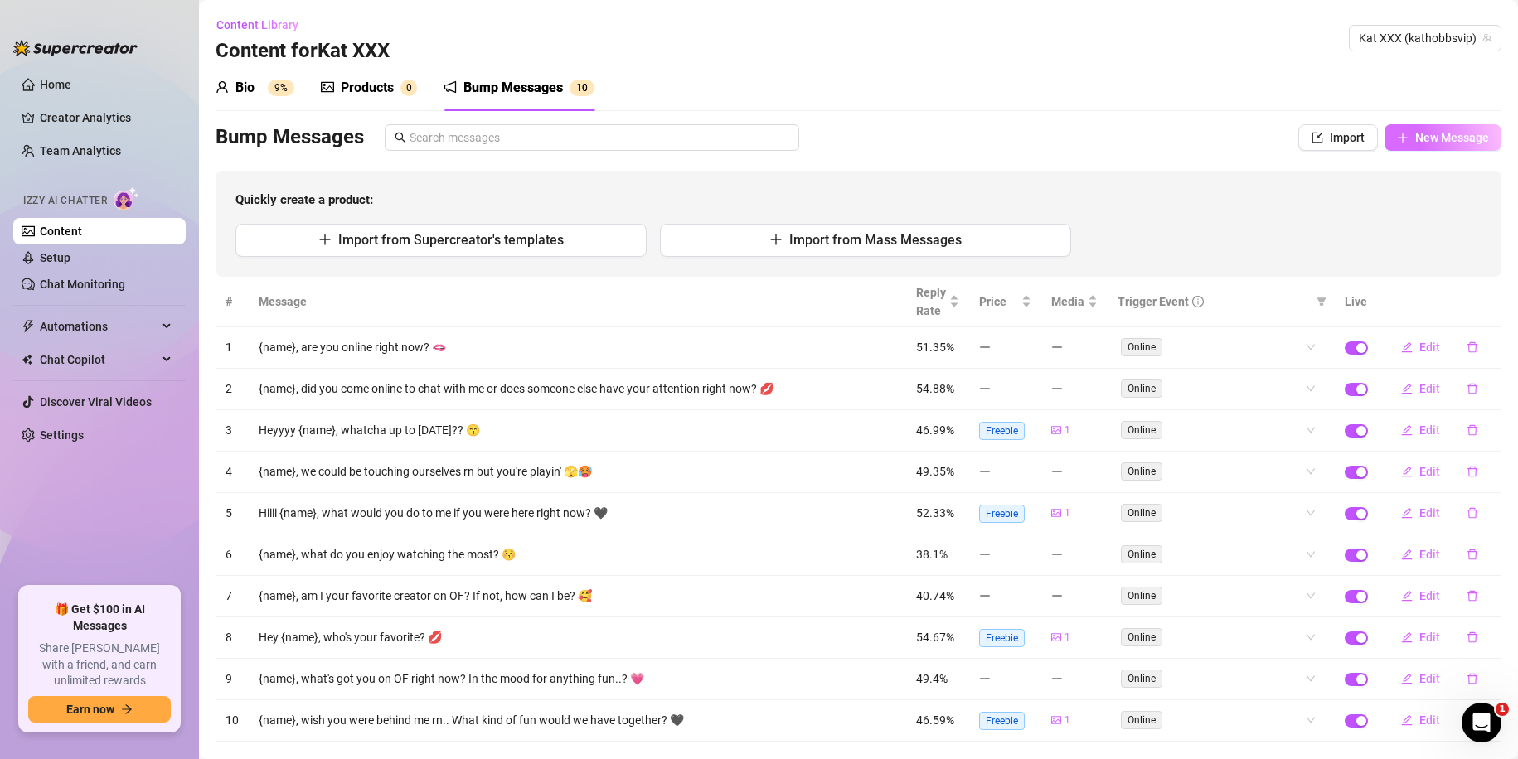
click at [1415, 142] on span "New Message" at bounding box center [1452, 137] width 74 height 13
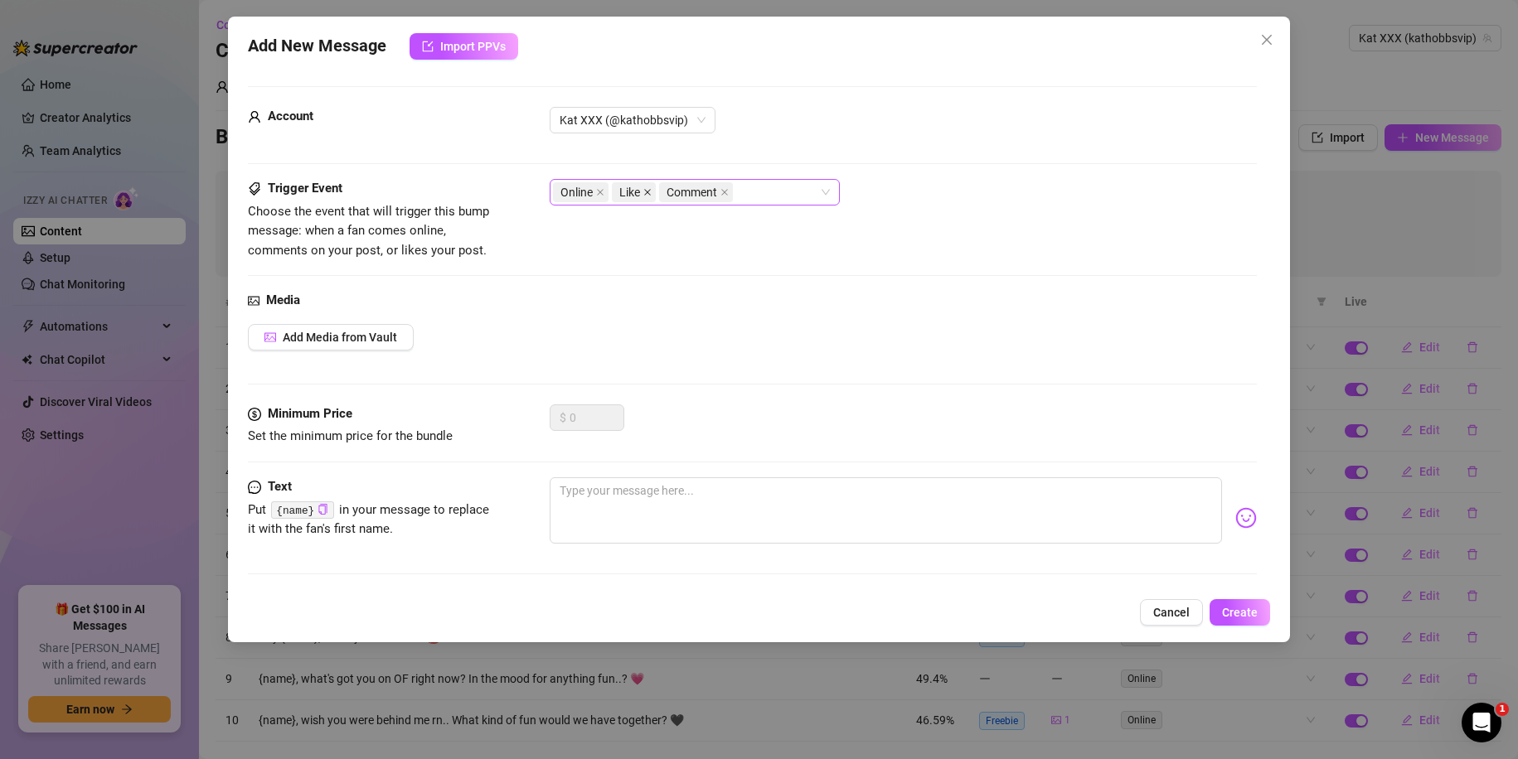
click at [651, 193] on icon "close" at bounding box center [647, 192] width 8 height 8
click at [677, 187] on span at bounding box center [677, 192] width 8 height 18
click at [691, 536] on textarea at bounding box center [886, 511] width 673 height 66
click at [1261, 615] on button "Create" at bounding box center [1240, 612] width 61 height 27
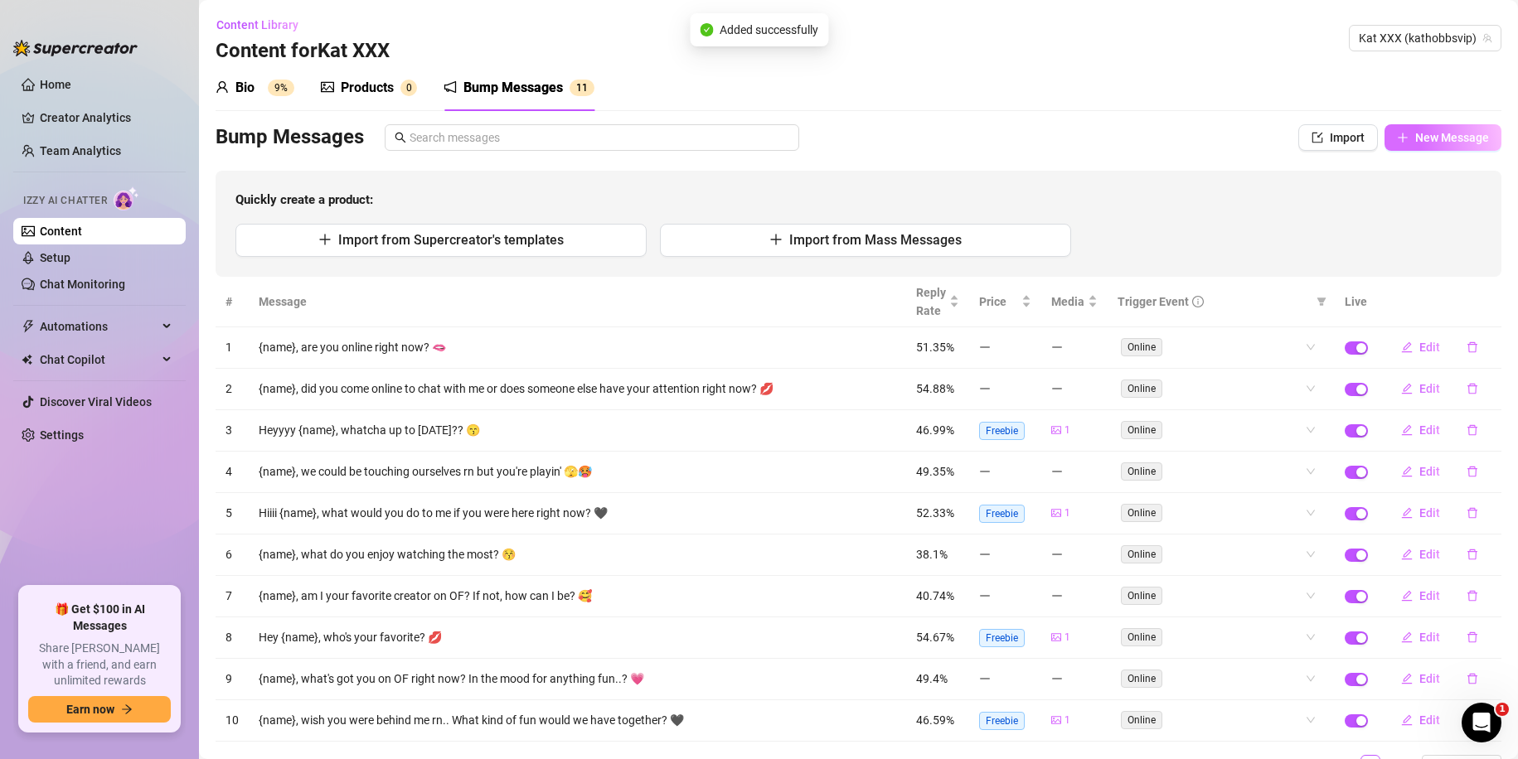
click at [1397, 141] on icon "plus" at bounding box center [1403, 138] width 12 height 12
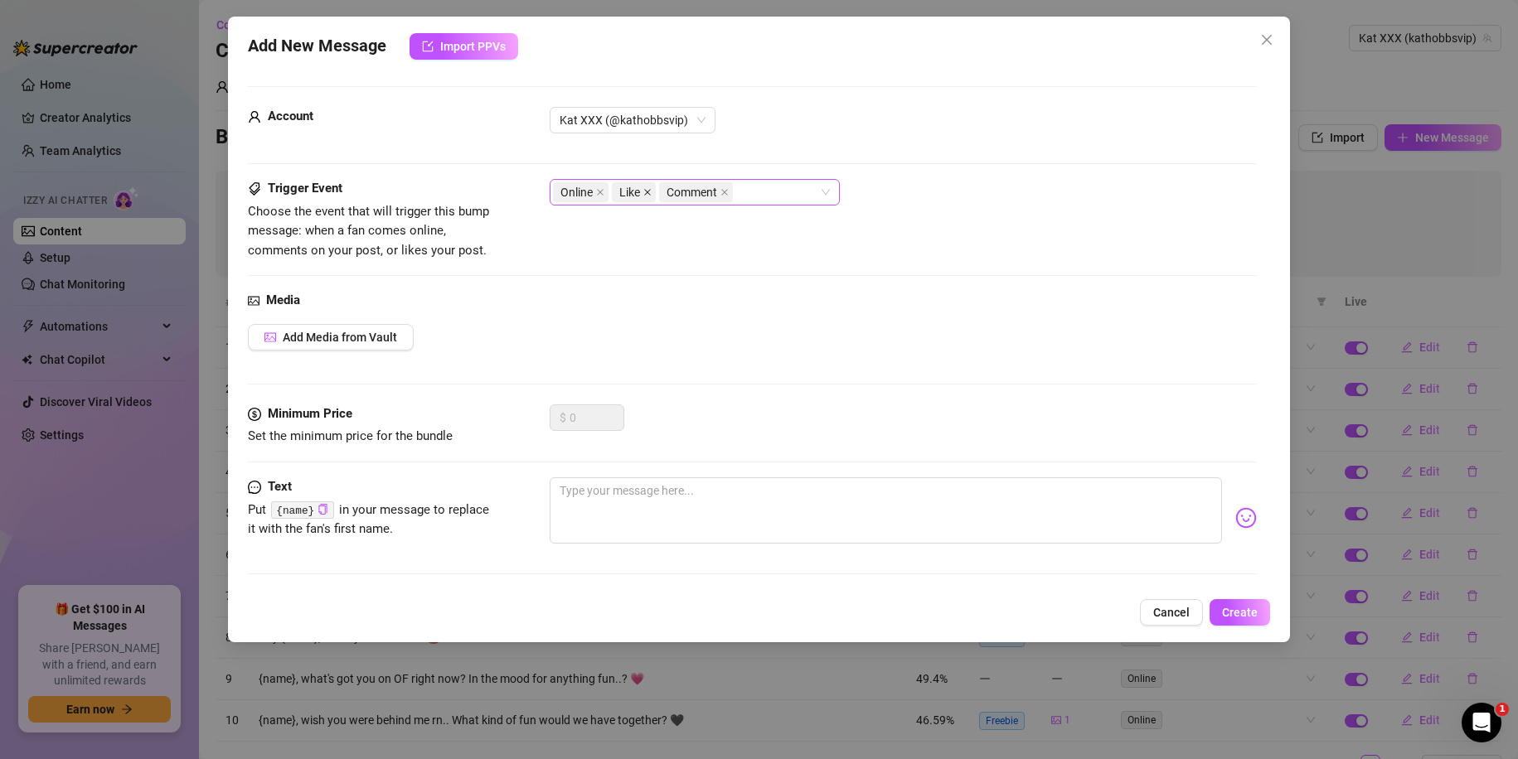
click at [647, 191] on icon "close" at bounding box center [647, 192] width 8 height 8
click at [675, 192] on icon "close" at bounding box center [677, 192] width 8 height 8
click at [604, 517] on textarea at bounding box center [886, 511] width 673 height 66
click at [1259, 607] on button "Create" at bounding box center [1240, 612] width 61 height 27
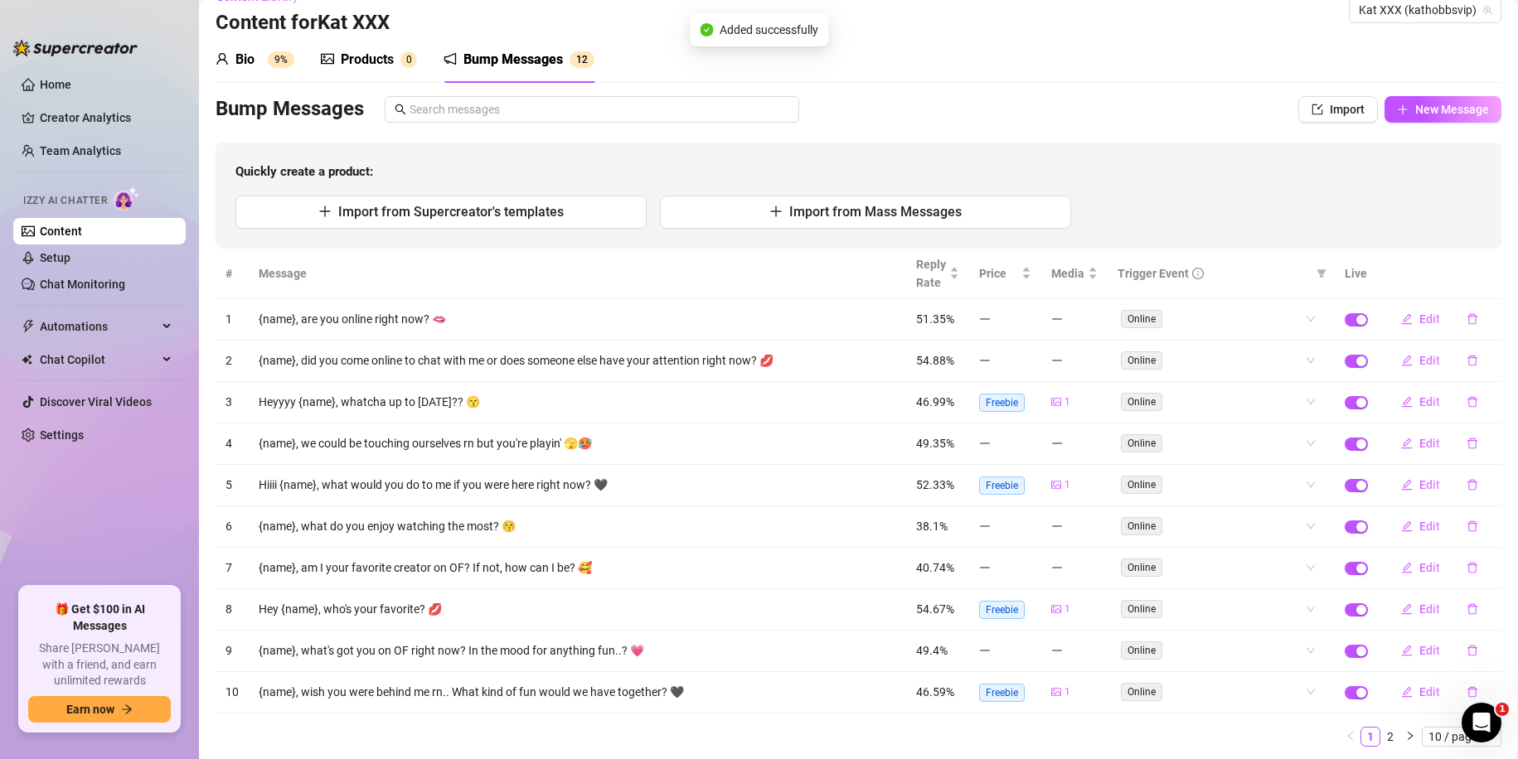
scroll to position [79, 0]
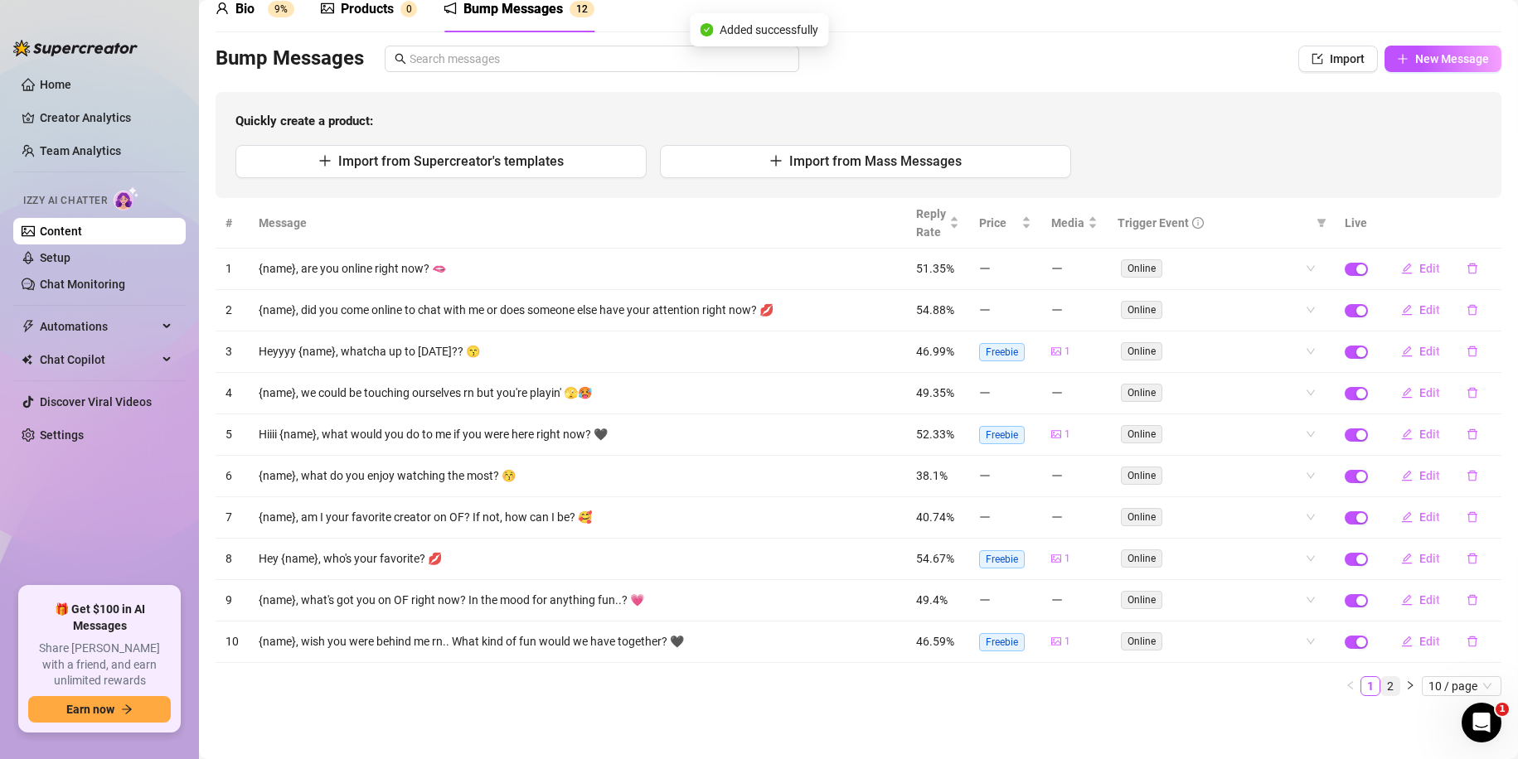
click at [1381, 687] on link "2" at bounding box center [1390, 686] width 18 height 18
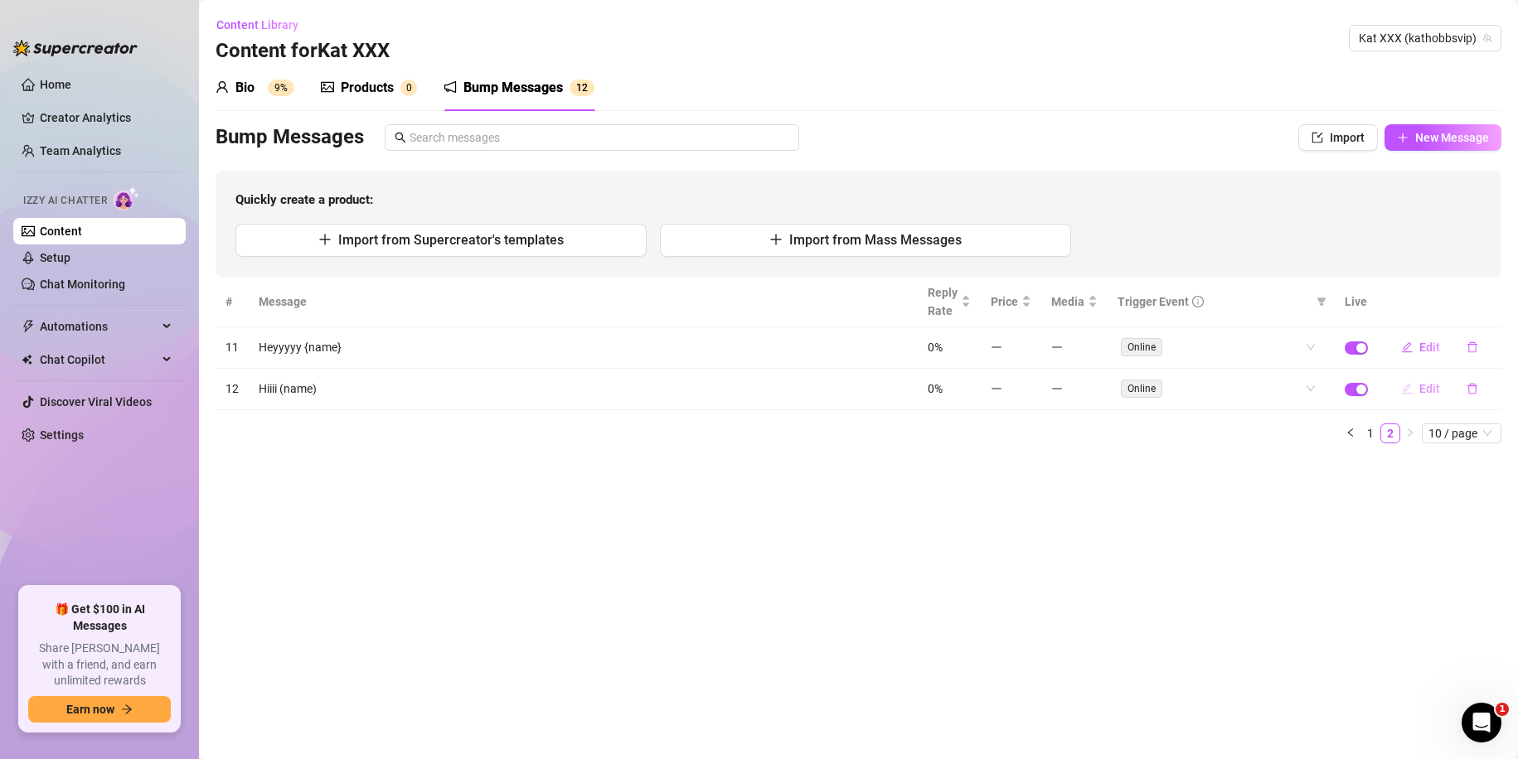
click at [1419, 388] on button "Edit" at bounding box center [1421, 389] width 66 height 27
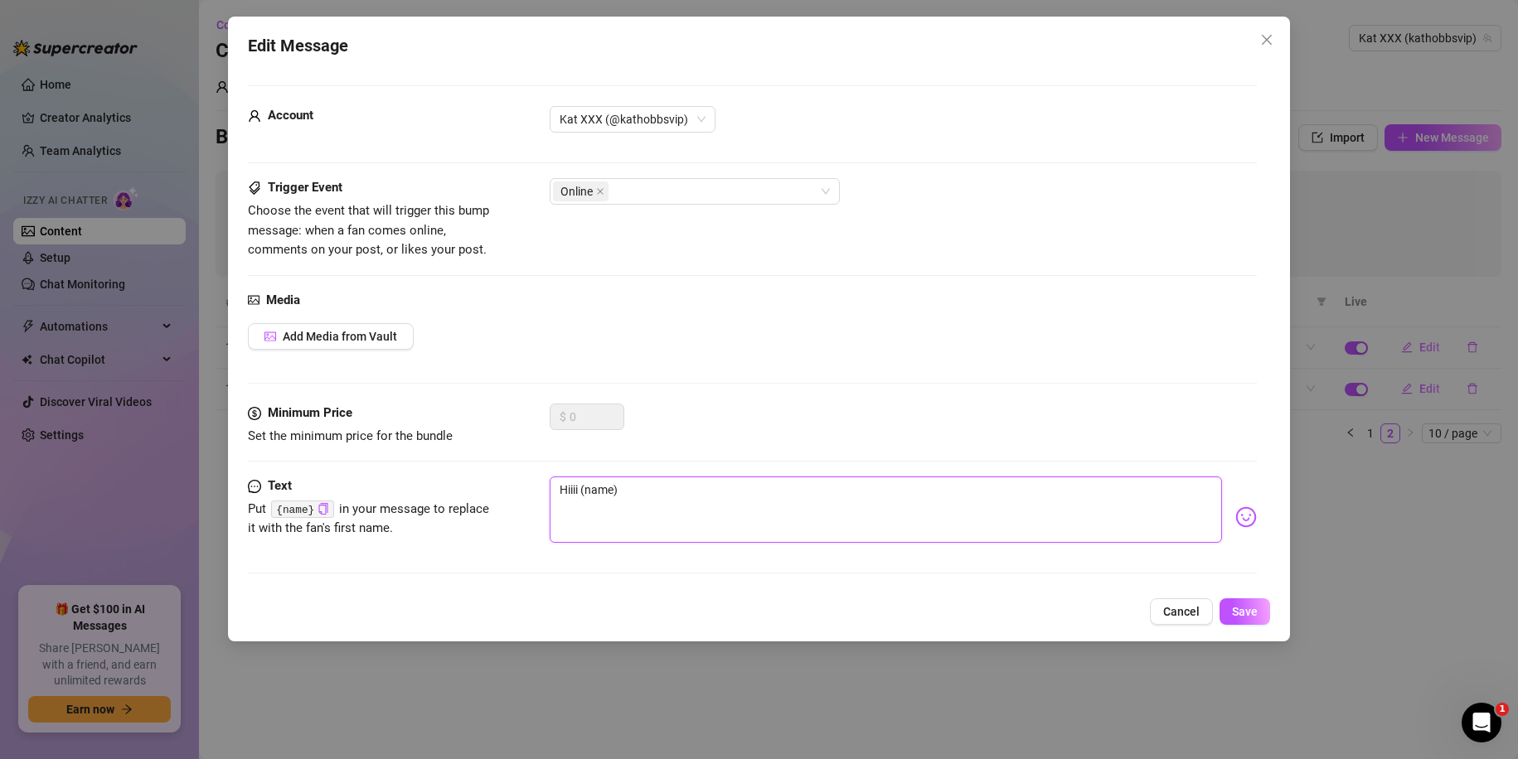
click at [649, 506] on textarea "Hiiii (name)" at bounding box center [886, 510] width 673 height 66
click at [583, 492] on textarea "Hiiii (name}" at bounding box center [886, 510] width 673 height 66
click at [1239, 604] on button "Save" at bounding box center [1245, 612] width 51 height 27
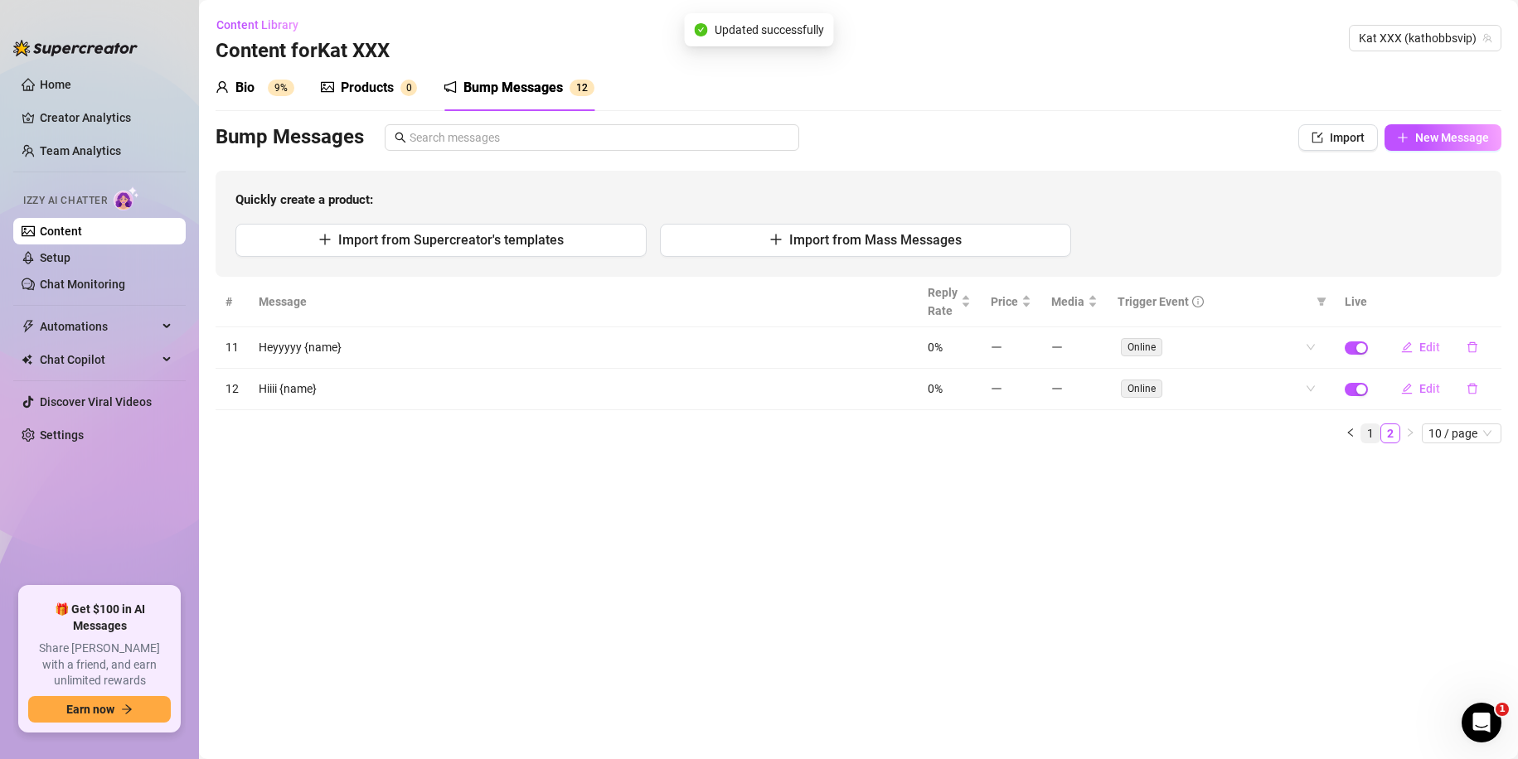
click at [1372, 434] on link "1" at bounding box center [1370, 434] width 18 height 18
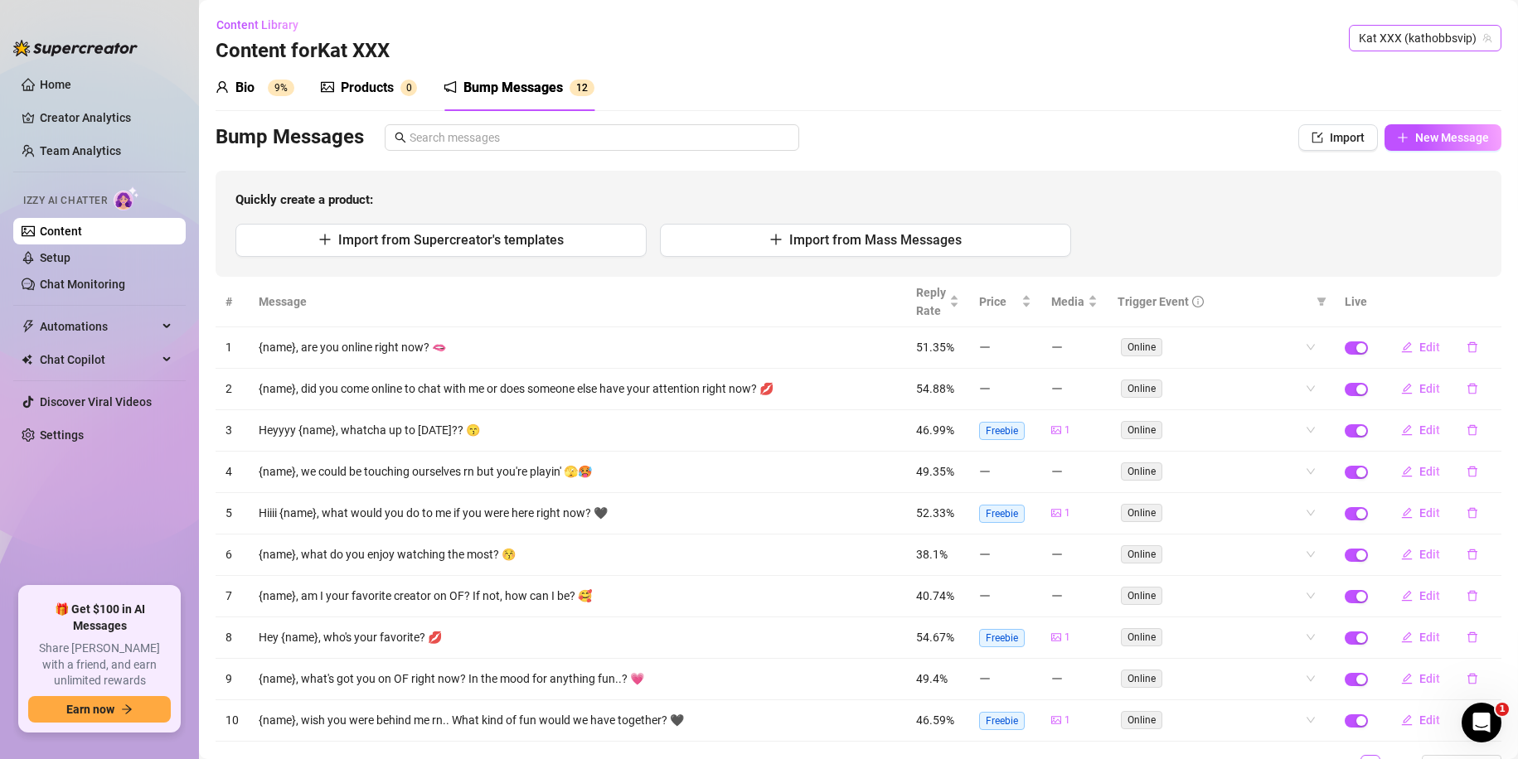
click at [1373, 41] on span "Kat XXX (kathobbsvip)" at bounding box center [1425, 38] width 133 height 25
